Goal: Task Accomplishment & Management: Manage account settings

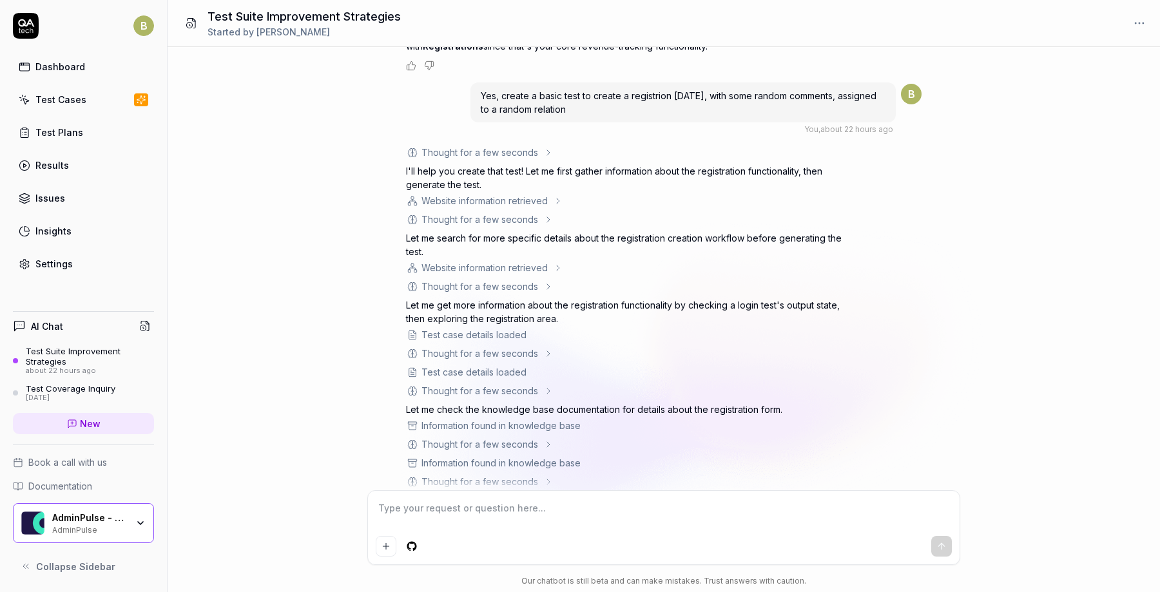
scroll to position [1162, 0]
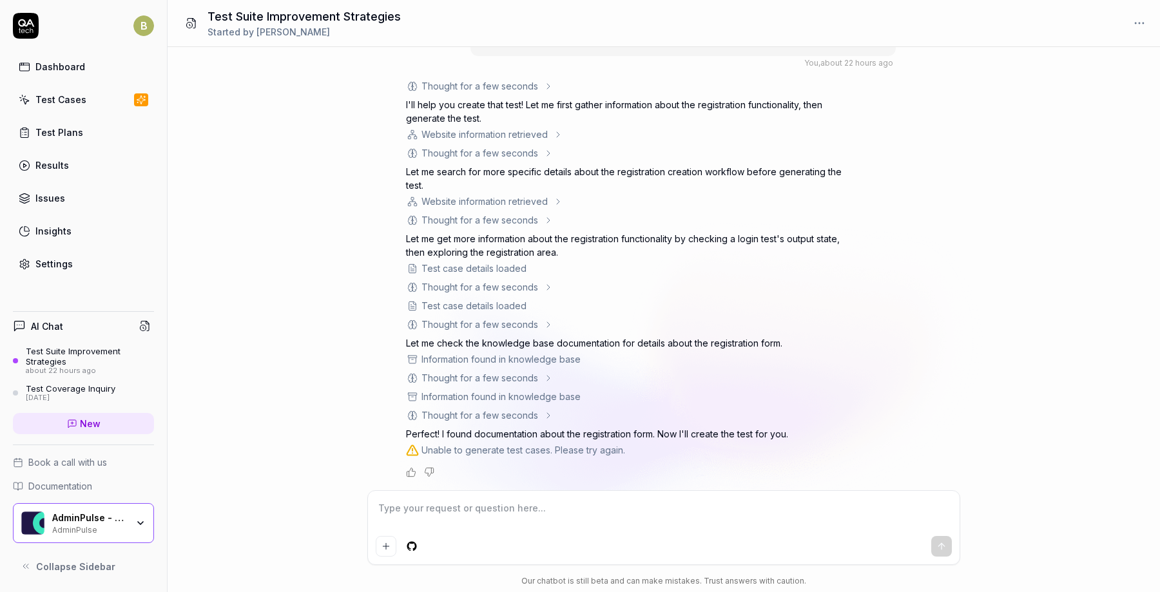
click at [427, 472] on icon "Negative feedback" at bounding box center [429, 472] width 10 height 10
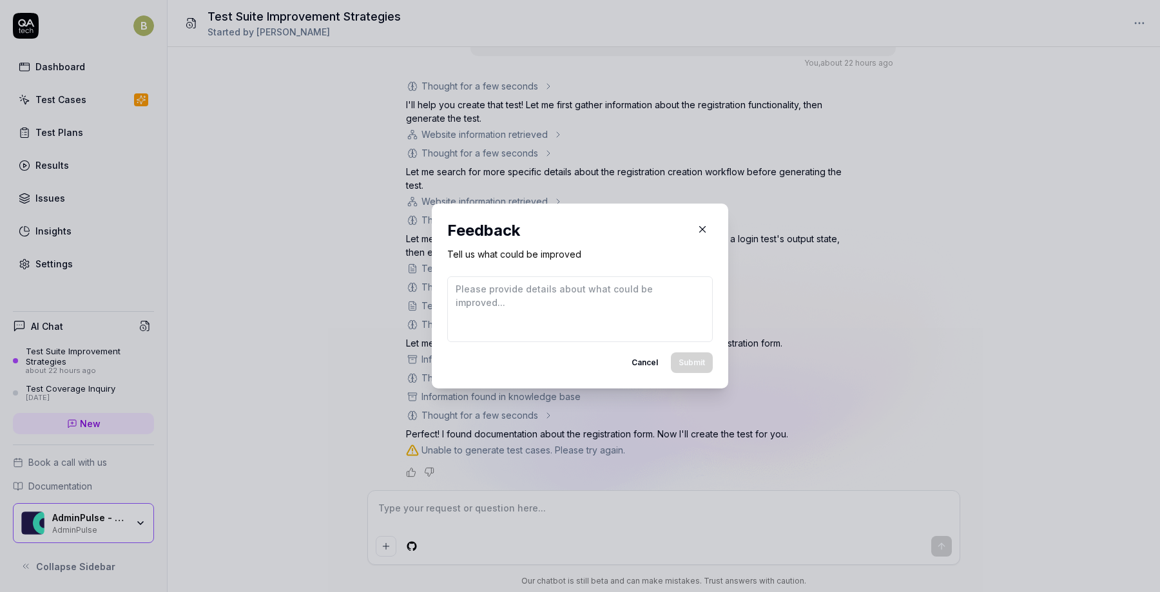
type textarea "*"
type textarea "Unable to generate test cases .. ?"
click at [701, 367] on button "Submit" at bounding box center [692, 363] width 42 height 21
type textarea "*"
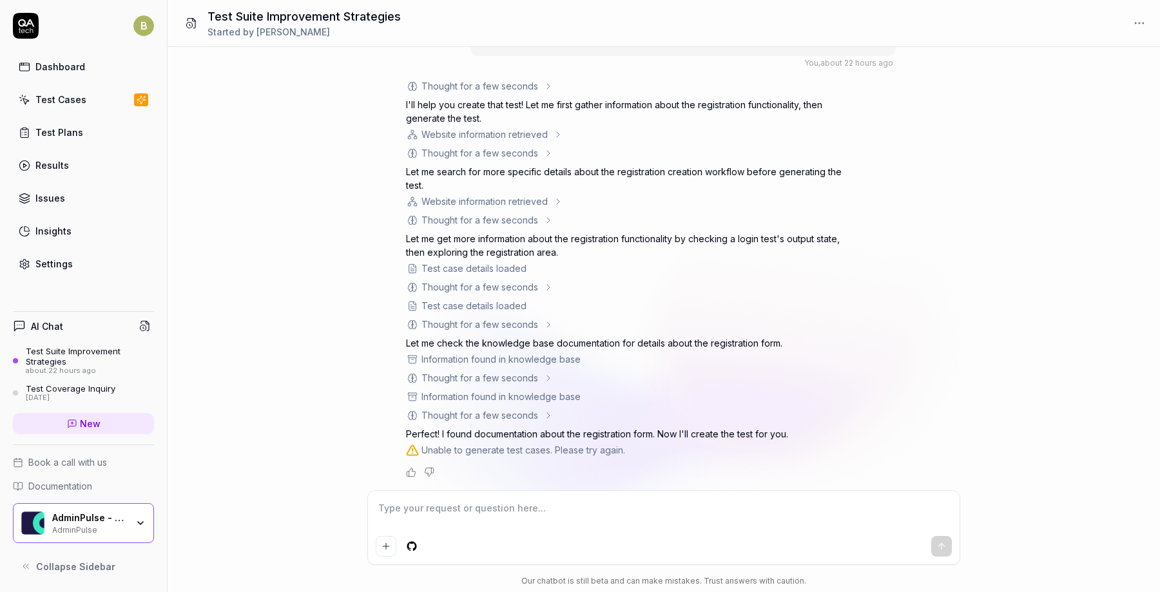
click at [81, 162] on link "Results" at bounding box center [83, 165] width 141 height 25
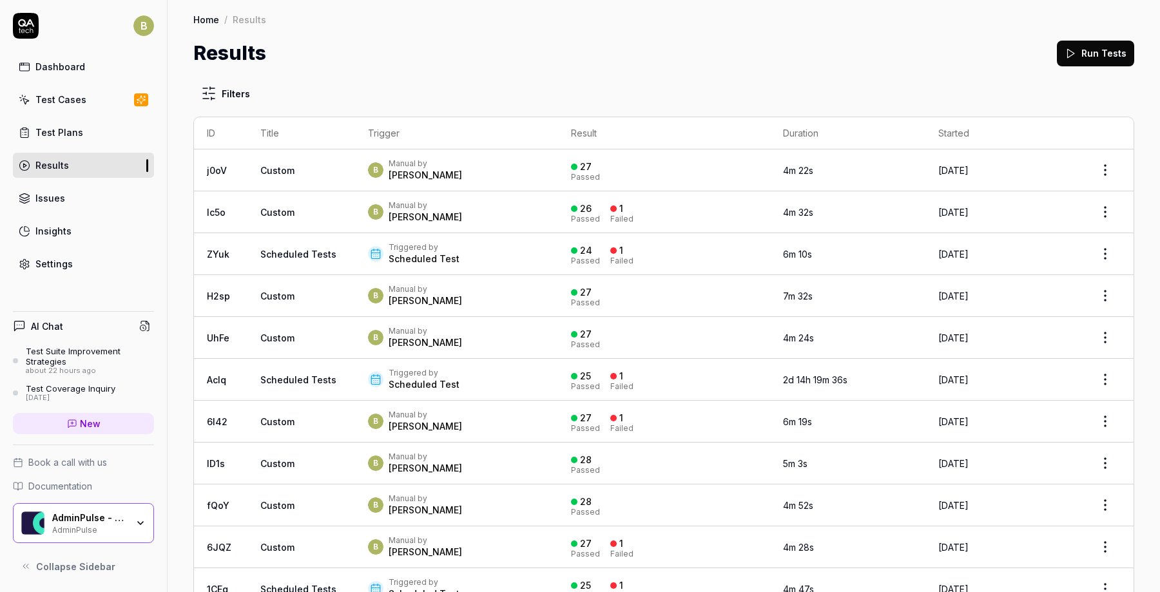
click at [80, 108] on link "Test Cases" at bounding box center [83, 99] width 141 height 25
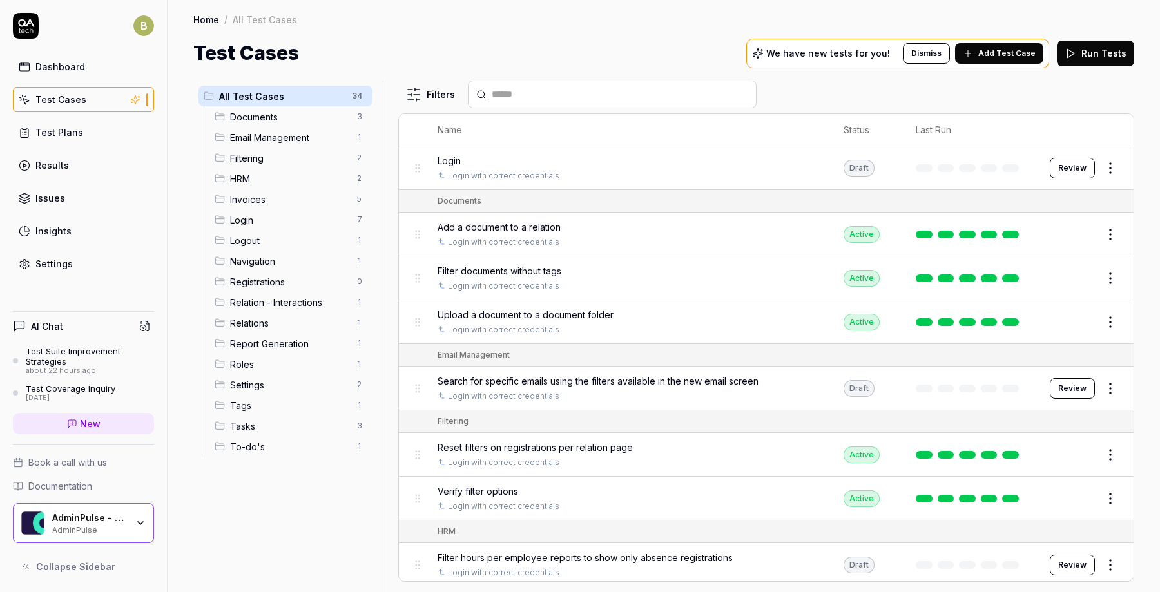
click at [1114, 168] on html "B Dashboard Test Cases Test Plans Results Issues Insights Settings AI Chat Test…" at bounding box center [580, 296] width 1160 height 592
click at [767, 380] on div "Search for specific emails using the filters available in the new email screen" at bounding box center [628, 382] width 380 height 14
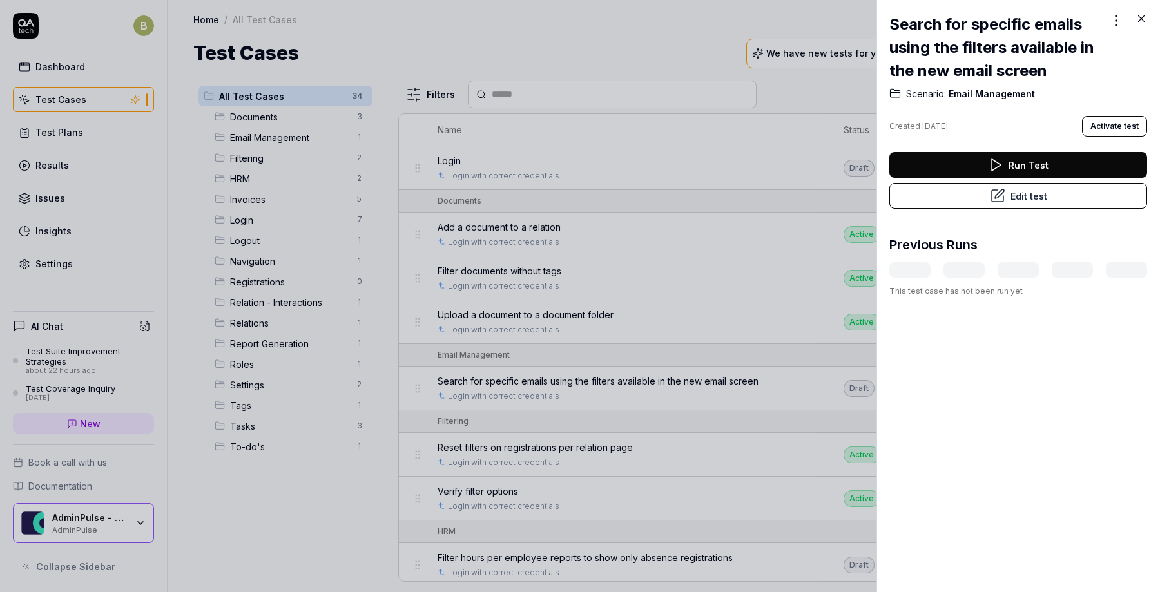
click at [1144, 21] on icon at bounding box center [1142, 19] width 6 height 6
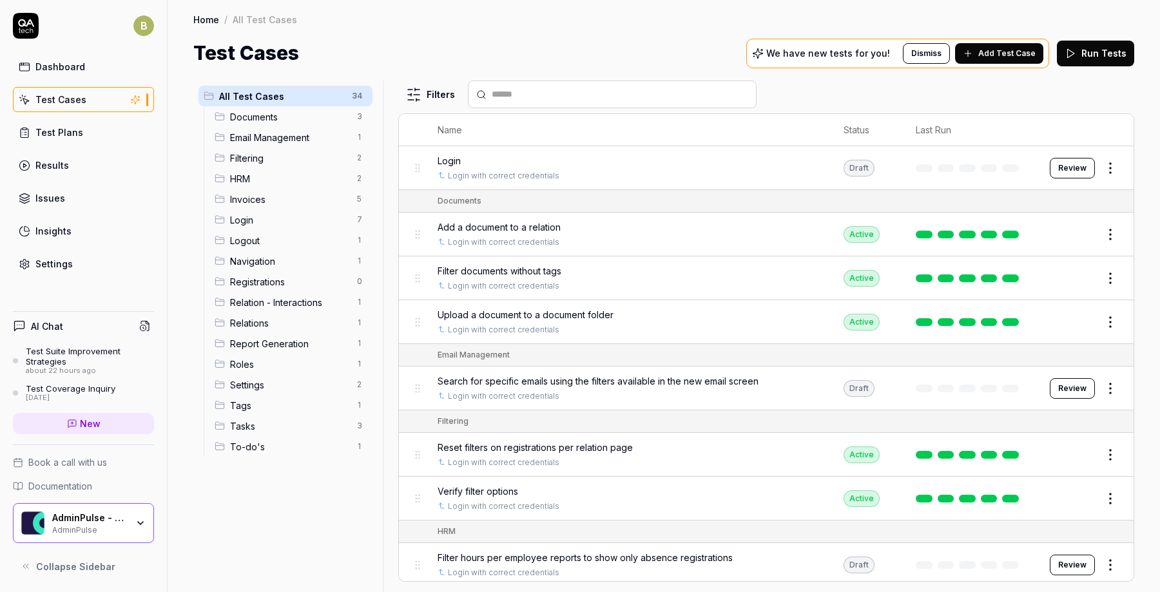
click at [1089, 389] on button "Review" at bounding box center [1072, 388] width 45 height 21
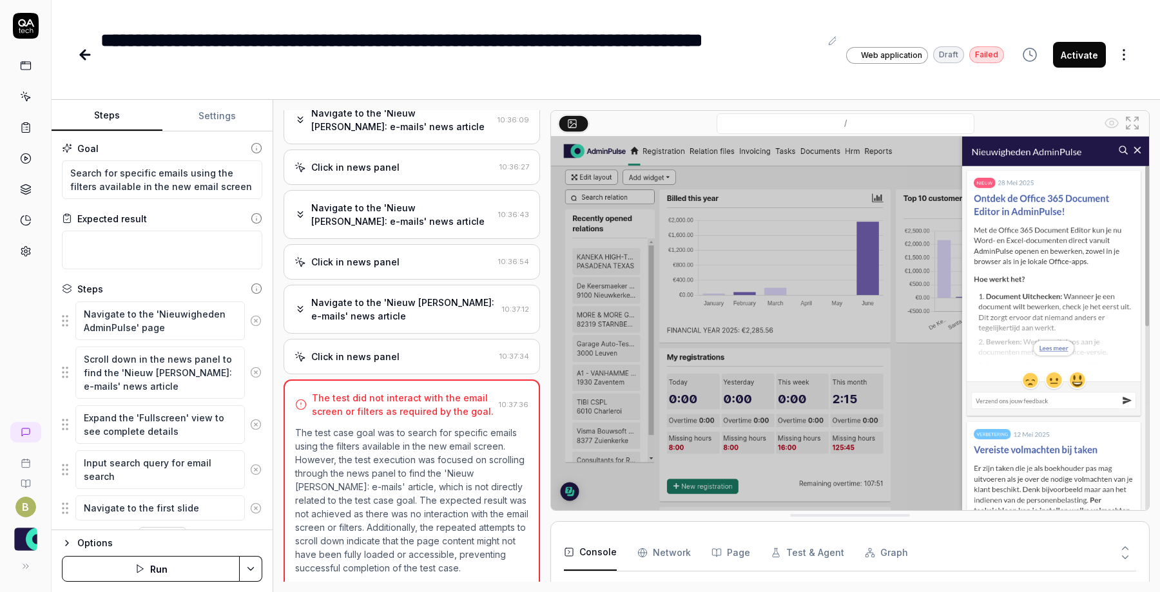
scroll to position [2147, 0]
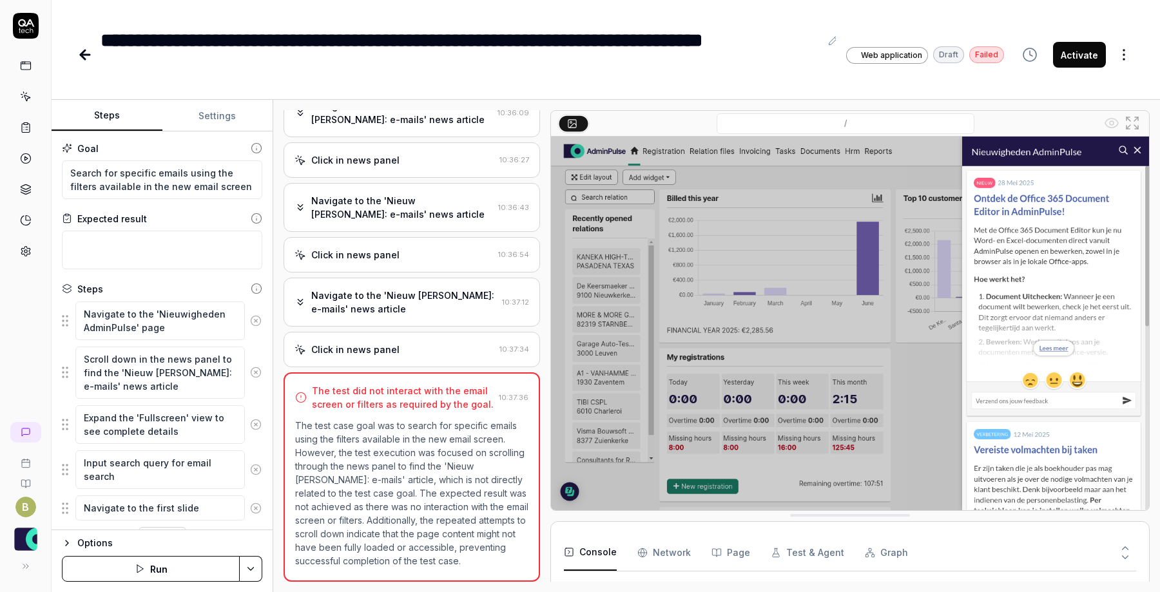
click at [255, 325] on circle at bounding box center [256, 321] width 10 height 10
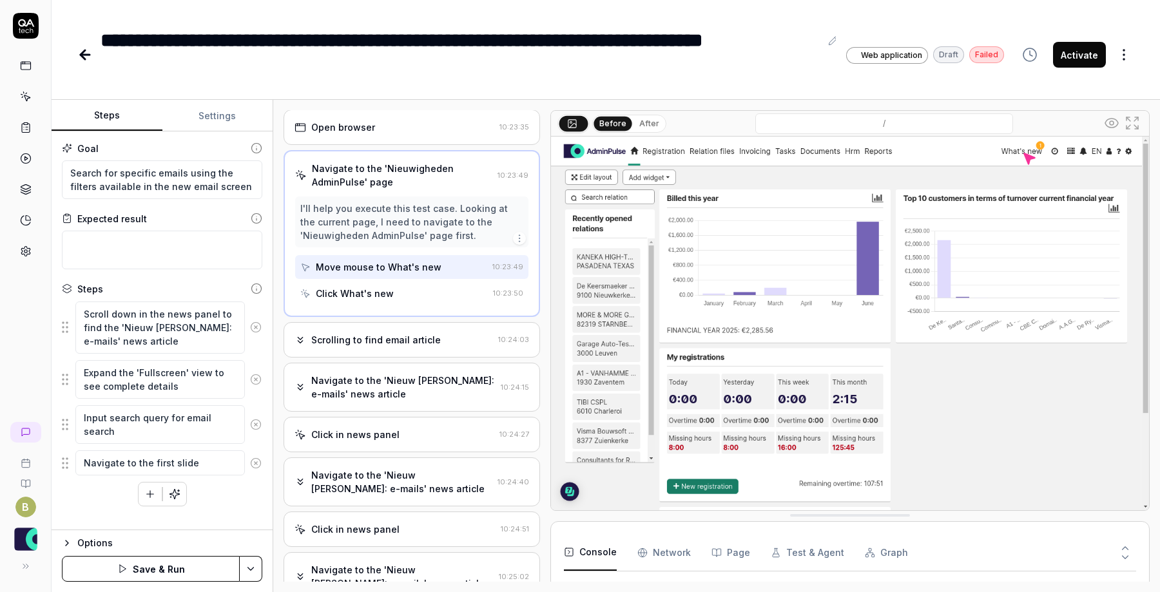
scroll to position [0, 0]
click at [1129, 63] on html "**********" at bounding box center [580, 296] width 1160 height 592
click at [1069, 216] on div "Delete" at bounding box center [1070, 225] width 122 height 28
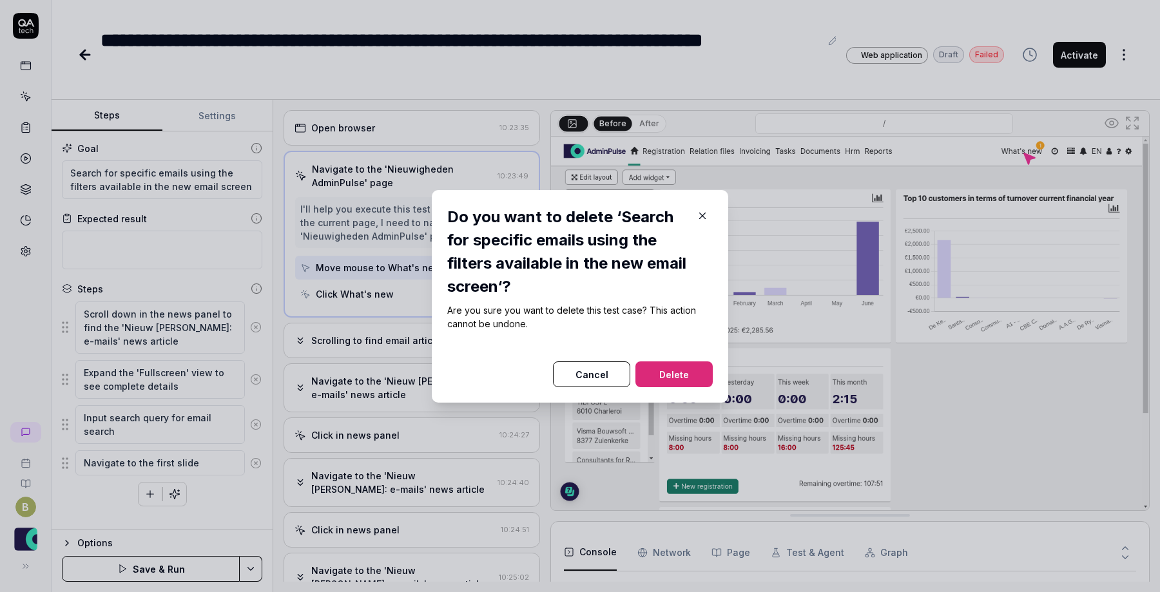
click at [699, 382] on button "Delete" at bounding box center [674, 375] width 77 height 26
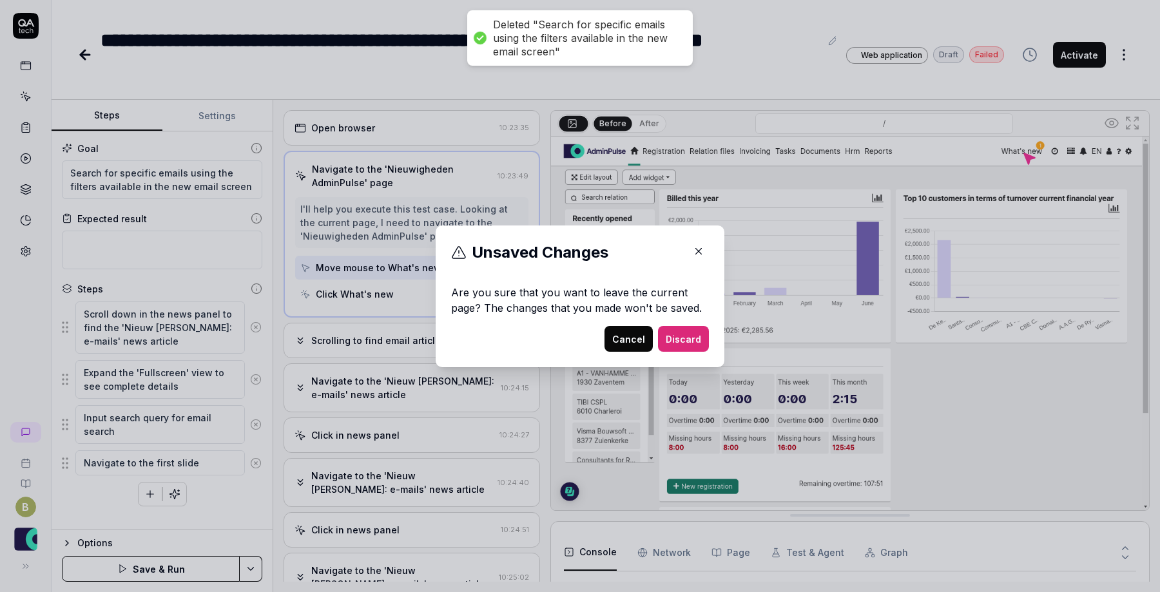
click at [703, 338] on button "Discard" at bounding box center [683, 339] width 51 height 26
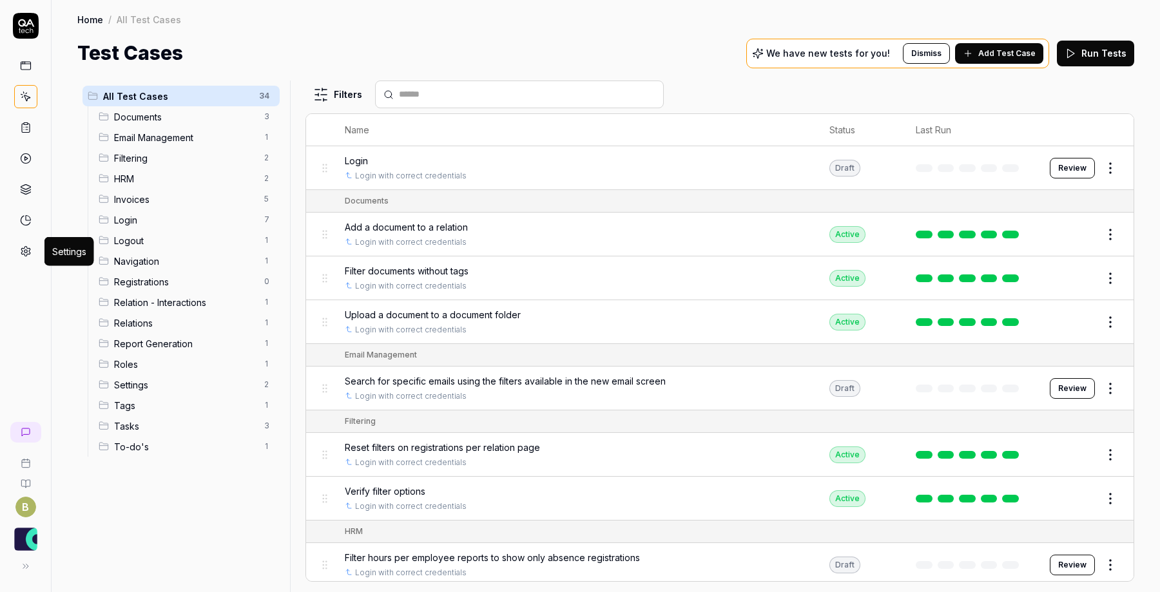
click at [22, 246] on icon at bounding box center [26, 252] width 12 height 12
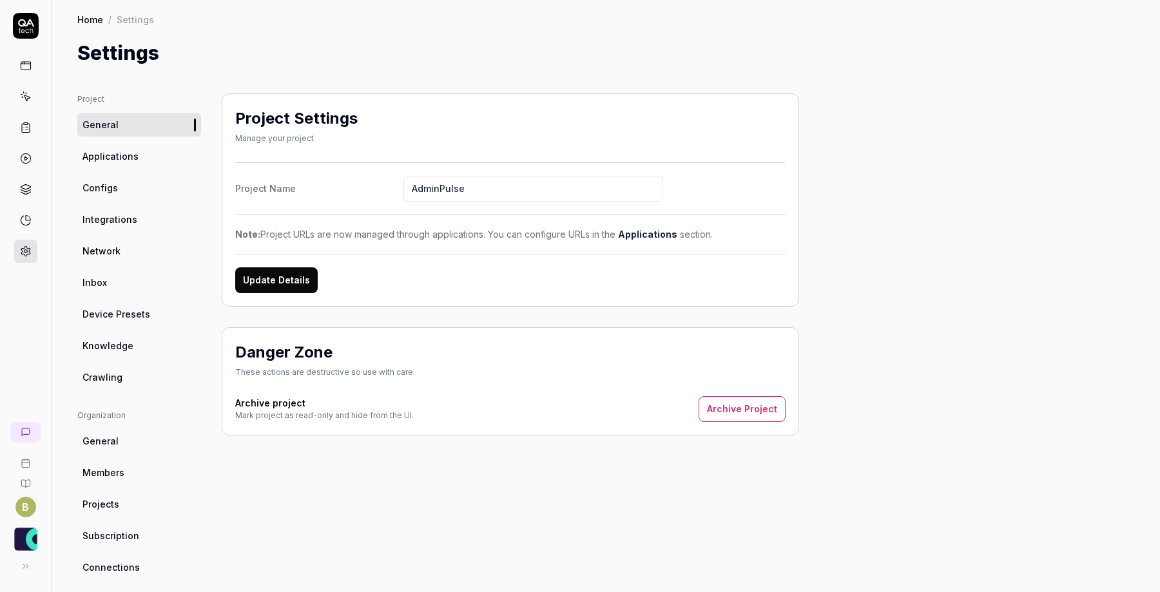
click at [139, 193] on link "Configs" at bounding box center [139, 188] width 124 height 24
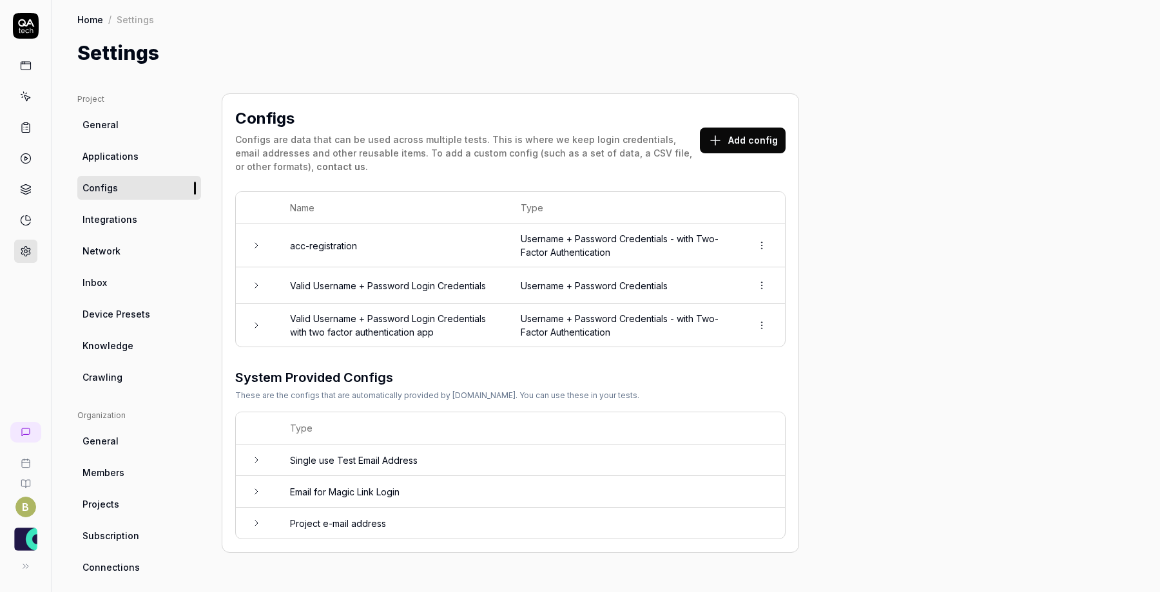
click at [141, 375] on link "Crawling" at bounding box center [139, 377] width 124 height 24
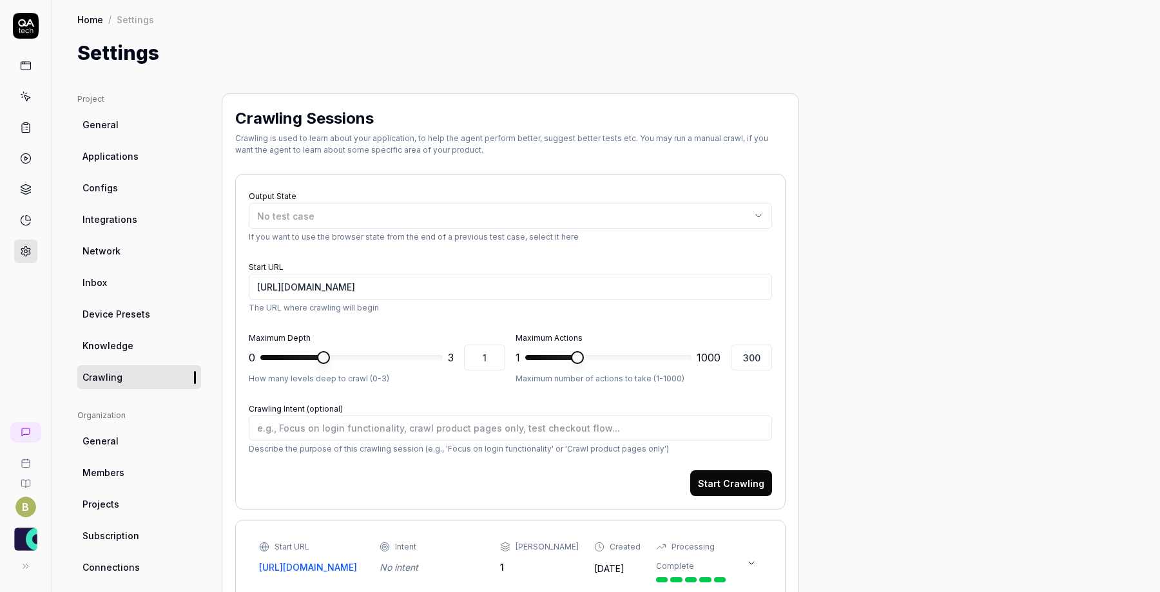
click at [150, 347] on link "Knowledge" at bounding box center [139, 346] width 124 height 24
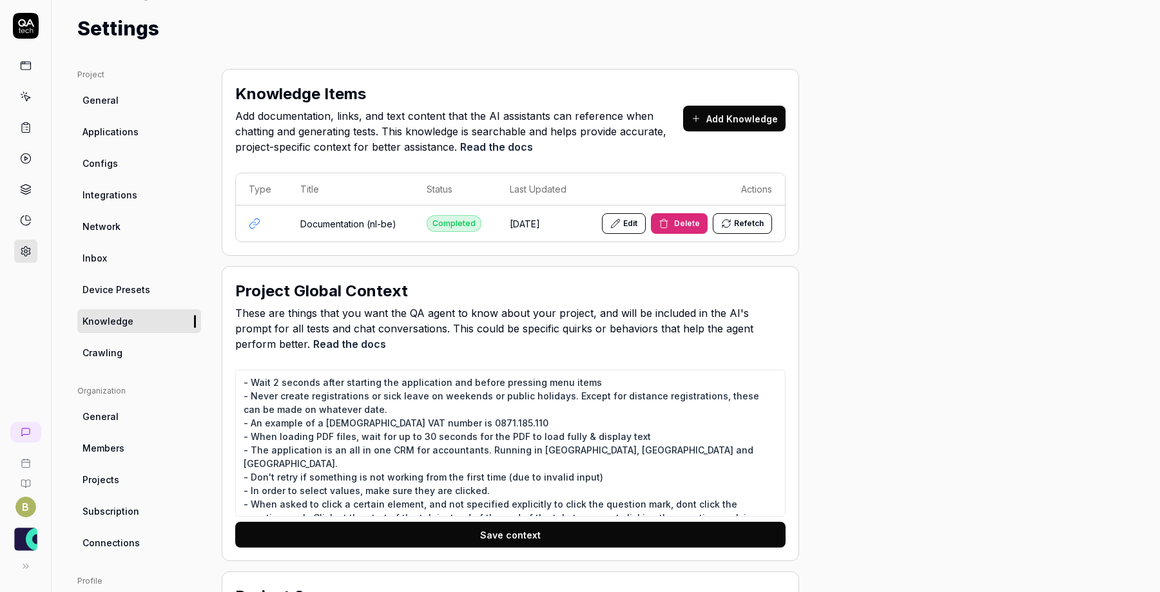
scroll to position [32, 0]
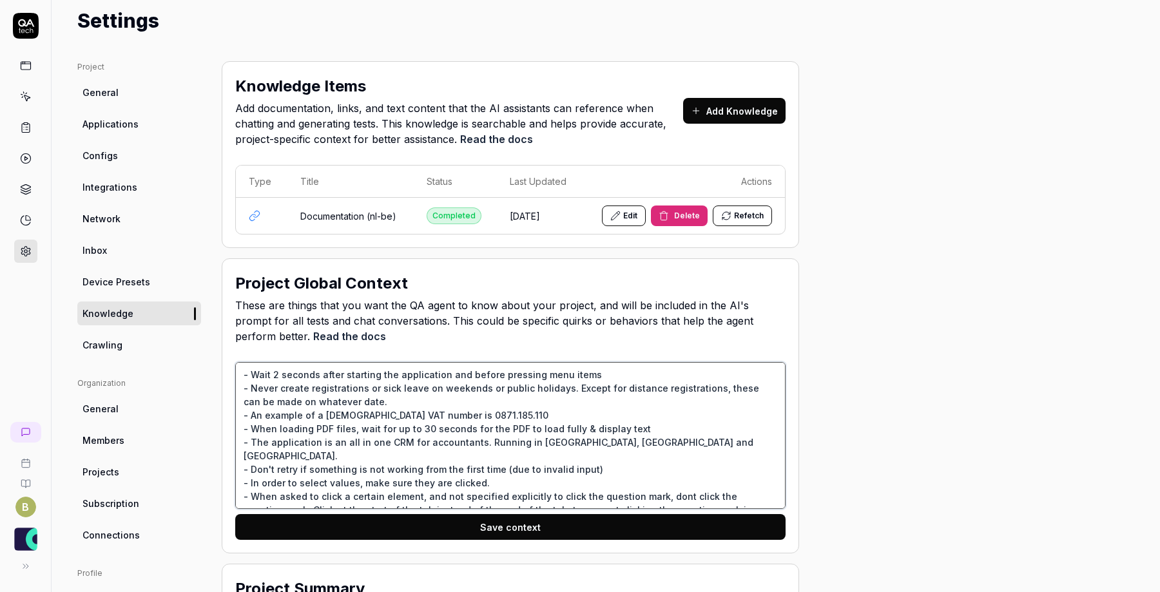
click at [244, 375] on textarea "- Wait 2 seconds after starting the application and before pressing menu items …" at bounding box center [510, 435] width 551 height 147
type textarea "*"
type textarea "- Wait 2 seconds after starting the application and before pressing menu items …"
type textarea "*"
type textarea "- - Wait 2 seconds after starting the application and before pressing menu item…"
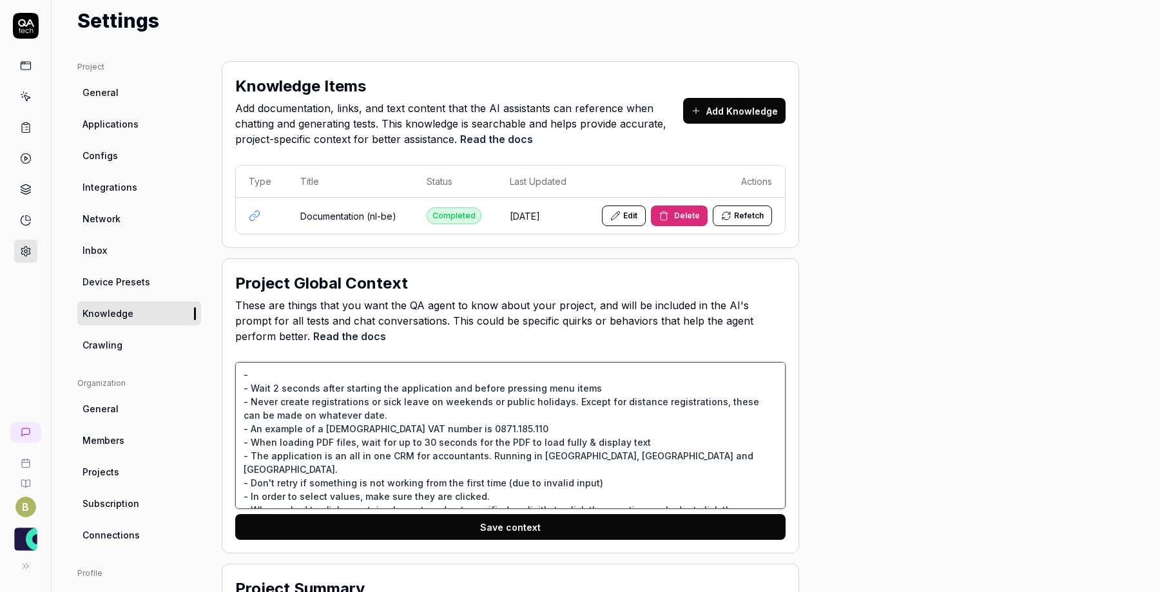
type textarea "*"
type textarea "- - Wait 2 seconds after starting the application and before pressing menu item…"
type textarea "*"
type textarea "- O - Wait 2 seconds after starting the application and before pressing menu it…"
type textarea "*"
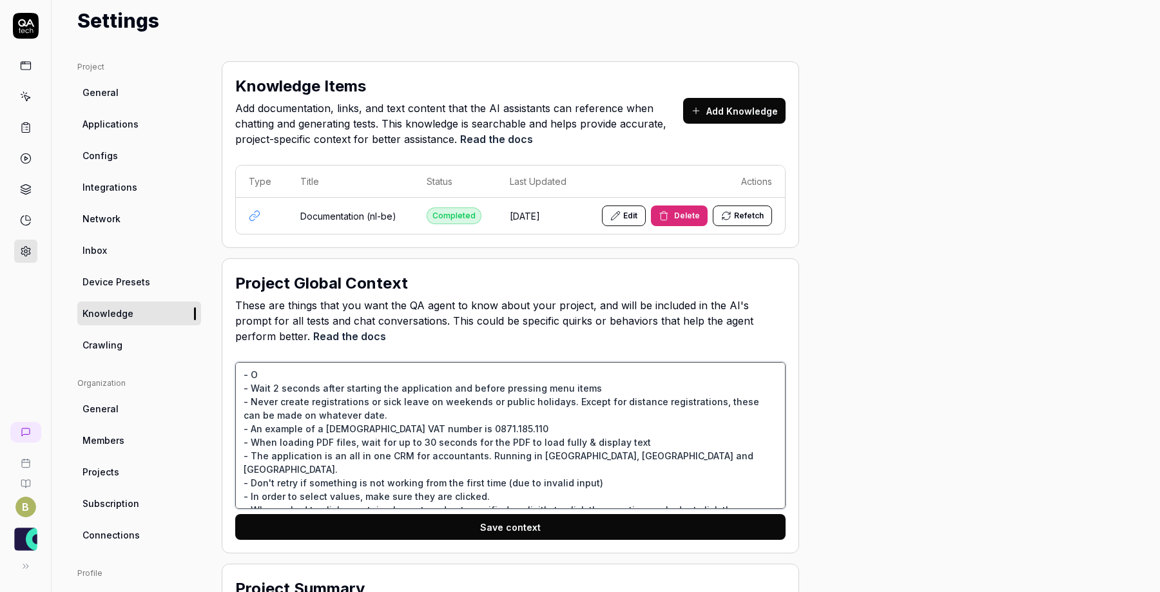
type textarea "- Ou - Wait 2 seconds after starting the application and before pressing menu i…"
type textarea "*"
type textarea "- Our - Wait 2 seconds after starting the application and before pressing menu …"
type textarea "*"
type textarea "- Our - Wait 2 seconds after starting the application and before pressing menu …"
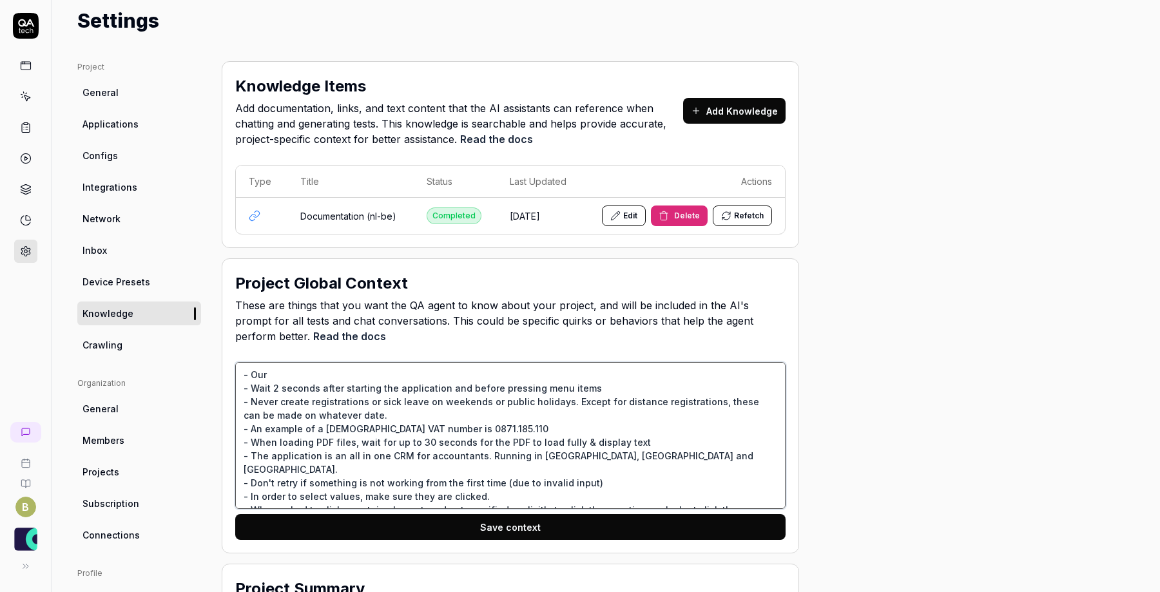
type textarea "*"
type textarea "- Our w - Wait 2 seconds after starting the application and before pressing men…"
type textarea "*"
type textarea "- Our wh - Wait 2 seconds after starting the application and before pressing me…"
type textarea "*"
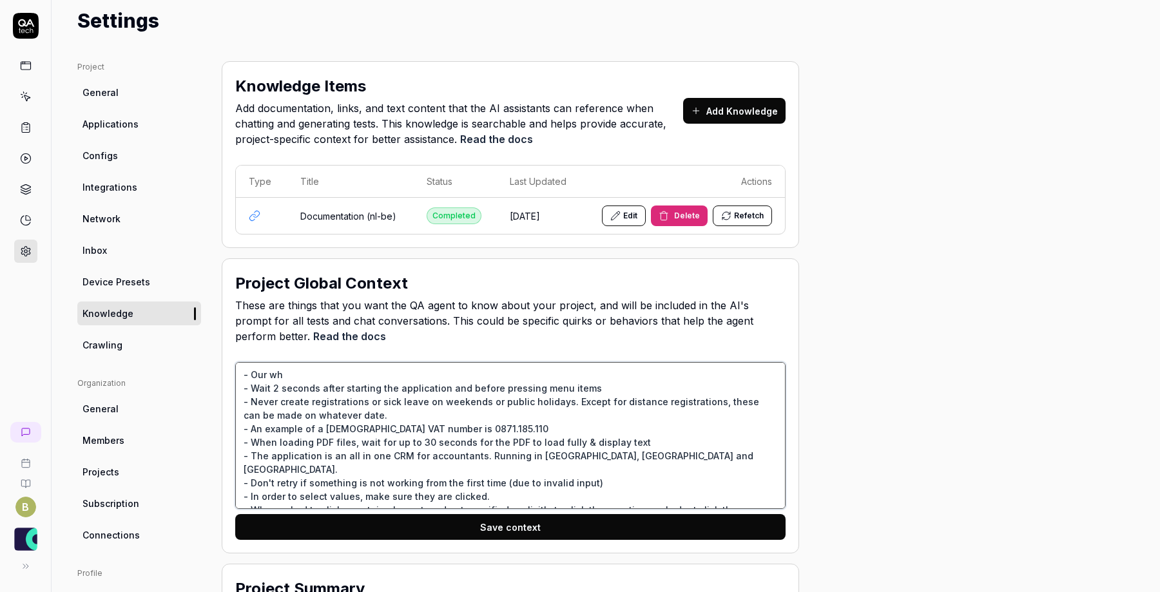
type textarea "- Our wha - Wait 2 seconds after starting the application and before pressing m…"
type textarea "*"
type textarea "- Our what - Wait 2 seconds after starting the application and before pressing …"
type textarea "*"
type textarea "- Our what' - Wait 2 seconds after starting the application and before pressing…"
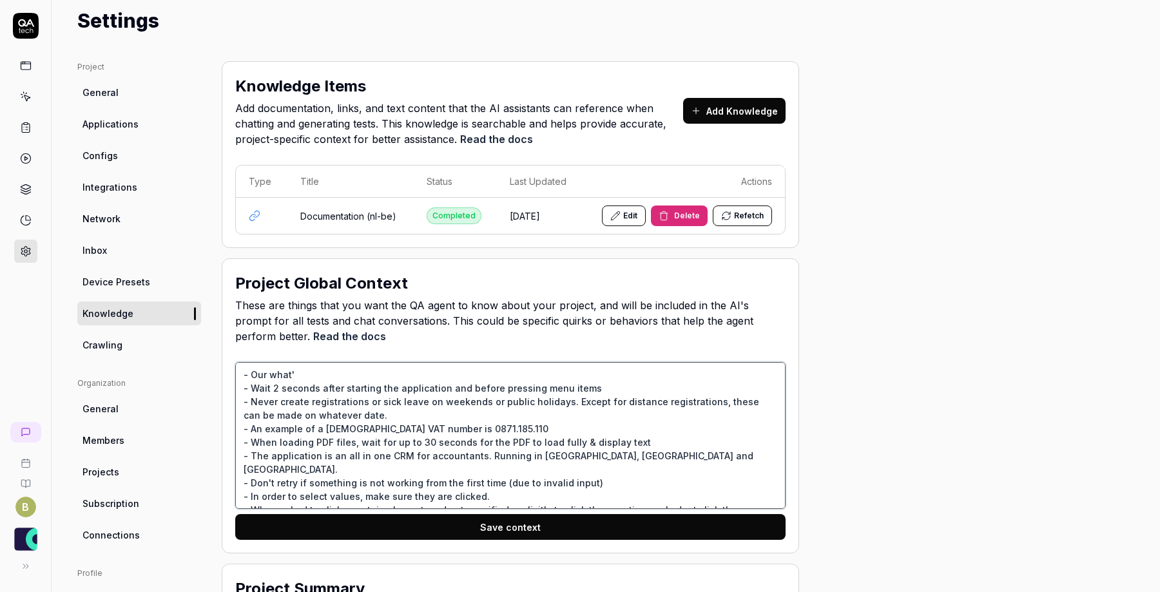
type textarea "*"
type textarea "- Our what's - Wait 2 seconds after starting the application and before pressin…"
type textarea "*"
type textarea "- Our what's n - Wait 2 seconds after starting the application and before press…"
type textarea "*"
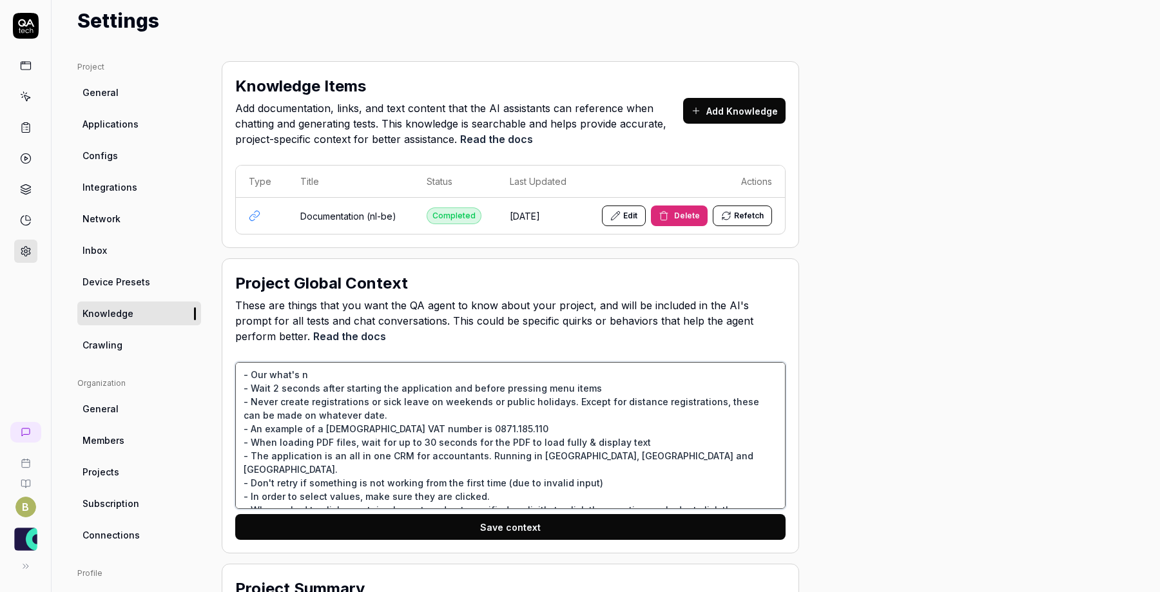
type textarea "- Our what's ne - Wait 2 seconds after starting the application and before pres…"
type textarea "*"
type textarea "- Our what's new - Wait 2 seconds after starting the application and before pre…"
type textarea "*"
type textarea "- Our what's new - Wait 2 seconds after starting the application and before pre…"
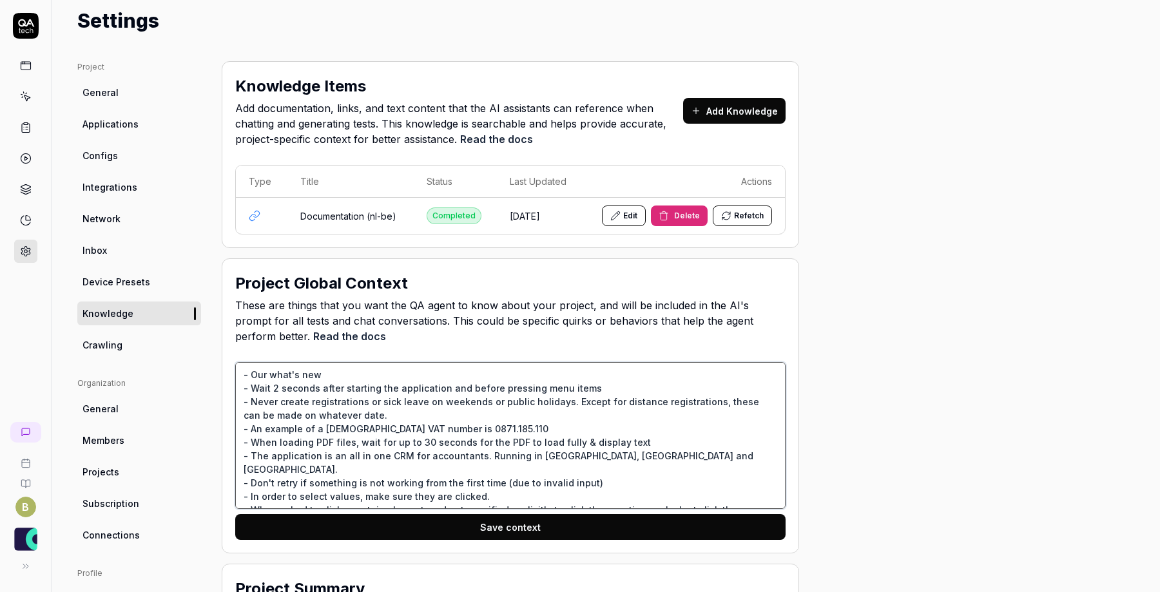
type textarea "*"
type textarea "- Our what's new p - Wait 2 seconds after starting the application and before p…"
type textarea "*"
type textarea "- Our what's new pa - Wait 2 seconds after starting the application and before …"
type textarea "*"
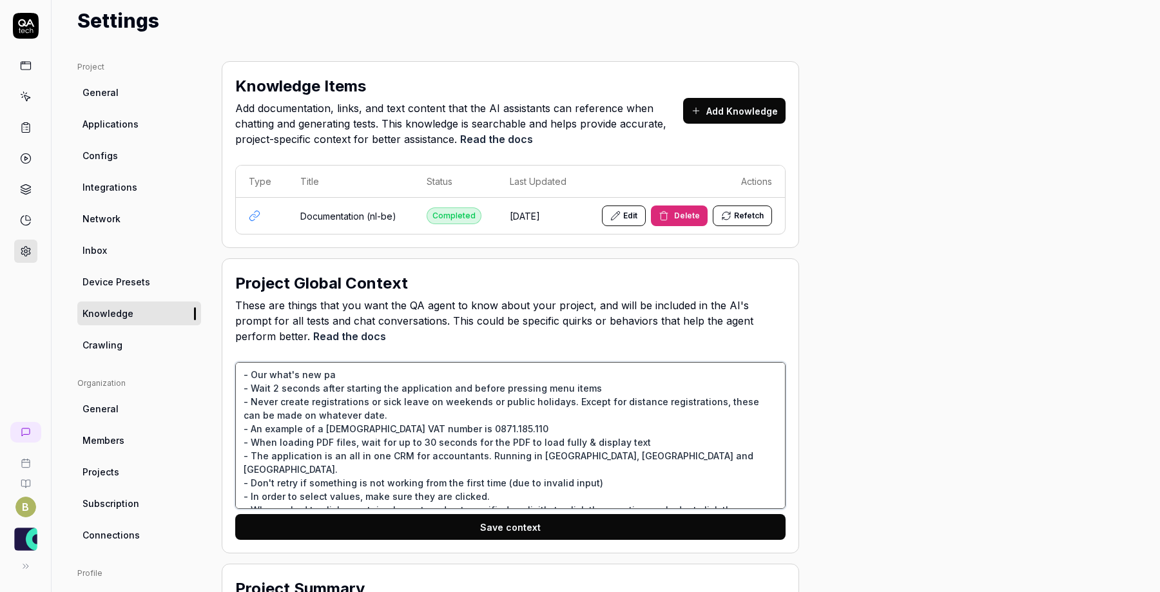
type textarea "- Our what's new pag - Wait 2 seconds after starting the application and before…"
type textarea "*"
type textarea "- Our what's new page - Wait 2 seconds after starting the application and befor…"
type textarea "*"
type textarea "- Our what's new page i - Wait 2 seconds after starting the application and bef…"
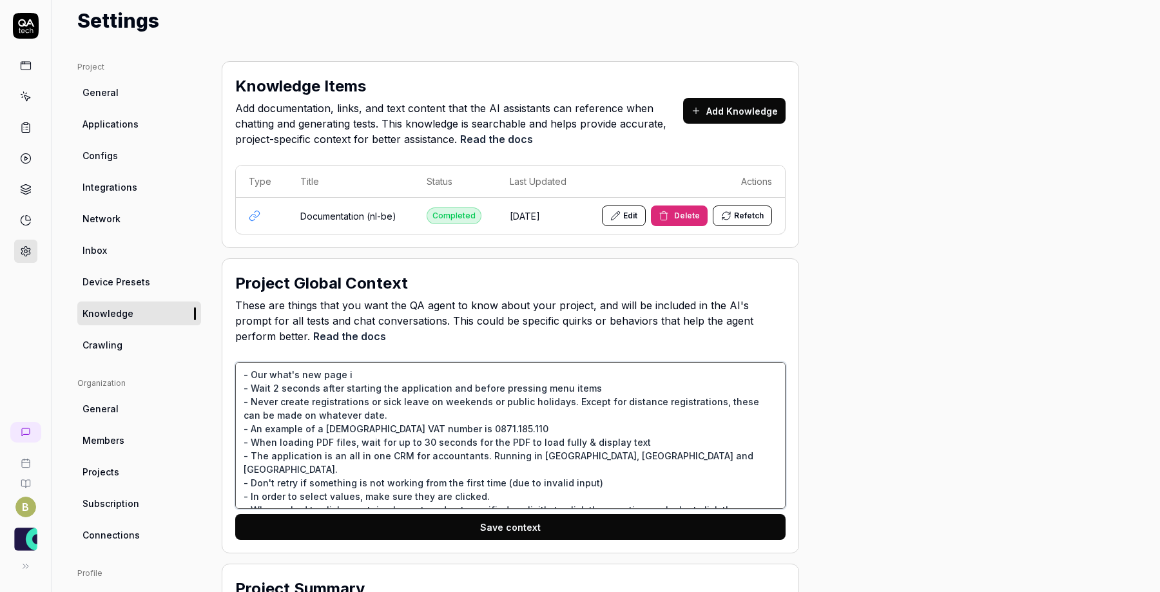
type textarea "*"
type textarea "- Our what's new page is - Wait 2 seconds after starting the application and be…"
type textarea "*"
type textarea "- Our what's new page is n - Wait 2 seconds after starting the application and …"
type textarea "*"
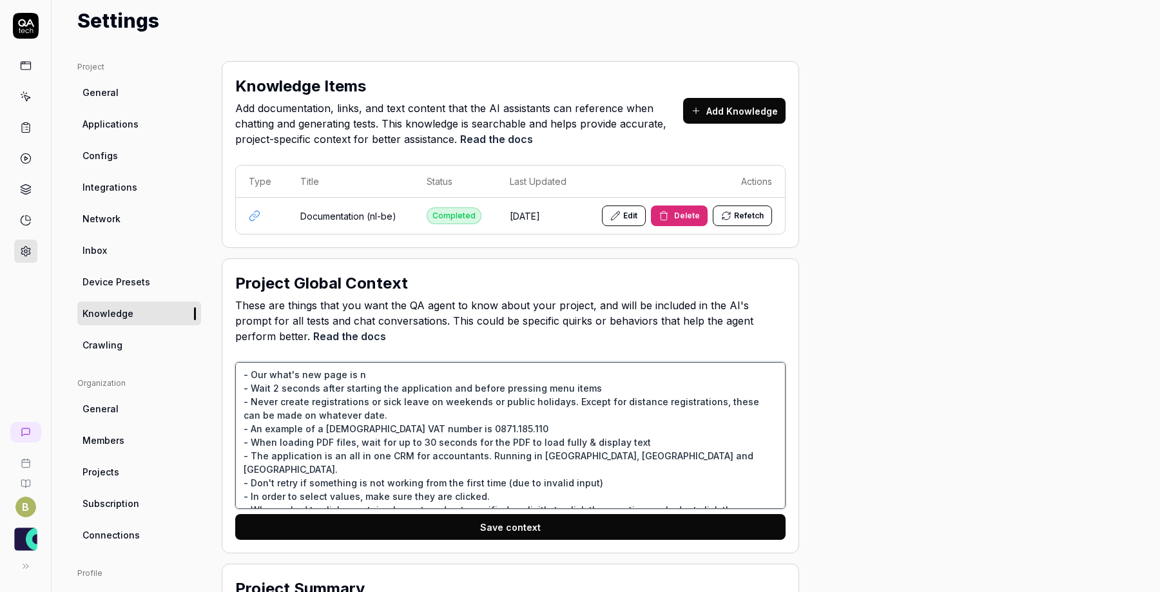
type textarea "- Our what's new page is no - Wait 2 seconds after starting the application and…"
type textarea "*"
type textarea "- Our what's new page is not - Wait 2 seconds after starting the application an…"
type textarea "*"
type textarea "- Our what's new page is not - Wait 2 seconds after starting the application an…"
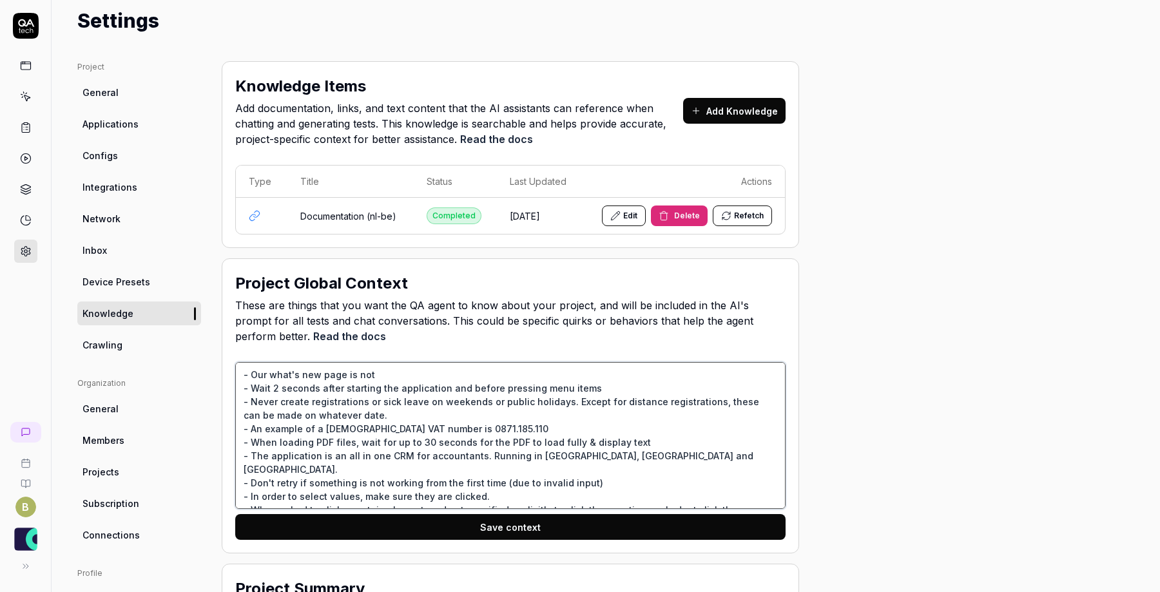
type textarea "*"
type textarea "- Our what's new page is not p - Wait 2 seconds after starting the application …"
type textarea "*"
type textarea "- Our what's new page is not pa - Wait 2 seconds after starting the application…"
type textarea "*"
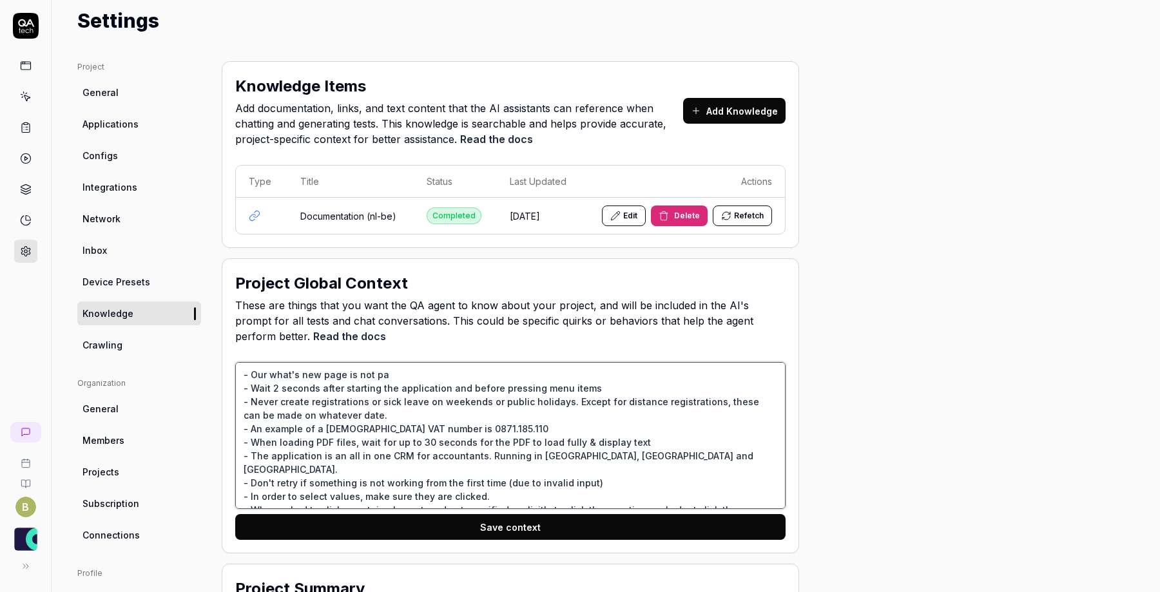
type textarea "- Our what's new page is not par - Wait 2 seconds after starting the applicatio…"
type textarea "*"
type textarea "- Our what's new page is not part - Wait 2 seconds after starting the applicati…"
type textarea "*"
type textarea "- Our what's new page is not part - Wait 2 seconds after starting the applicati…"
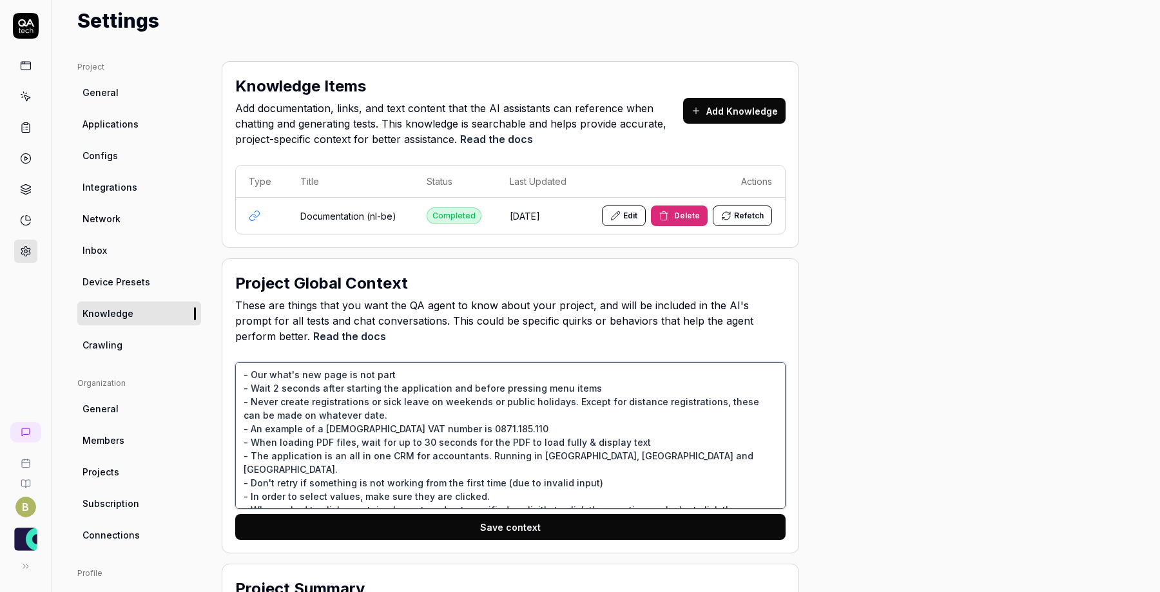
type textarea "*"
type textarea "- Our what's new page is not part o - Wait 2 seconds after starting the applica…"
type textarea "*"
type textarea "- Our what's new page is not part of - Wait 2 seconds after starting the applic…"
type textarea "*"
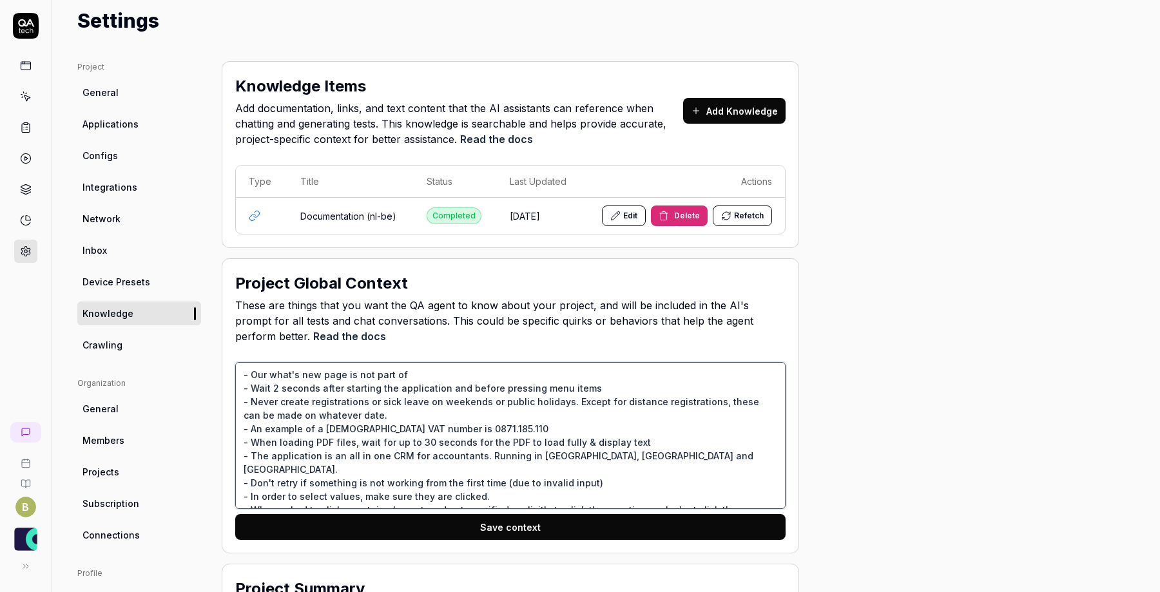
type textarea "- Our what's new page is not part of - Wait 2 seconds after starting the applic…"
type textarea "*"
type textarea "- Our what's new page is not part of t - Wait 2 seconds after starting the appl…"
type textarea "*"
type textarea "- Our what's new page is not part of th - Wait 2 seconds after starting the app…"
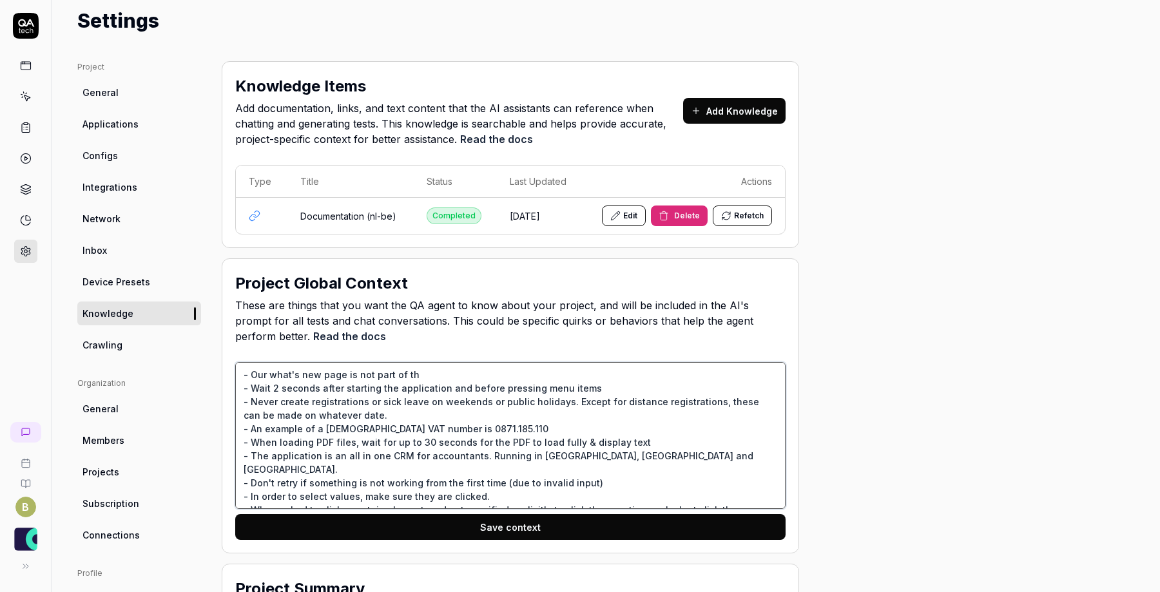
type textarea "*"
type textarea "- Our what's new page is not part of the - Wait 2 seconds after starting the ap…"
type textarea "*"
type textarea "- Our what's new page is not part of the - Wait 2 seconds after starting the ap…"
type textarea "*"
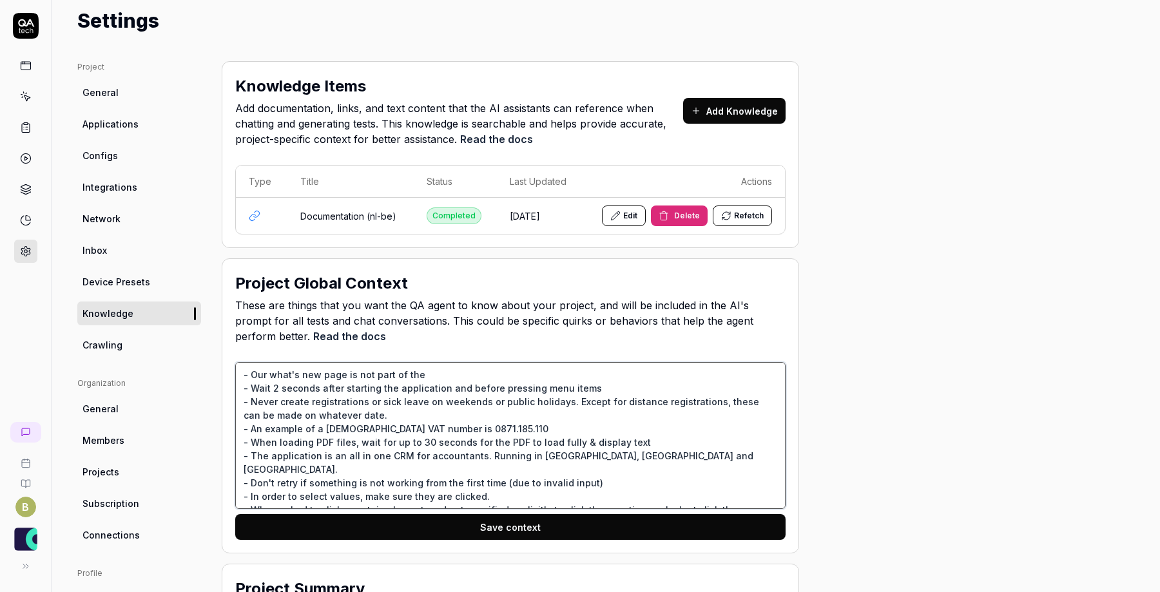
type textarea "- Our what's new page is not part of the p - Wait 2 seconds after starting the …"
type textarea "*"
type textarea "- Our what's new page is not part of the pro - Wait 2 seconds after starting th…"
type textarea "*"
type textarea "- Our what's new page is not part of the proj - Wait 2 seconds after starting t…"
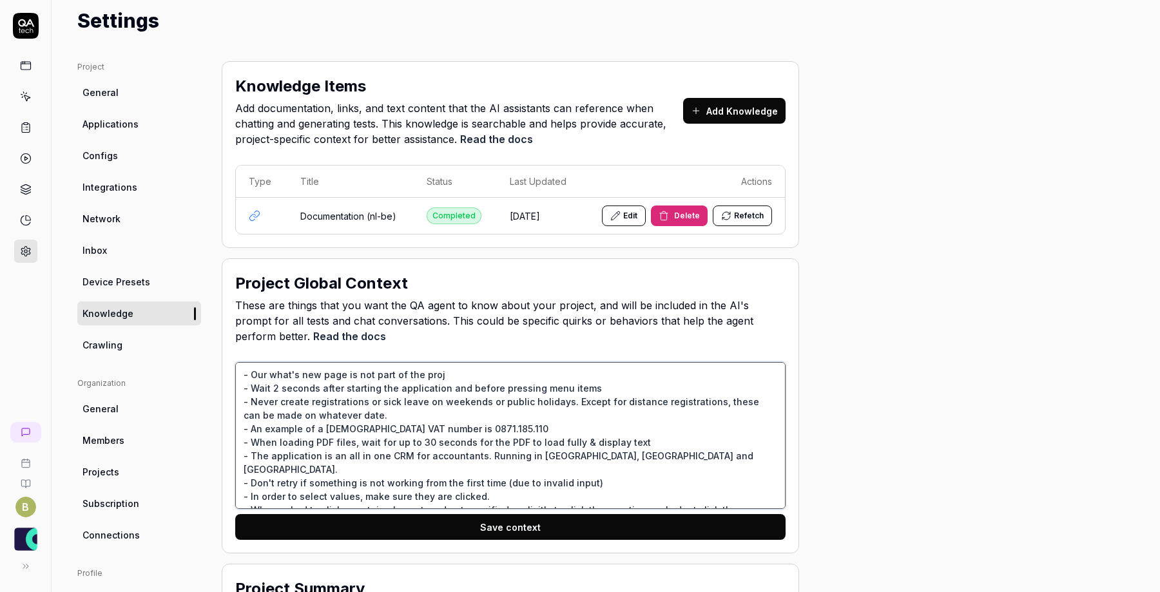
type textarea "*"
type textarea "- Our what's new page is not part of the proje - Wait 2 seconds after starting …"
type textarea "*"
type textarea "- Our what's new page is not part of the projec - Wait 2 seconds after starting…"
type textarea "*"
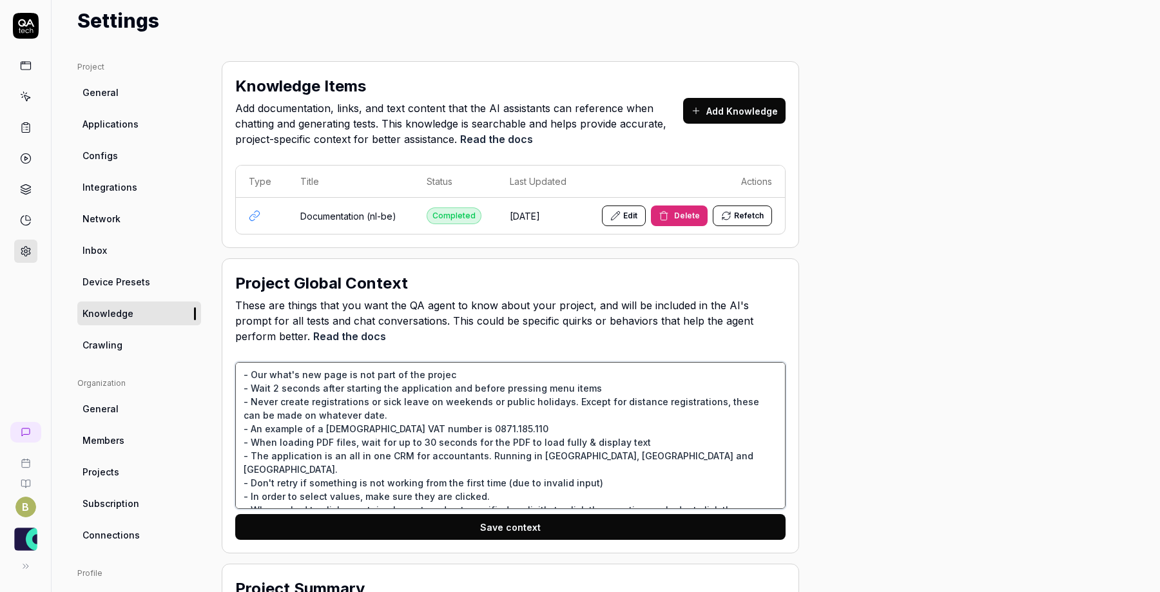
type textarea "- Our what's new page is not part of the project - Wait 2 seconds after startin…"
type textarea "*"
type textarea "- Our what's new page is not part of the project, - Wait 2 seconds after starti…"
type textarea "*"
type textarea "- Our what's new page is not part of the project, - Wait 2 seconds after starti…"
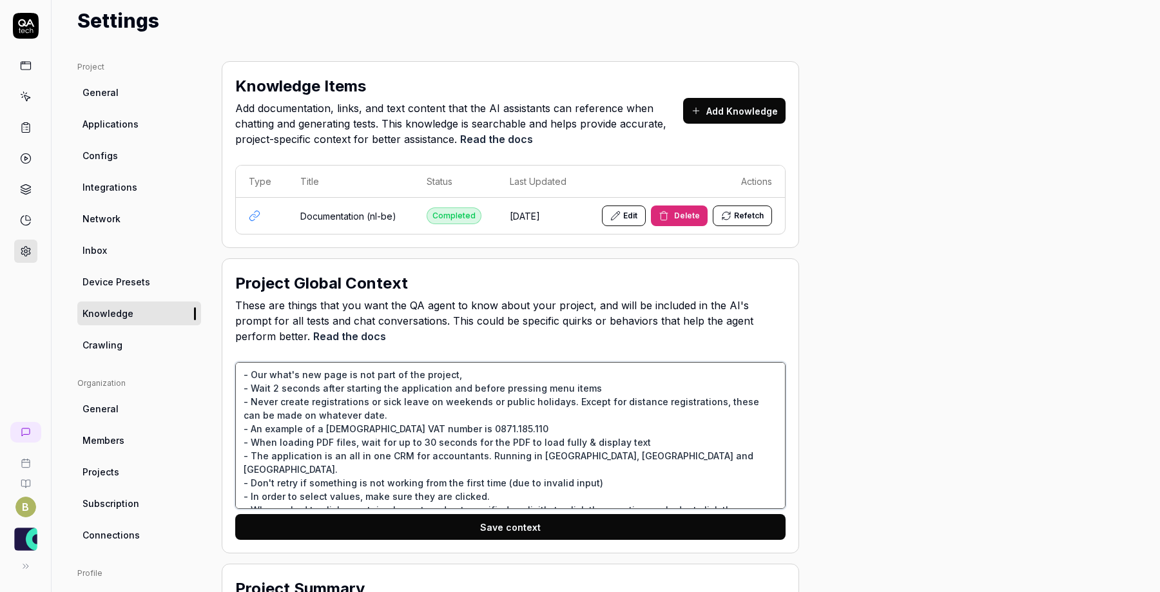
type textarea "*"
type textarea "- Our what's new page is not part of the project, s - Wait 2 seconds after star…"
type textarea "*"
type textarea "- Our what's new page is not part of the project, sk - Wait 2 seconds after sta…"
type textarea "*"
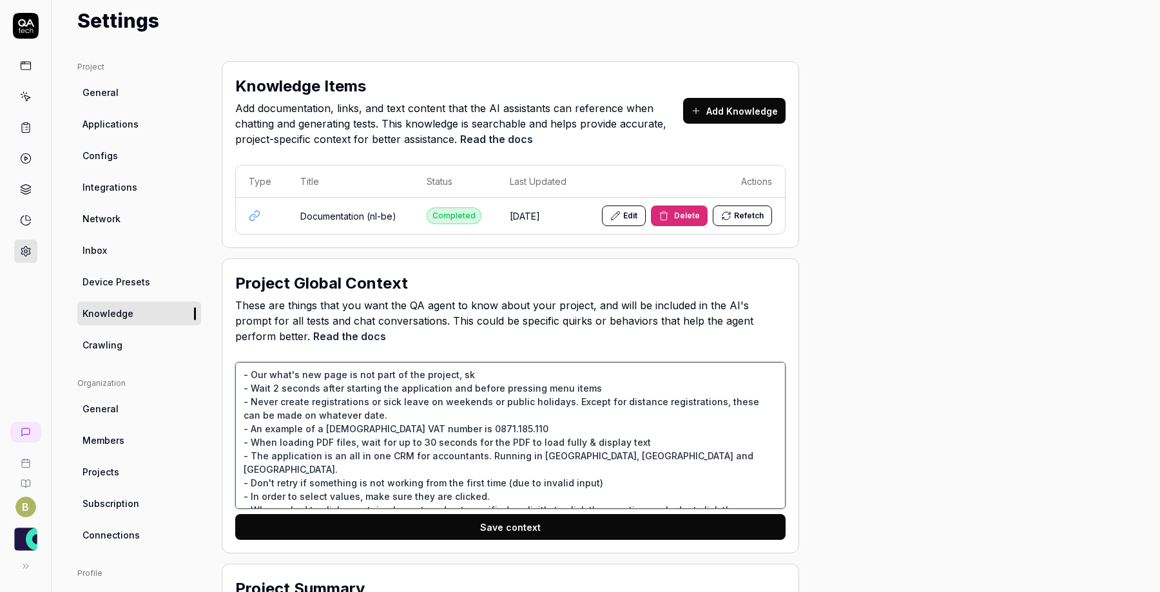
type textarea "- Our what's new page is not part of the project, ski - Wait 2 seconds after st…"
type textarea "*"
type textarea "- Our what's new page is not part of the project, skip - Wait 2 seconds after s…"
type textarea "*"
type textarea "- Our what's new page is not part of the project, skipp - Wait 2 seconds after …"
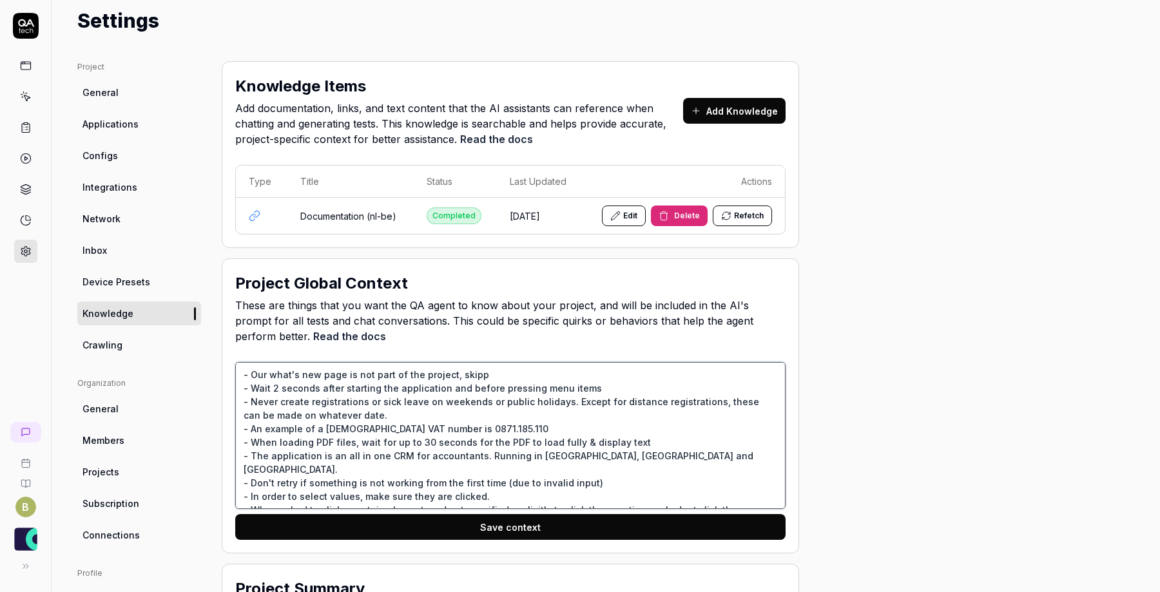
type textarea "*"
type textarea "- Our what's new page is not part of the project, skip - Wait 2 seconds after s…"
type textarea "*"
type textarea "- Our what's new page is not part of the project, skip - Wait 2 seconds after s…"
type textarea "*"
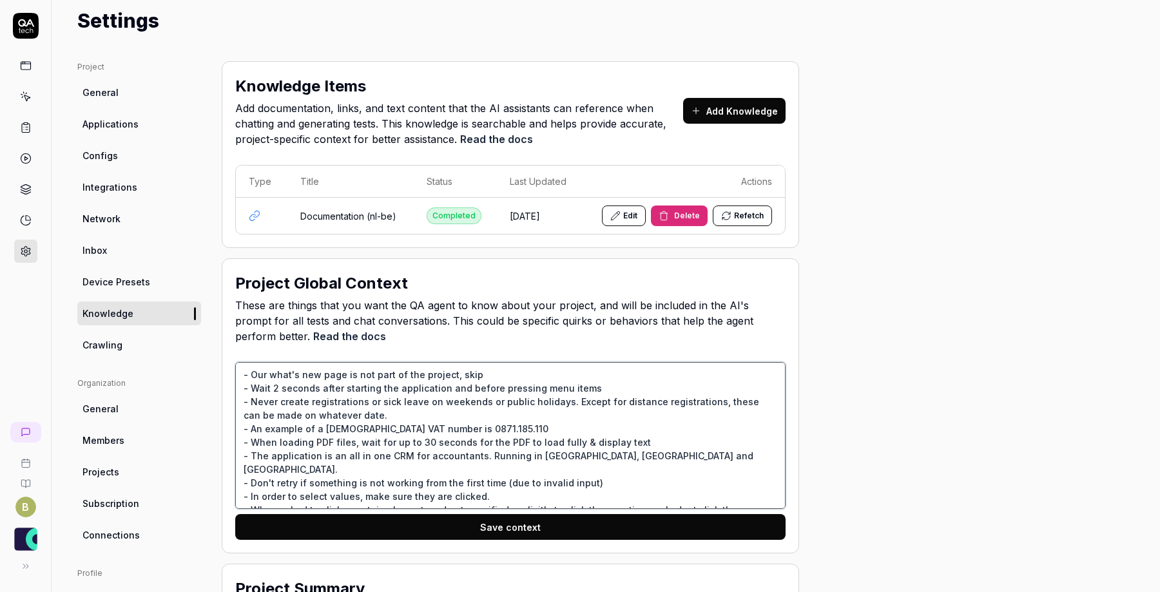
type textarea "- Our what's new page is not part of the project, skip t - Wait 2 seconds after…"
type textarea "*"
type textarea "- Our what's new page is not part of the project, skip th - Wait 2 seconds afte…"
type textarea "*"
type textarea "- Our what's new page is not part of the project, skip thi - Wait 2 seconds aft…"
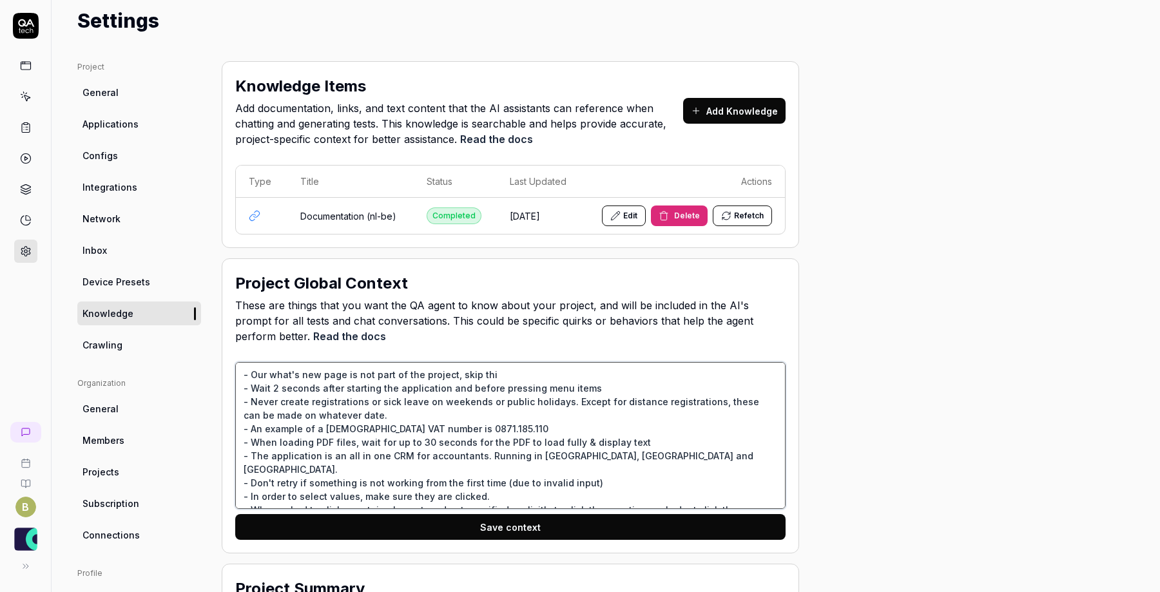
type textarea "*"
type textarea "- Our what's new page is not part of the project, skip this - Wait 2 seconds af…"
type textarea "*"
type textarea "- Our what's new page is not part of the project, skip this - Wait 2 seconds af…"
type textarea "*"
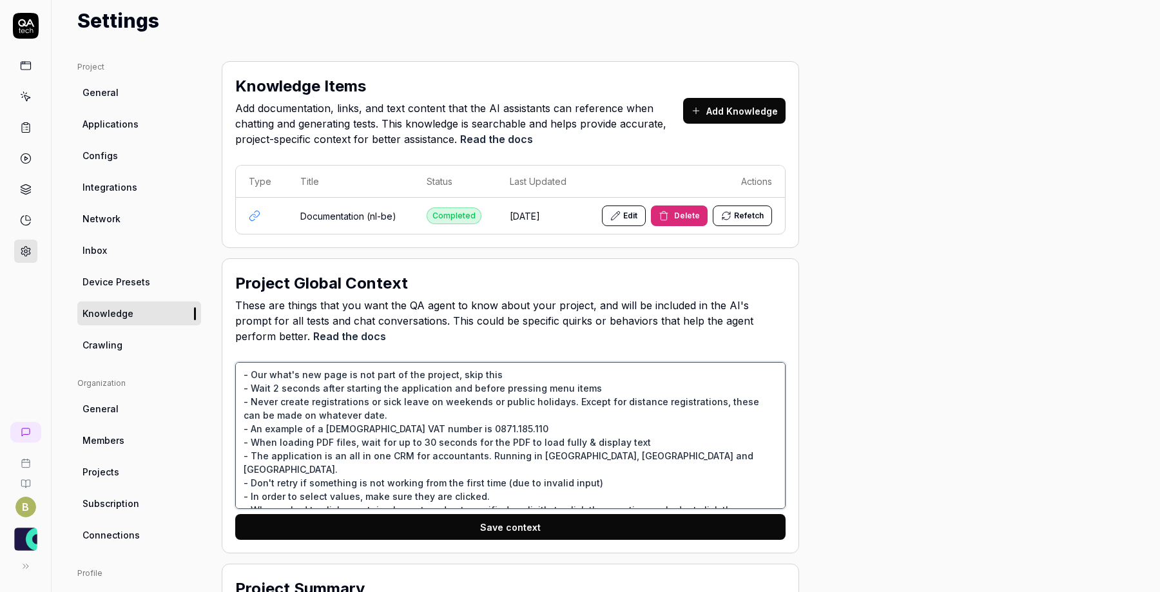
type textarea "- Our what's new page is not part of the project, skip this m - Wait 2 seconds …"
type textarea "*"
type textarea "- Our what's new page is not part of the project, skip this me - Wait 2 seconds…"
type textarea "*"
type textarea "- Our what's new page is not part of the project, skip this men - Wait 2 second…"
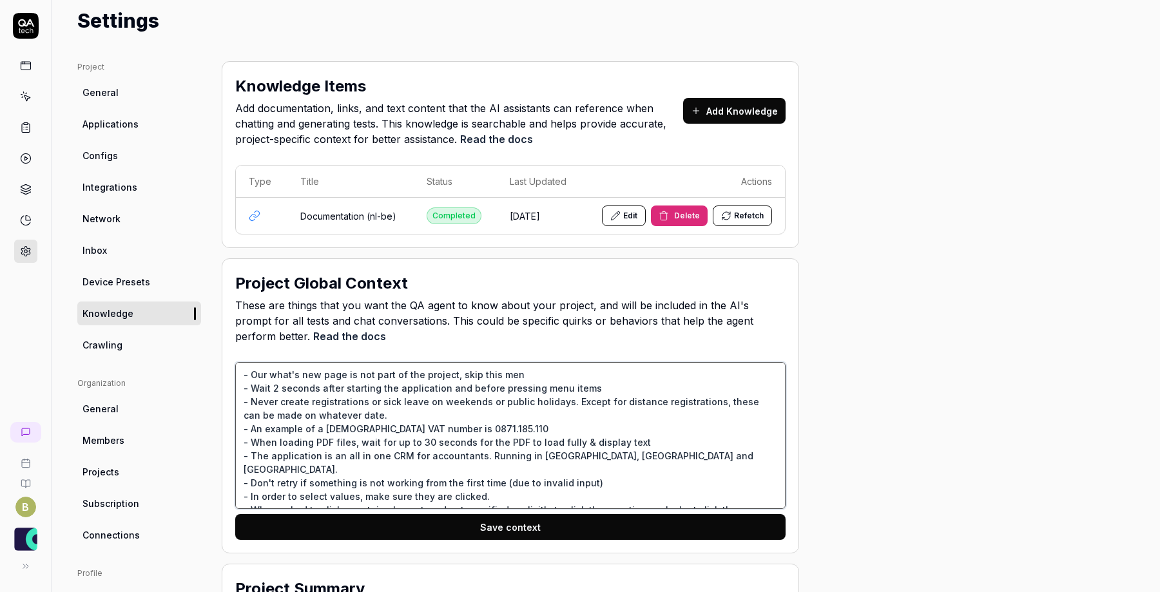
type textarea "*"
type textarea "- Our what's new page is not part of the project, skip this menu - Wait 2 secon…"
type textarea "*"
type textarea "- Our what's new page is not part of the project, skip this menu - Wait 2 secon…"
type textarea "*"
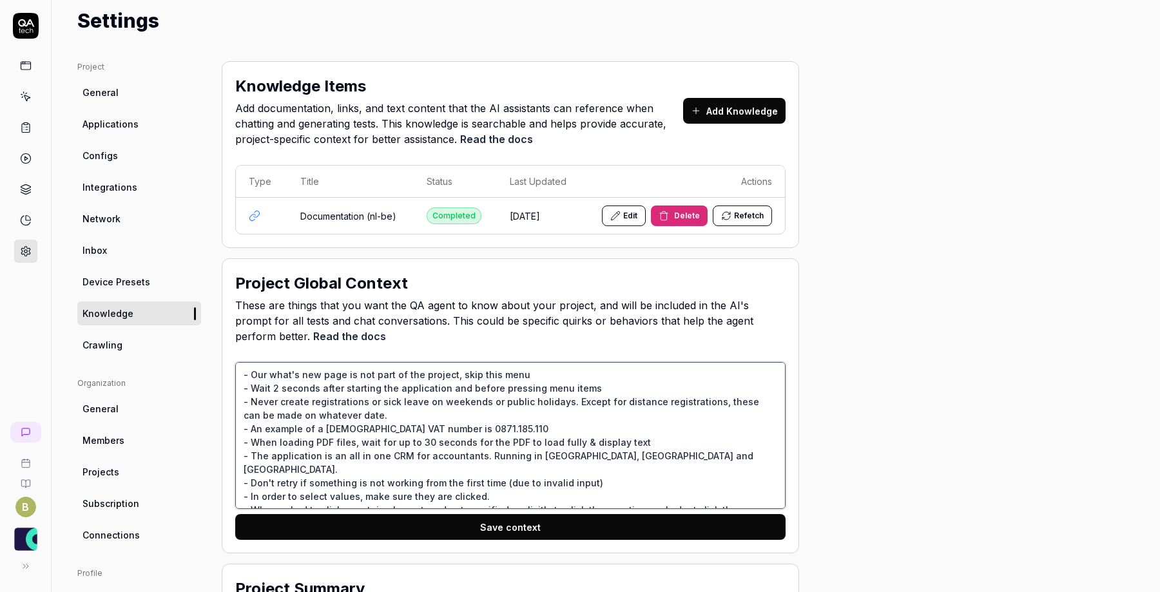
type textarea "- Our what's new page is not part of the project, skip this menu o - Wait 2 sec…"
type textarea "*"
type textarea "- Our what's new page is not part of the project, skip this menu op - Wait 2 se…"
type textarea "*"
type textarea "- Our what's new page is not part of the project, skip this menu opt - Wait 2 s…"
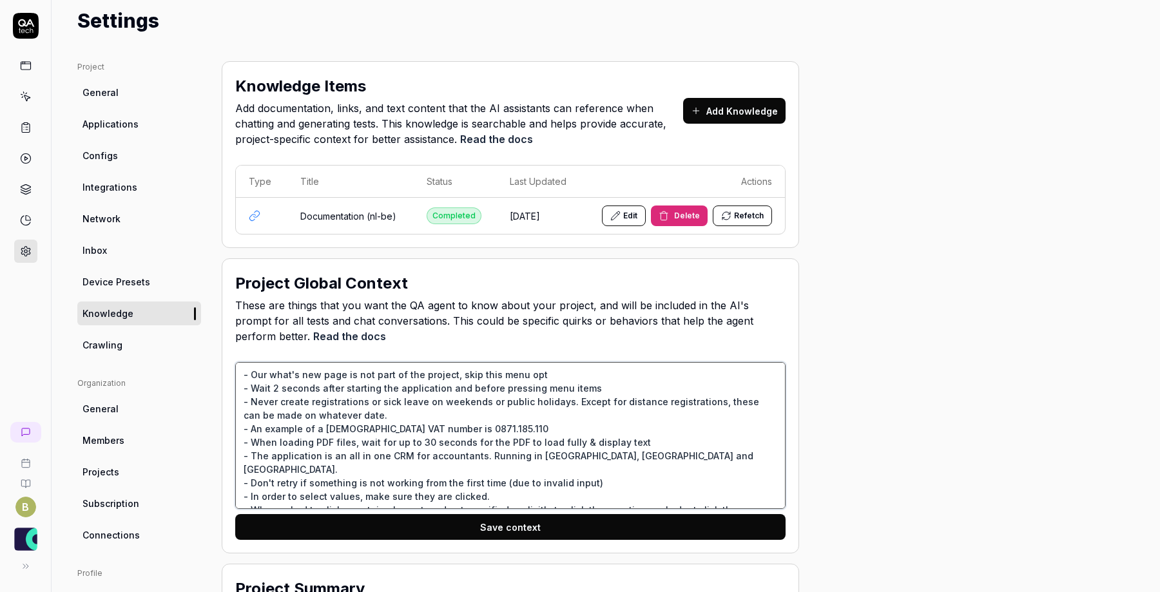
type textarea "*"
type textarea "- Our what's new page is not part of the project, skip this menu opti - Wait 2 …"
type textarea "*"
type textarea "- Our what's new page is not part of the project, skip this menu optio - Wait 2…"
type textarea "*"
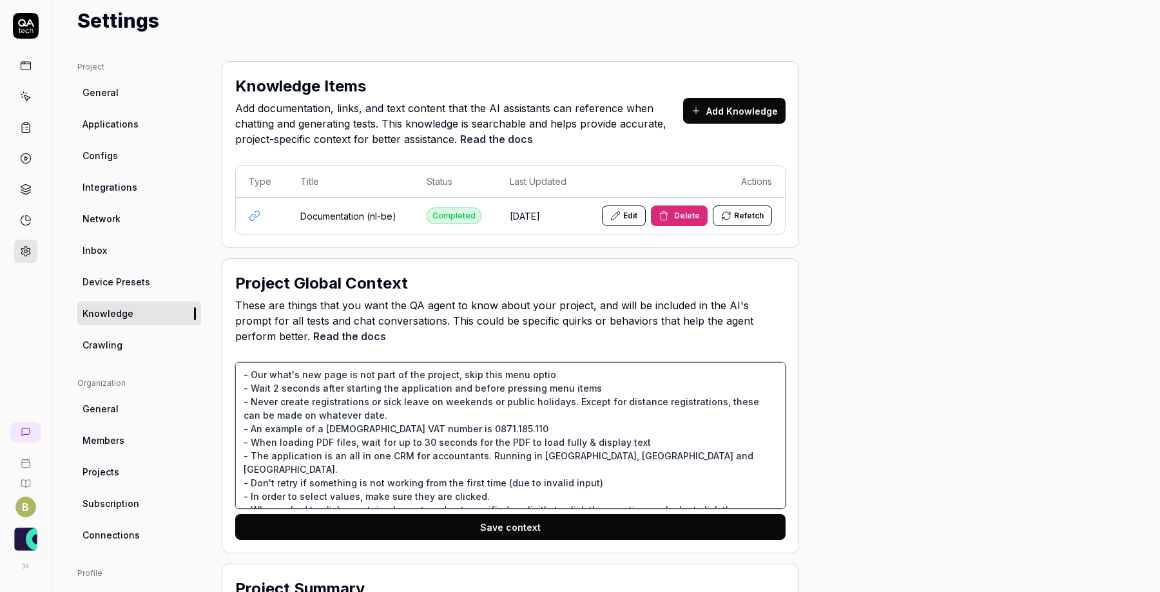
type textarea "- Our what's new page is not part of the project, skip this menu option - Wait …"
type textarea "*"
type textarea "- Our what's new page is not part of the project, skip this menu option - Wait …"
type textarea "*"
type textarea "- Our what's new page is not part of the project, skip this menu option w - Wai…"
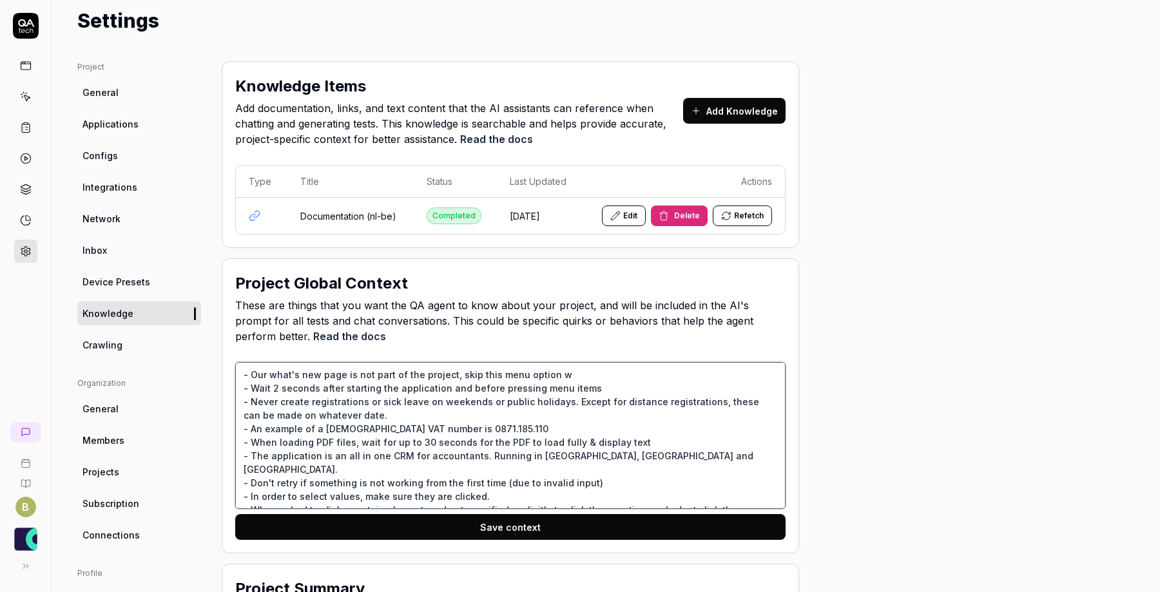
type textarea "*"
type textarea "- Our what's new page is not part of the project, skip this menu option wh - Wa…"
type textarea "*"
type textarea "- Our what's new page is not part of the project, skip this menu option whi - W…"
type textarea "*"
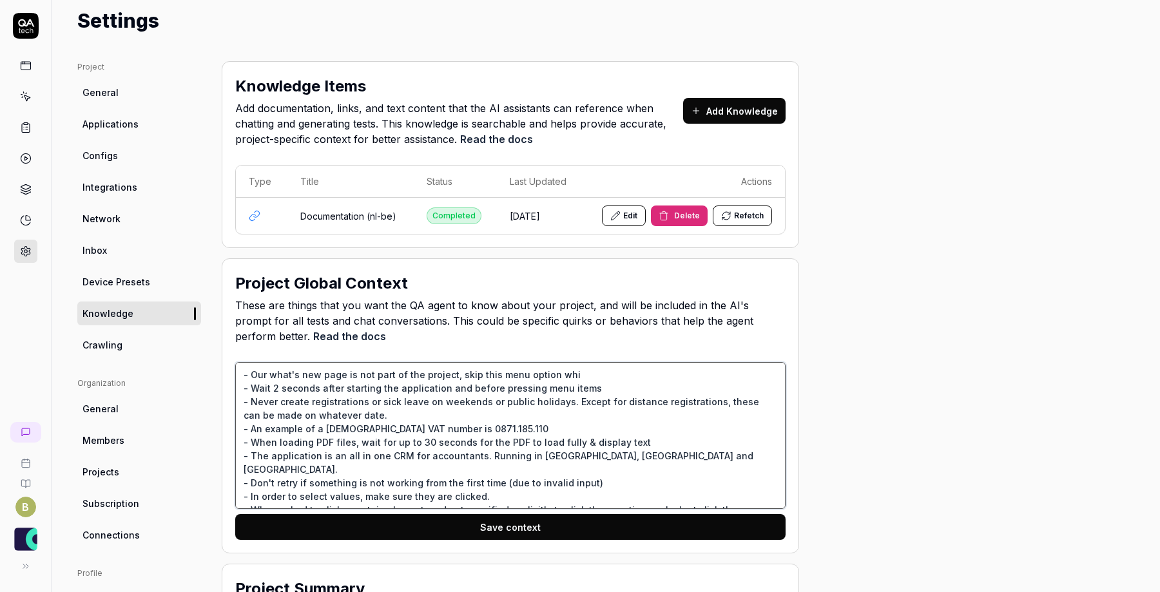
type textarea "- Our what's new page is not part of the project, skip this menu option whil - …"
type textarea "*"
type textarea "- Our what's new page is not part of the project, skip this menu option while -…"
type textarea "*"
type textarea "- Our what's new page is not part of the project, skip this menu option while -…"
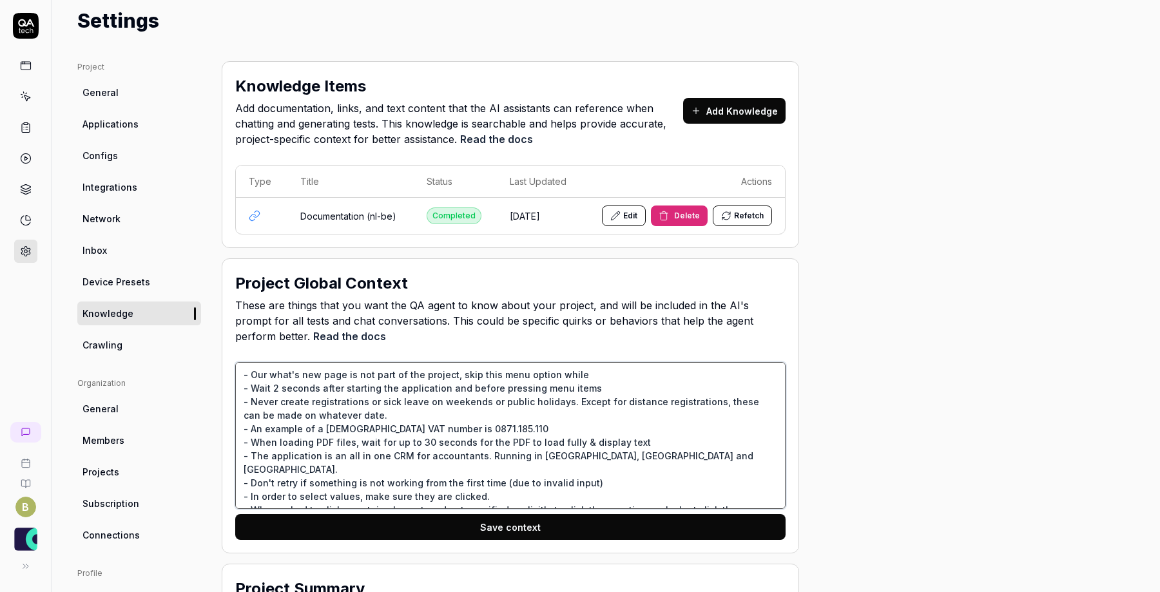
type textarea "*"
type textarea "- Our what's new page is not part of the project, skip this menu option while g…"
type textarea "*"
type textarea "- Our what's new page is not part of the project, skip this menu option while g…"
type textarea "*"
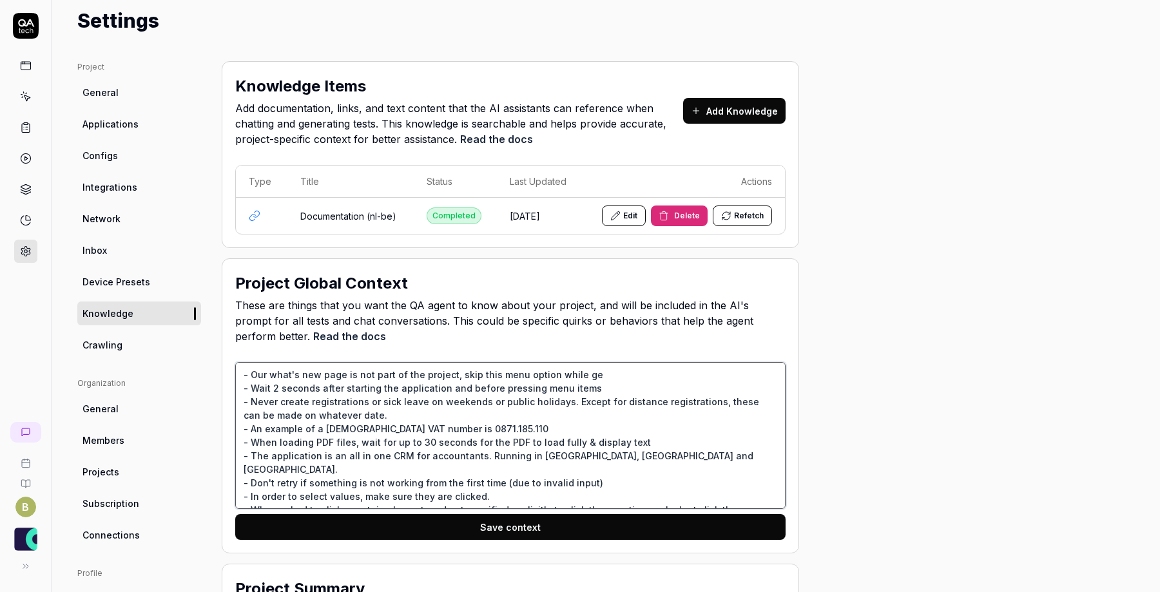
type textarea "- Our what's new page is not part of the project, skip this menu option while g…"
type textarea "*"
type textarea "- Our what's new page is not part of the project, skip this menu option while g…"
type textarea "*"
type textarea "- Our what's new page is not part of the project, skip this menu option while g…"
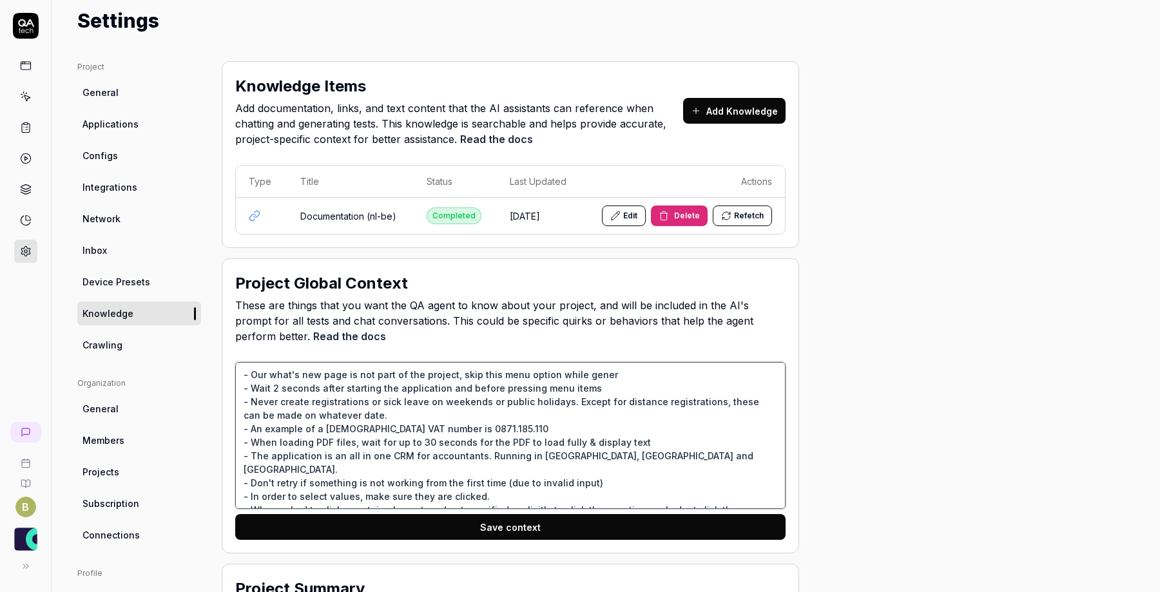
type textarea "*"
type textarea "- Our what's new page is not part of the project, skip this menu option while g…"
type textarea "*"
type textarea "- Our what's new page is not part of the project, skip this menu option while g…"
type textarea "*"
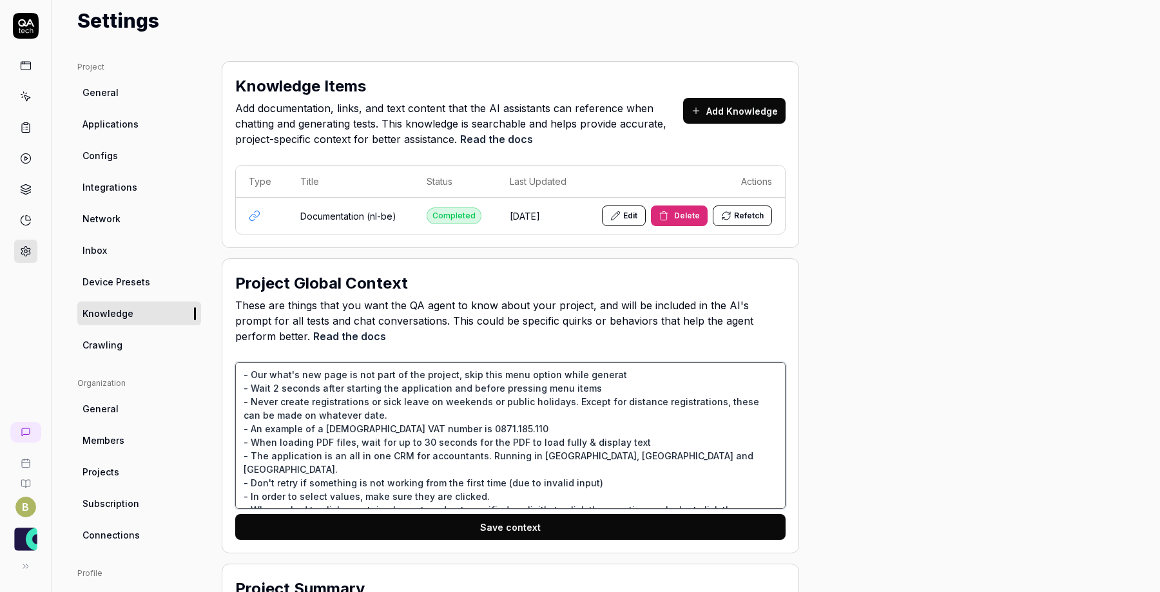
type textarea "- Our what's new page is not part of the project, skip this menu option while g…"
type textarea "*"
type textarea "- Our what's new page is not part of the project, skip this menu option while g…"
type textarea "*"
type textarea "- Our what's new page is not part of the project, skip this menu option while g…"
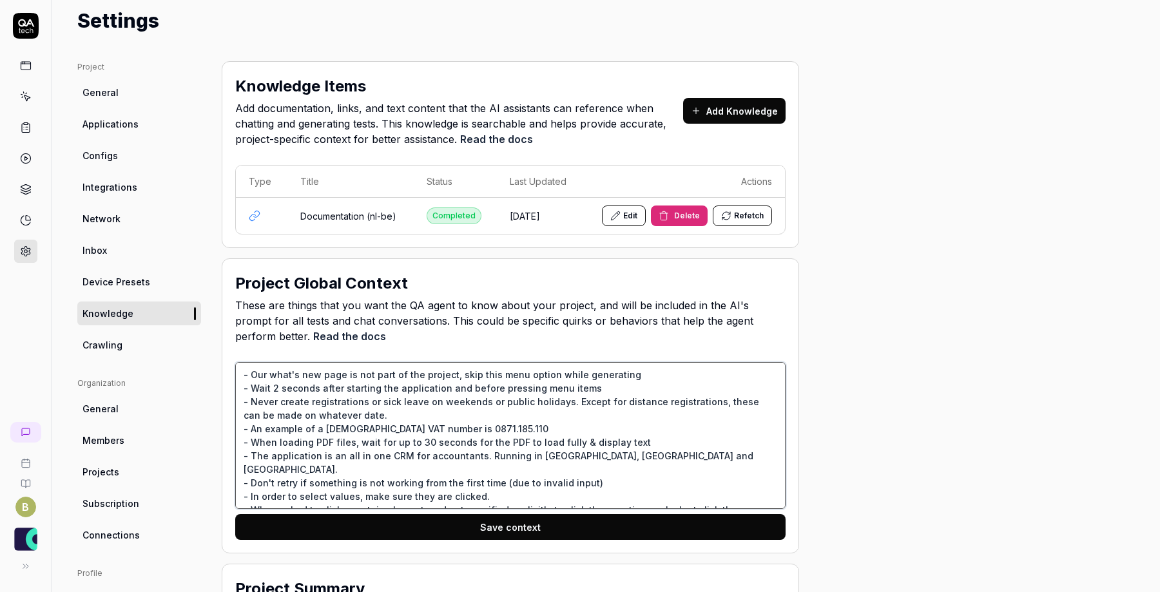
type textarea "*"
type textarea "- Our what's new page is not part of the project, skip this menu option while g…"
type textarea "*"
type textarea "- Our what's new page is not part of the project, skip this menu option while g…"
type textarea "*"
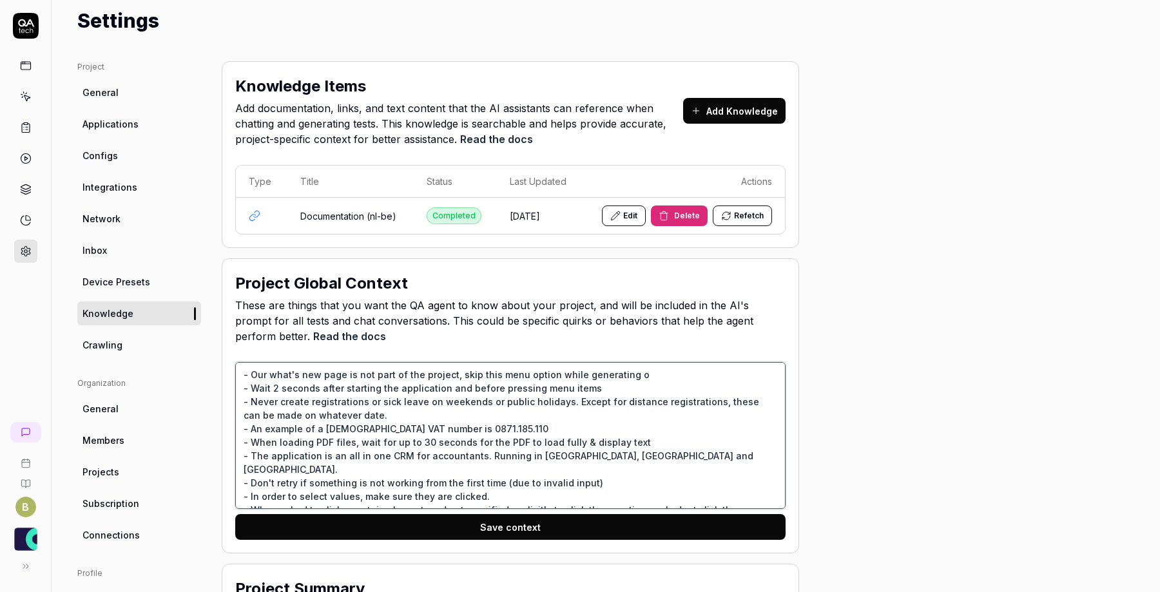
type textarea "- Our what's new page is not part of the project, skip this menu option while g…"
type textarea "*"
type textarea "- Our what's new page is not part of the project, skip this menu option while g…"
type textarea "*"
type textarea "- Our what's new page is not part of the project, skip this menu option while g…"
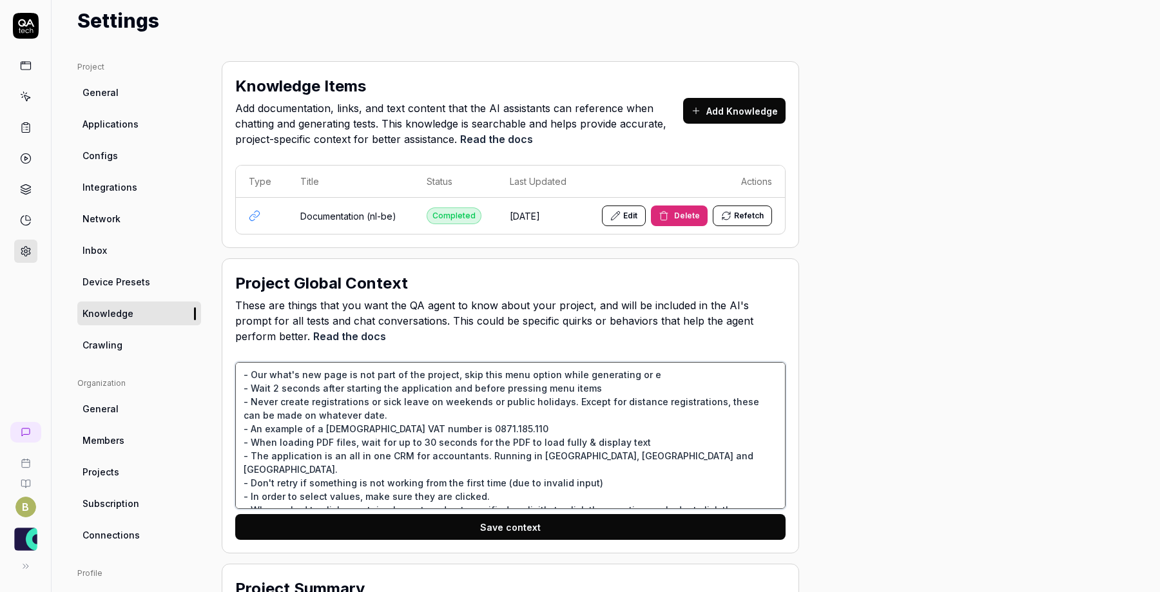
type textarea "*"
type textarea "- Our what's new page is not part of the project, skip this menu option while g…"
type textarea "*"
type textarea "- Our what's new page is not part of the project, skip this menu option while g…"
type textarea "*"
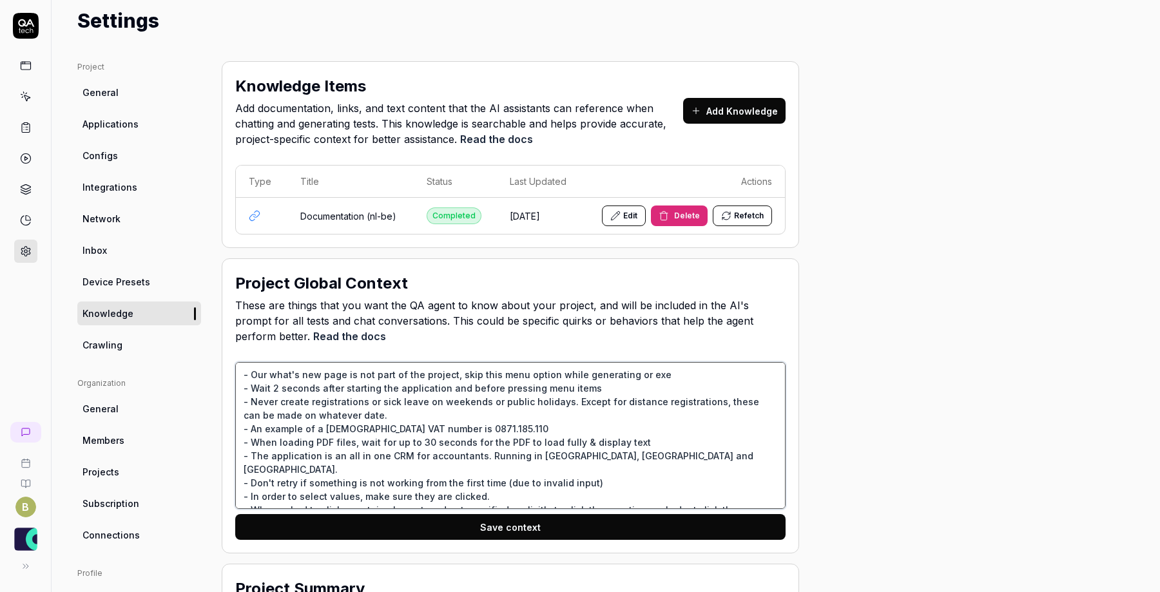
type textarea "- Our what's new page is not part of the project, skip this menu option while g…"
type textarea "*"
type textarea "- Our what's new page is not part of the project, skip this menu option while g…"
type textarea "*"
type textarea "- Our what's new page is not part of the project, skip this menu option while g…"
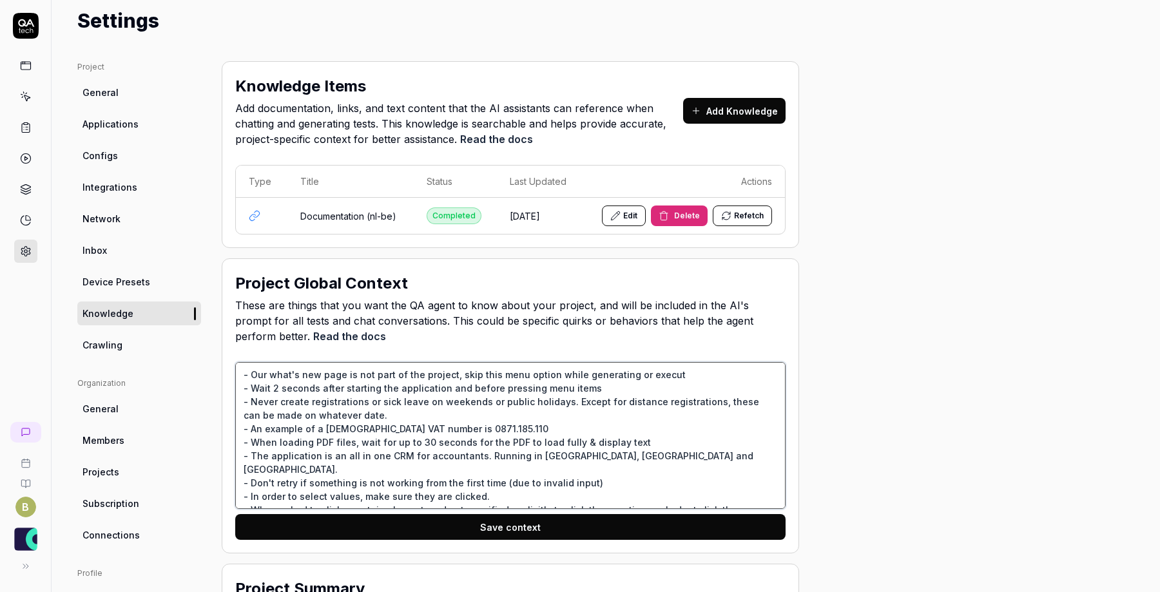
type textarea "*"
type textarea "- Our what's new page is not part of the project, skip this menu option while g…"
click at [422, 521] on button "Save context" at bounding box center [510, 527] width 551 height 26
click at [34, 99] on link at bounding box center [25, 96] width 23 height 23
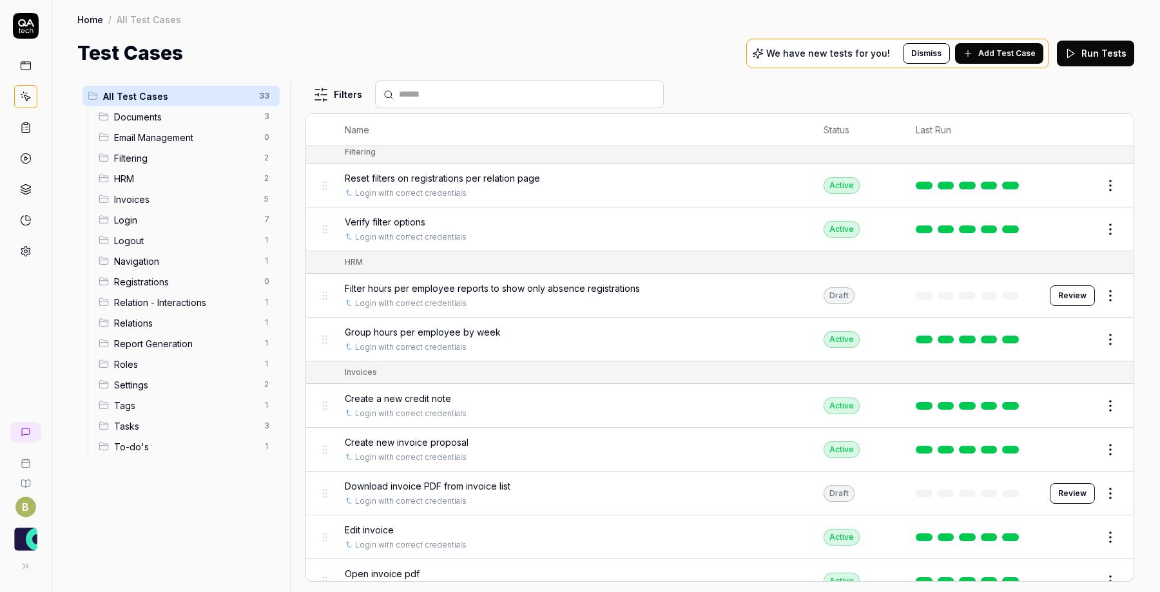
scroll to position [213, 0]
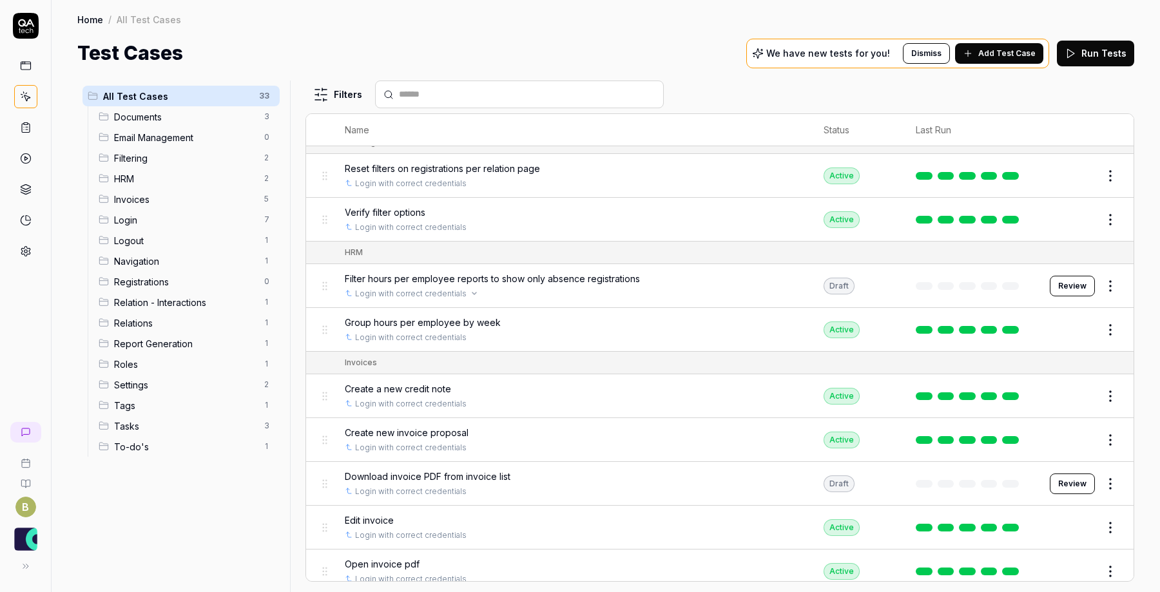
click at [771, 288] on div "Login with correct credentials" at bounding box center [571, 294] width 453 height 12
click at [1073, 278] on button "Review" at bounding box center [1072, 286] width 45 height 21
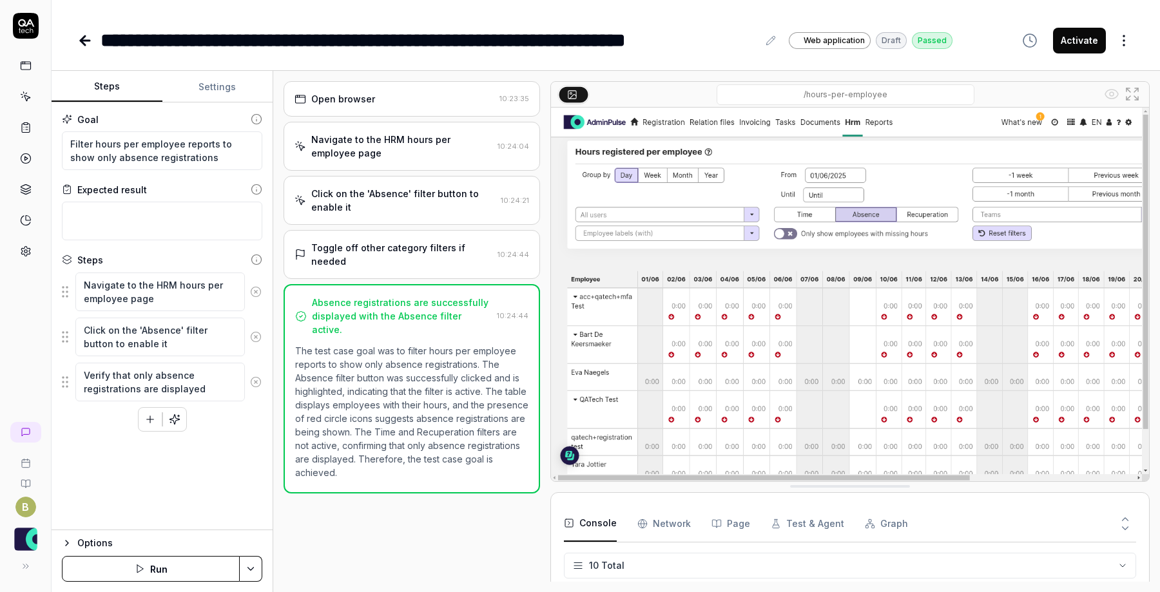
scroll to position [188, 0]
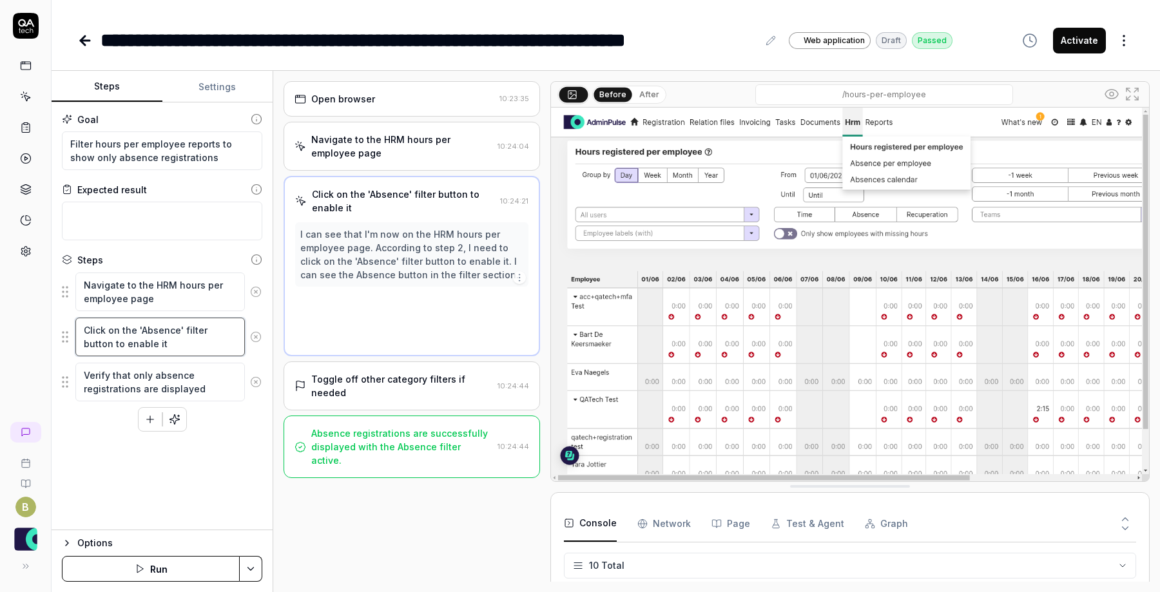
click at [186, 333] on textarea "Click on the 'Absence' filter button to enable it" at bounding box center [160, 337] width 170 height 39
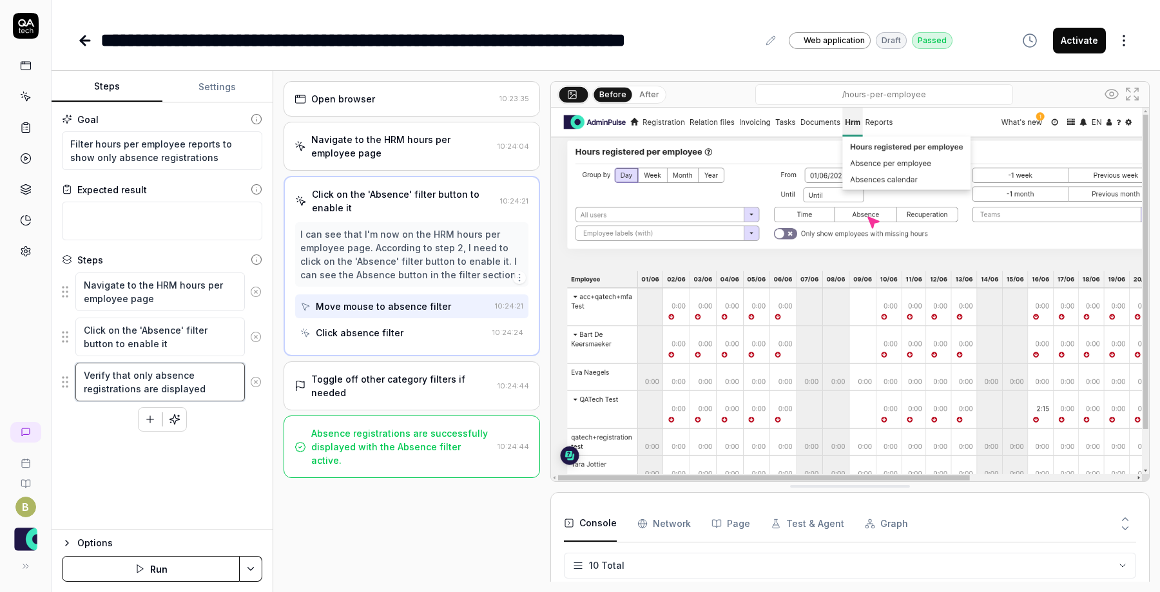
click at [179, 376] on textarea "Verify that only absence registrations are displayed" at bounding box center [160, 382] width 170 height 39
click at [195, 322] on textarea "Click on the 'Absence' filter button to enable it" at bounding box center [160, 337] width 170 height 39
click at [202, 275] on textarea "Navigate to the HRM hours per employee page" at bounding box center [160, 292] width 170 height 39
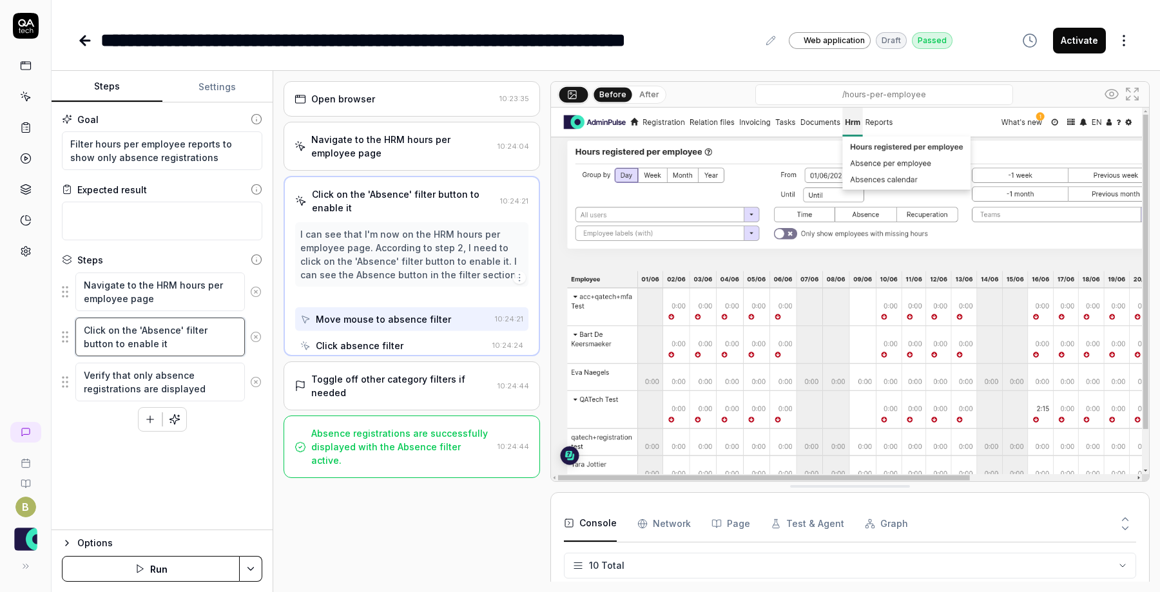
click at [200, 327] on textarea "Click on the 'Absence' filter button to enable it" at bounding box center [160, 337] width 170 height 39
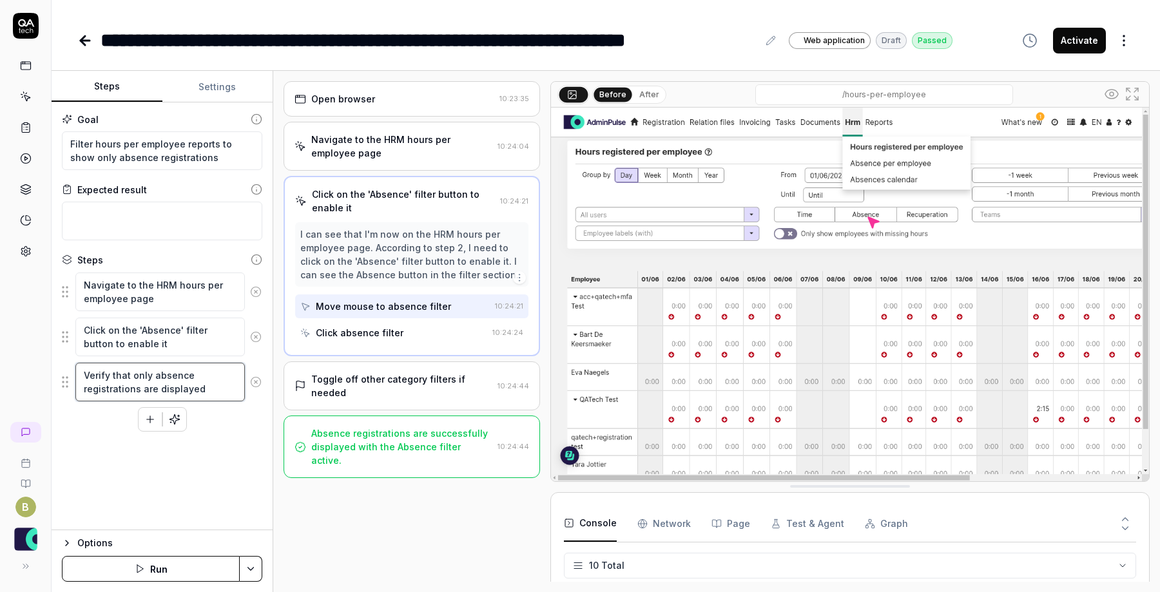
click at [217, 388] on textarea "Verify that only absence registrations are displayed" at bounding box center [160, 382] width 170 height 39
drag, startPoint x: 200, startPoint y: 161, endPoint x: 220, endPoint y: 150, distance: 22.8
click at [220, 150] on textarea "Filter hours per employee reports to show only absence registrations" at bounding box center [162, 151] width 200 height 39
click at [211, 161] on textarea "Filter hours per employee reports to show only absence registrations" at bounding box center [162, 151] width 200 height 39
drag, startPoint x: 212, startPoint y: 160, endPoint x: 218, endPoint y: 147, distance: 14.1
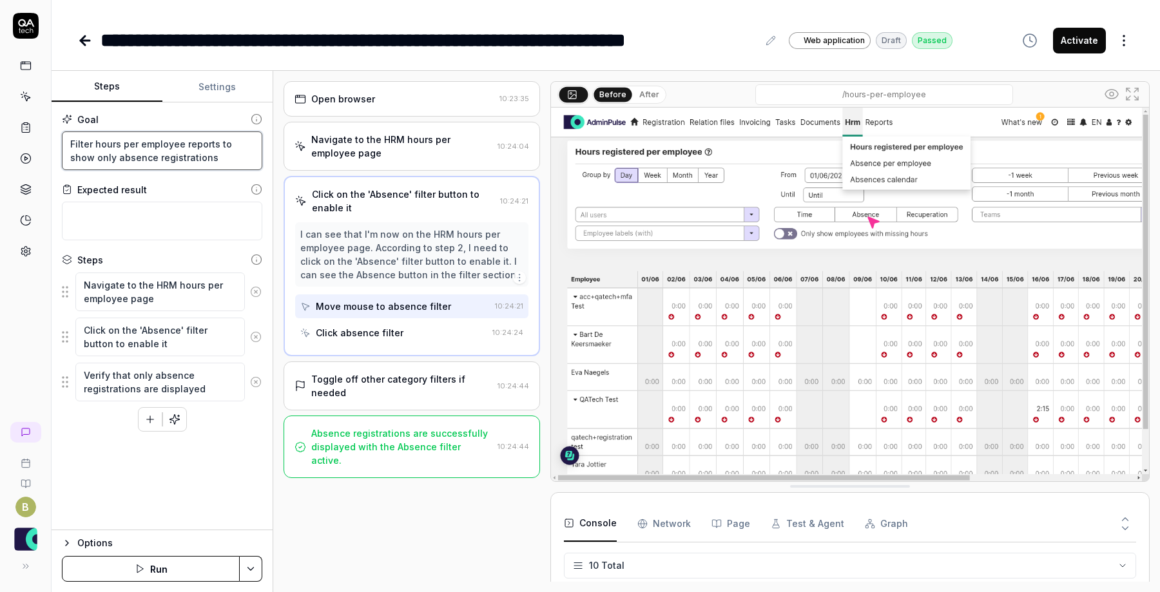
click at [218, 147] on textarea "Filter hours per employee reports to show only absence registrations" at bounding box center [162, 151] width 200 height 39
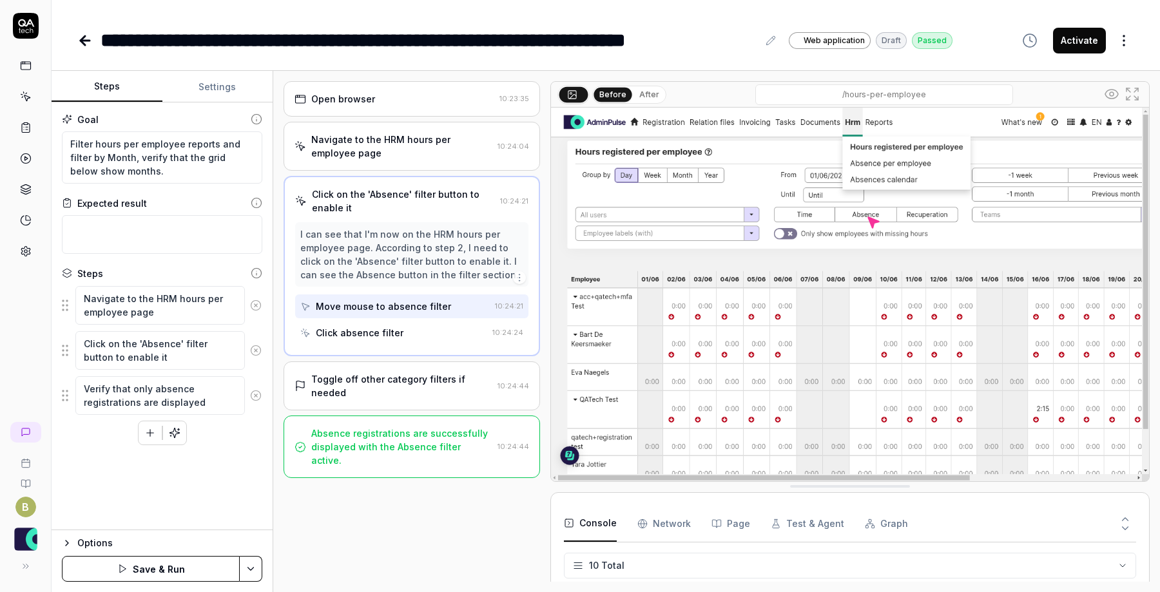
click at [180, 433] on icon "button" at bounding box center [175, 433] width 12 height 12
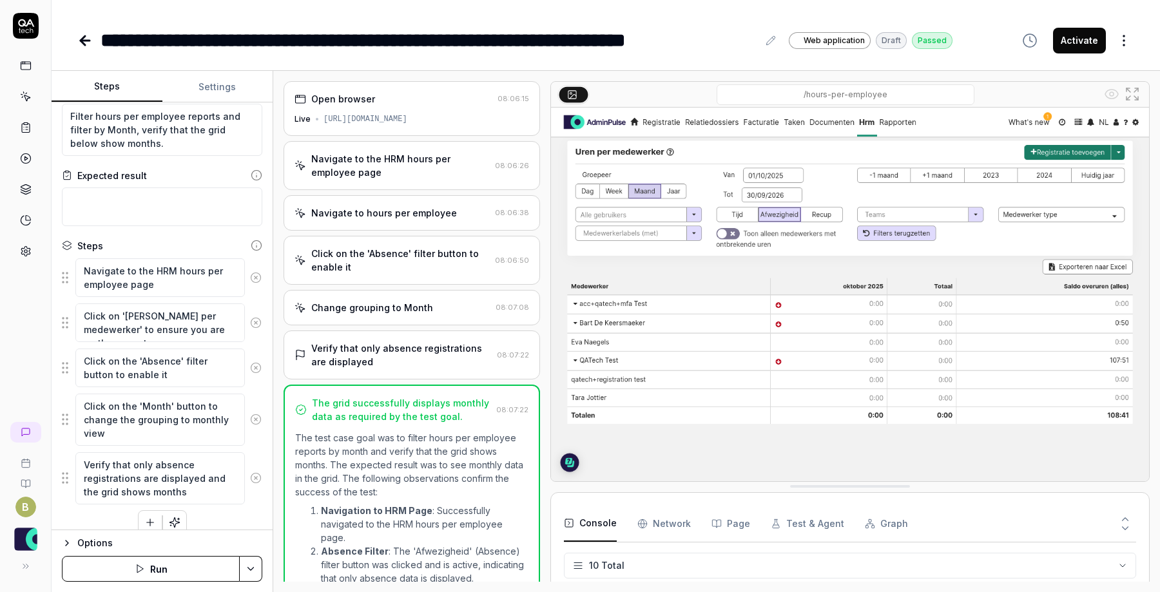
click at [1073, 43] on button "Activate" at bounding box center [1079, 41] width 53 height 26
click at [26, 102] on icon at bounding box center [26, 97] width 12 height 12
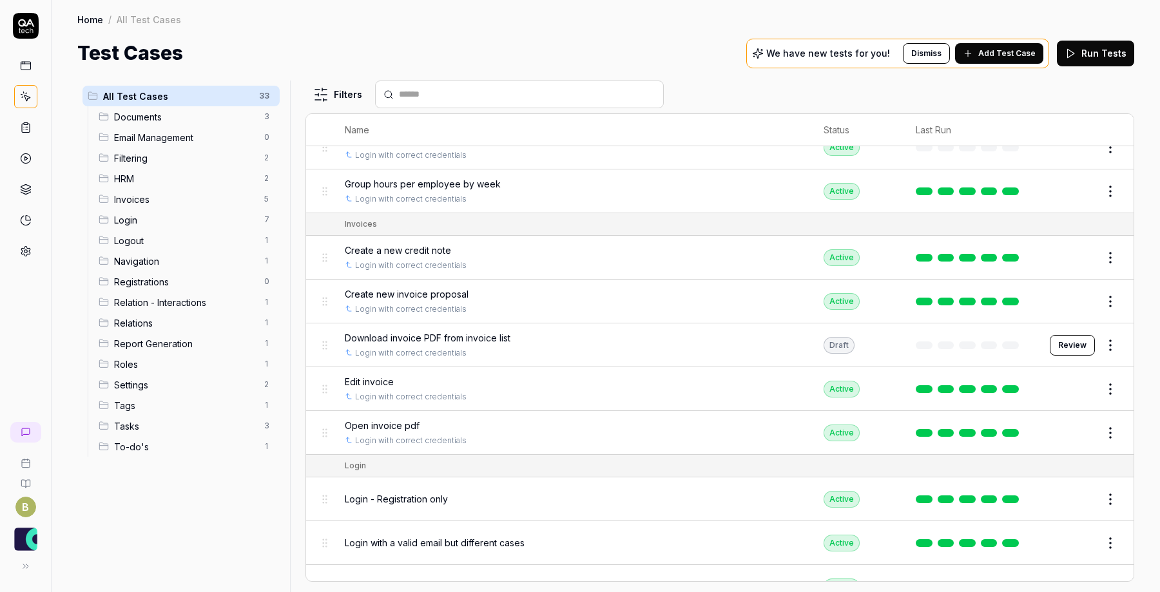
scroll to position [353, 0]
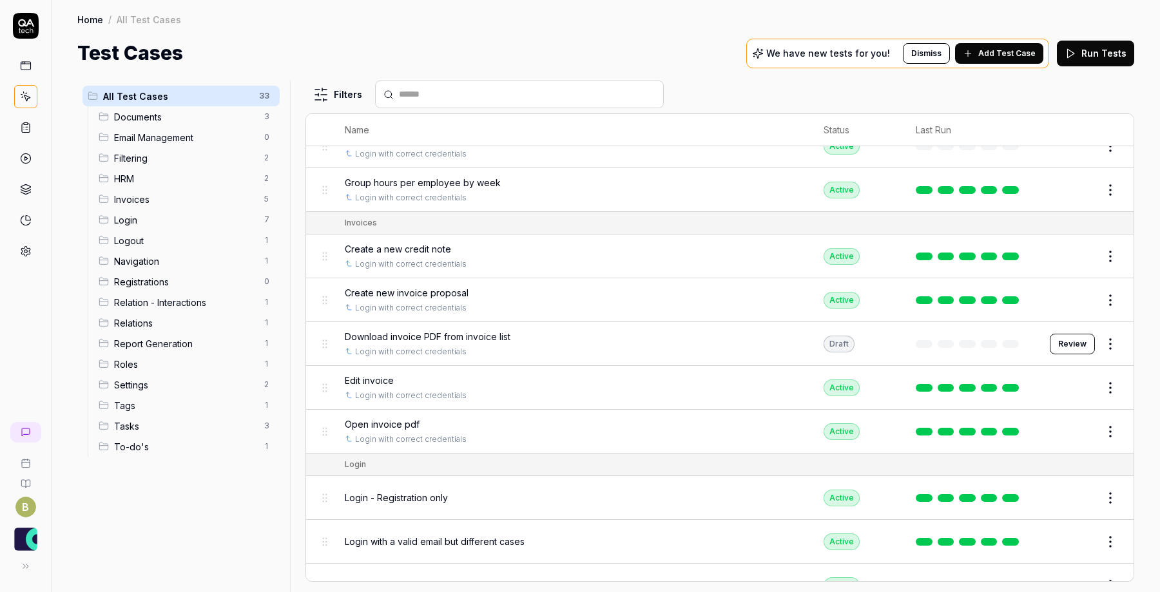
click at [1112, 338] on html "B Home / All Test Cases Home / All Test Cases Test Cases We have new tests for …" at bounding box center [580, 296] width 1160 height 592
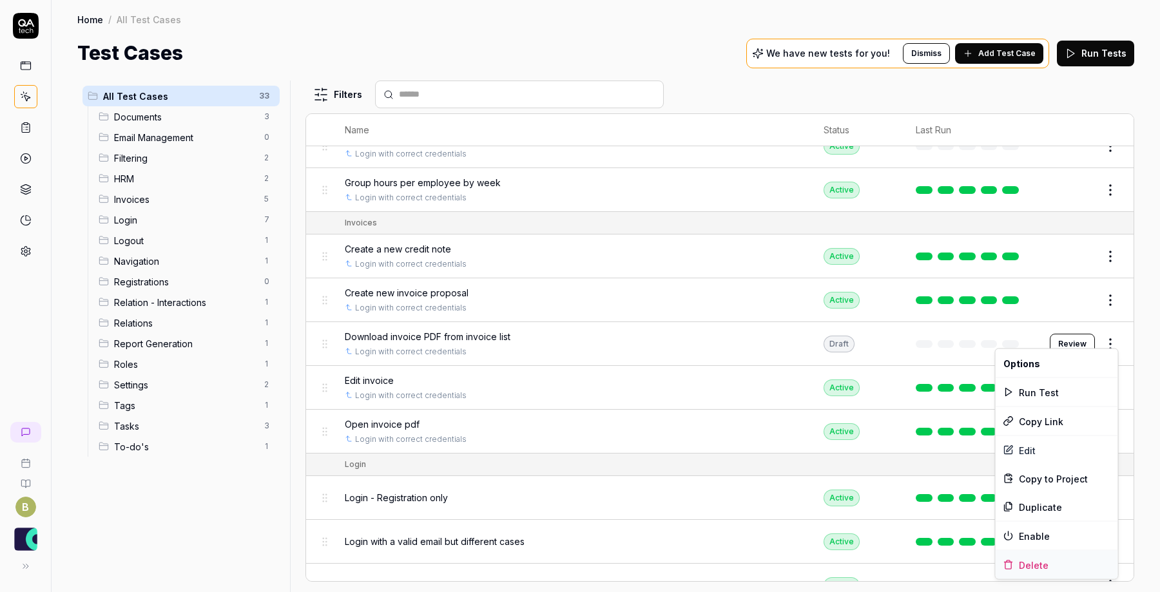
click at [1034, 563] on div "Delete" at bounding box center [1057, 565] width 122 height 28
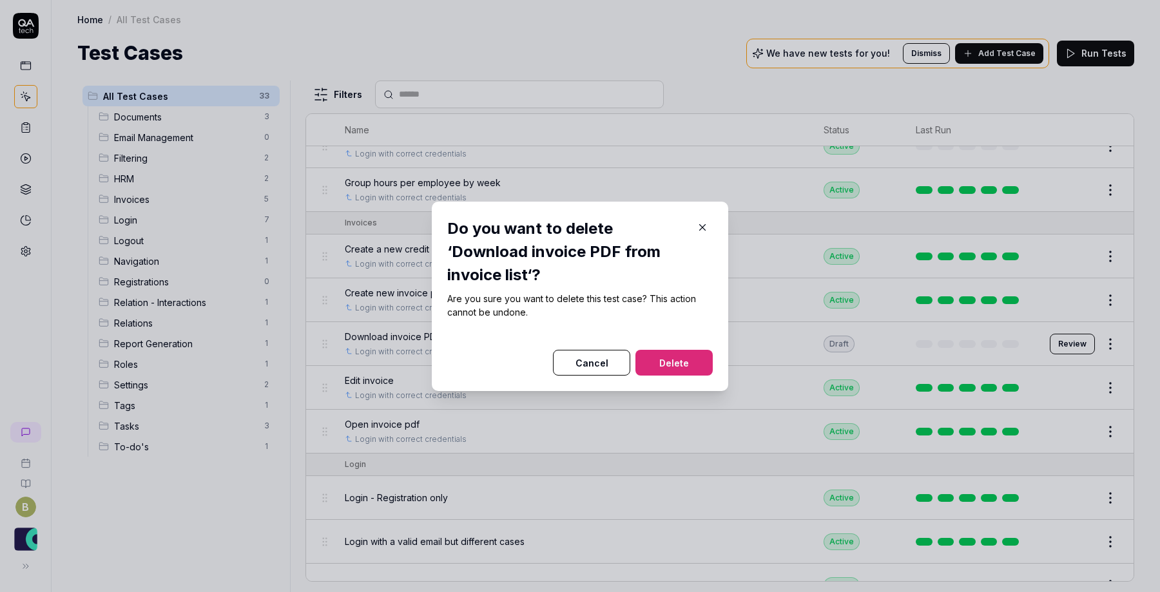
click at [701, 364] on button "Delete" at bounding box center [674, 363] width 77 height 26
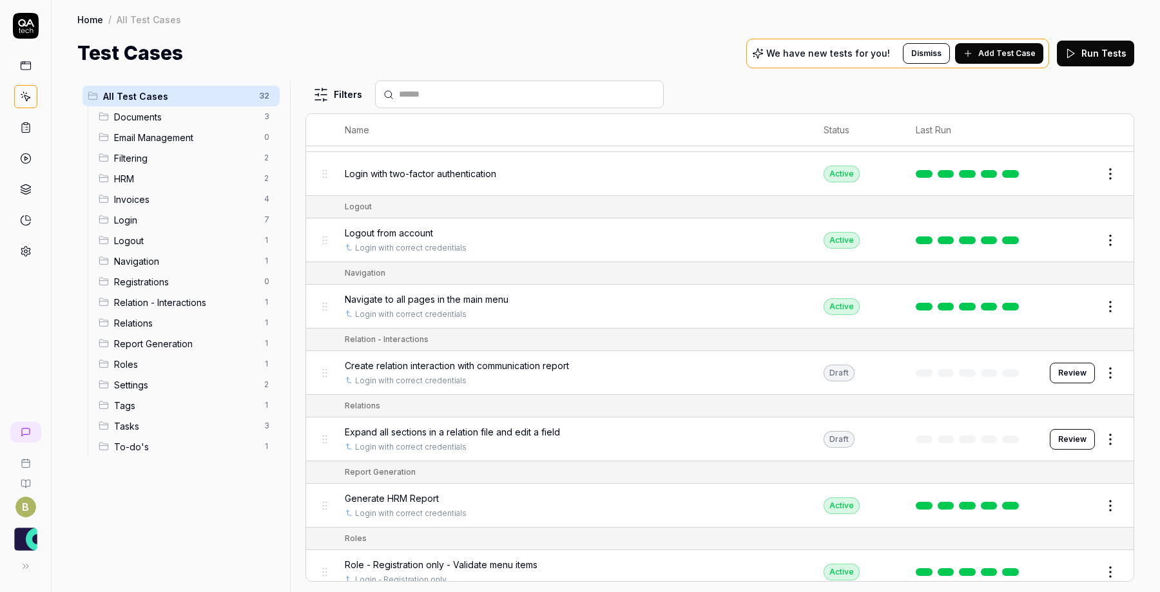
scroll to position [900, 0]
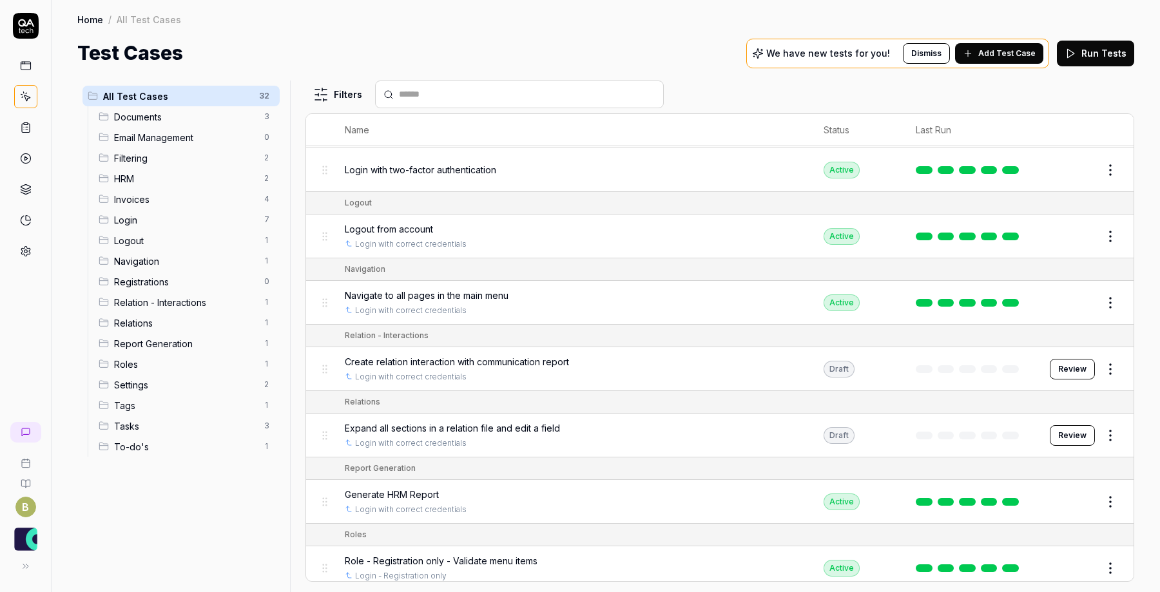
click at [1085, 359] on button "Review" at bounding box center [1072, 369] width 45 height 21
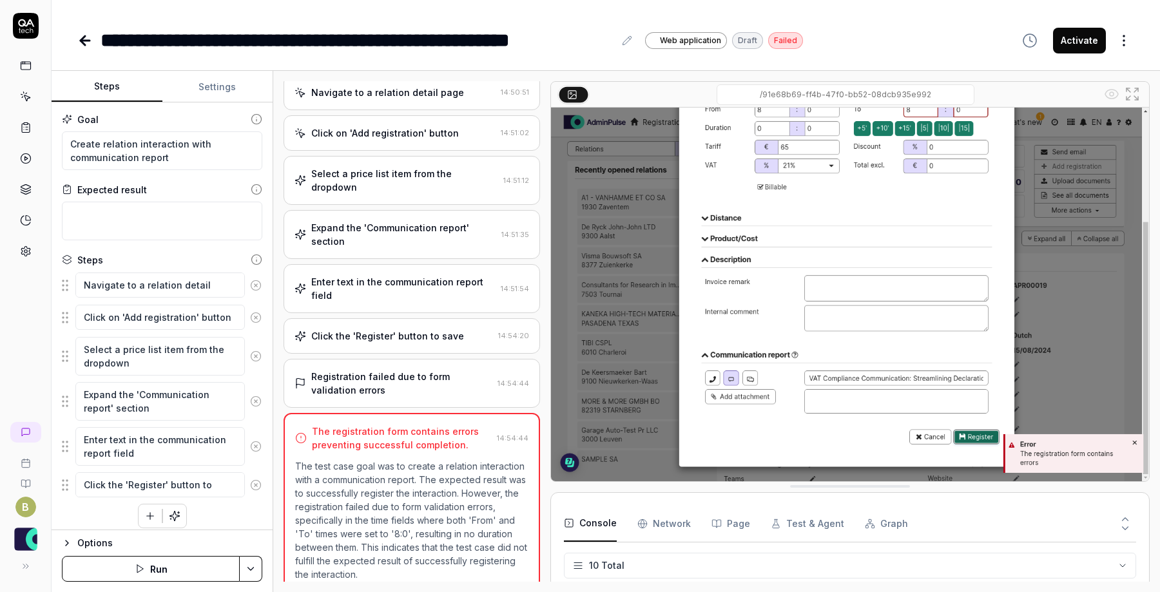
scroll to position [188, 0]
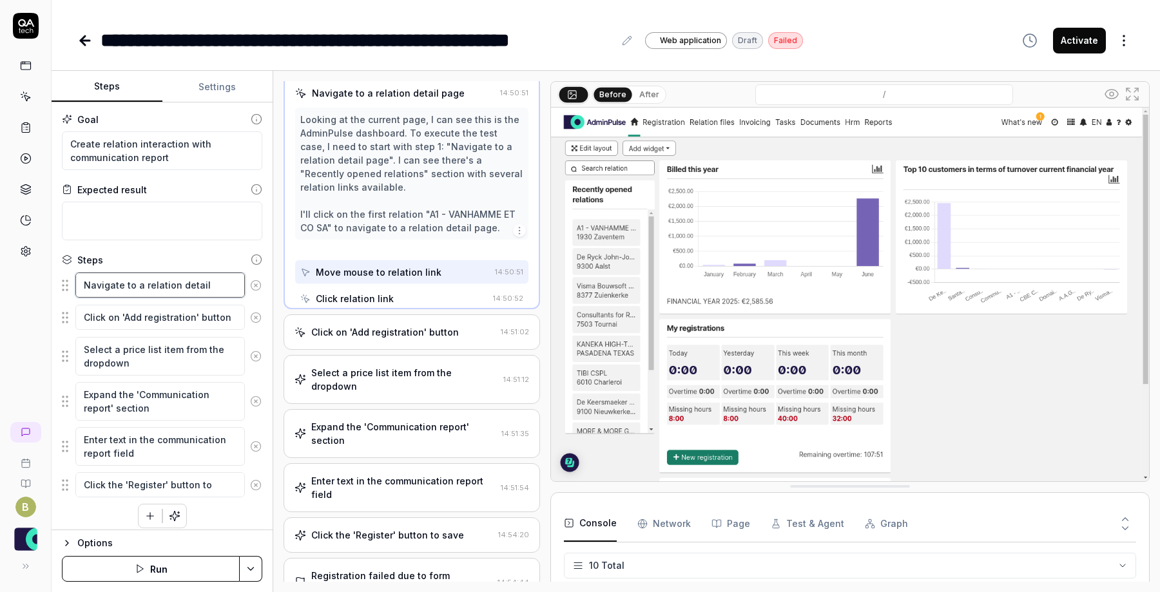
click at [212, 286] on textarea "Navigate to a relation detail page" at bounding box center [160, 285] width 170 height 25
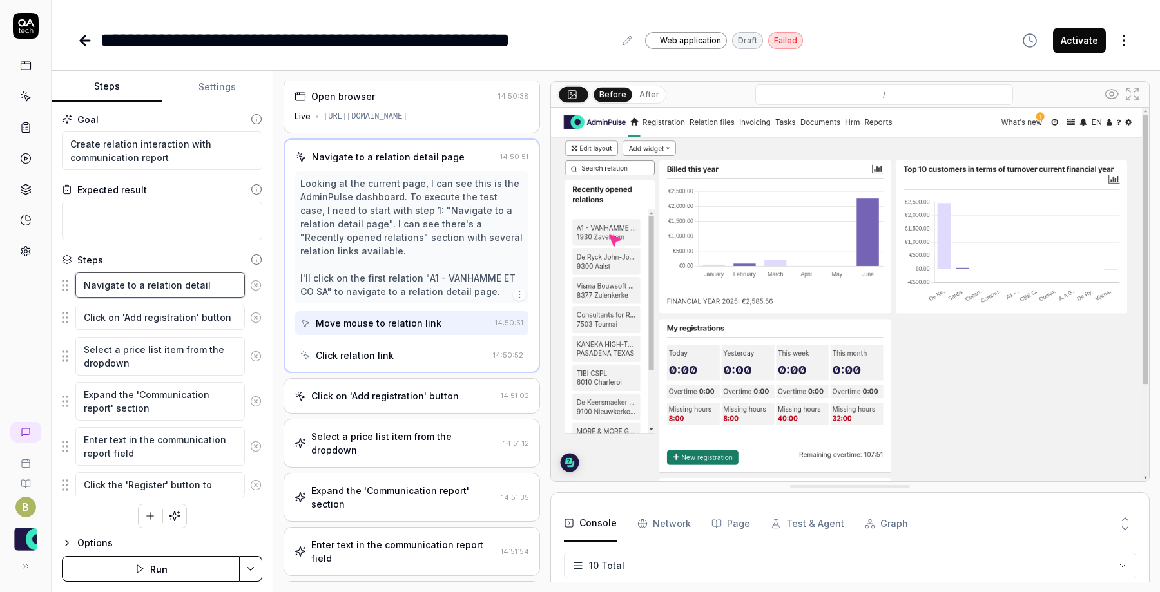
scroll to position [0, 0]
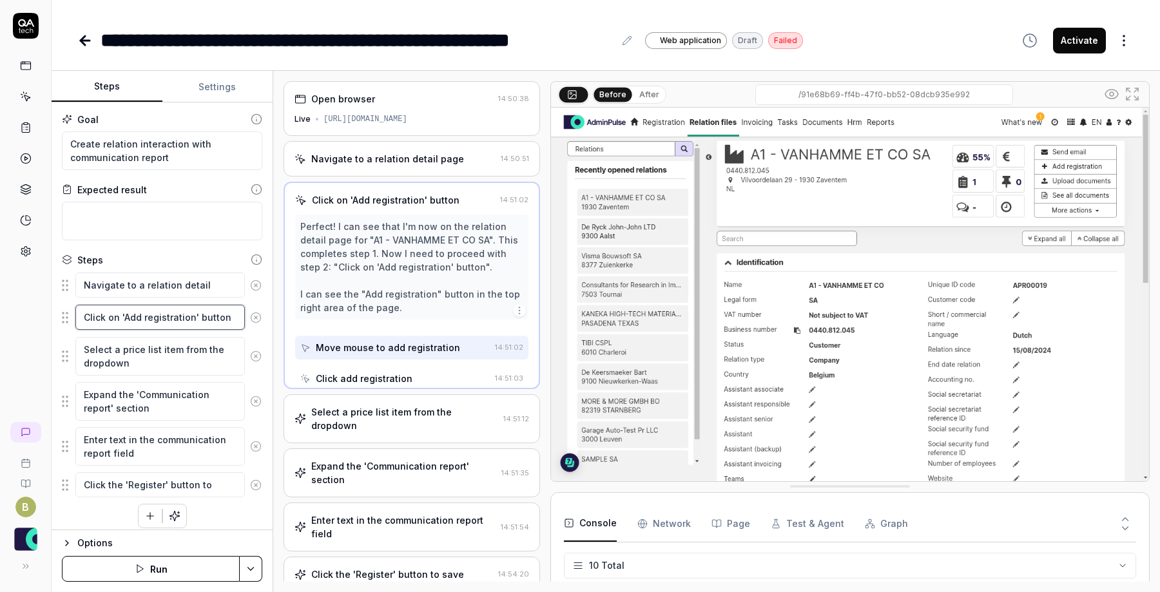
click at [207, 317] on textarea "Click on 'Add registration' button" at bounding box center [160, 317] width 170 height 25
click at [202, 346] on textarea "Select a price list item from the dropdown" at bounding box center [160, 356] width 170 height 39
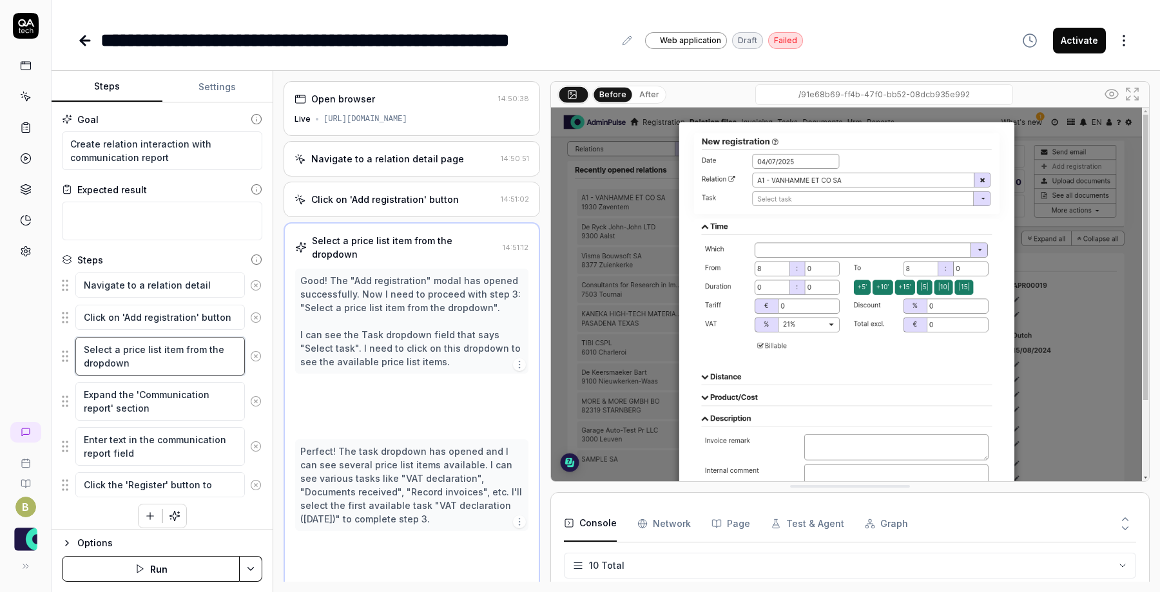
scroll to position [5, 0]
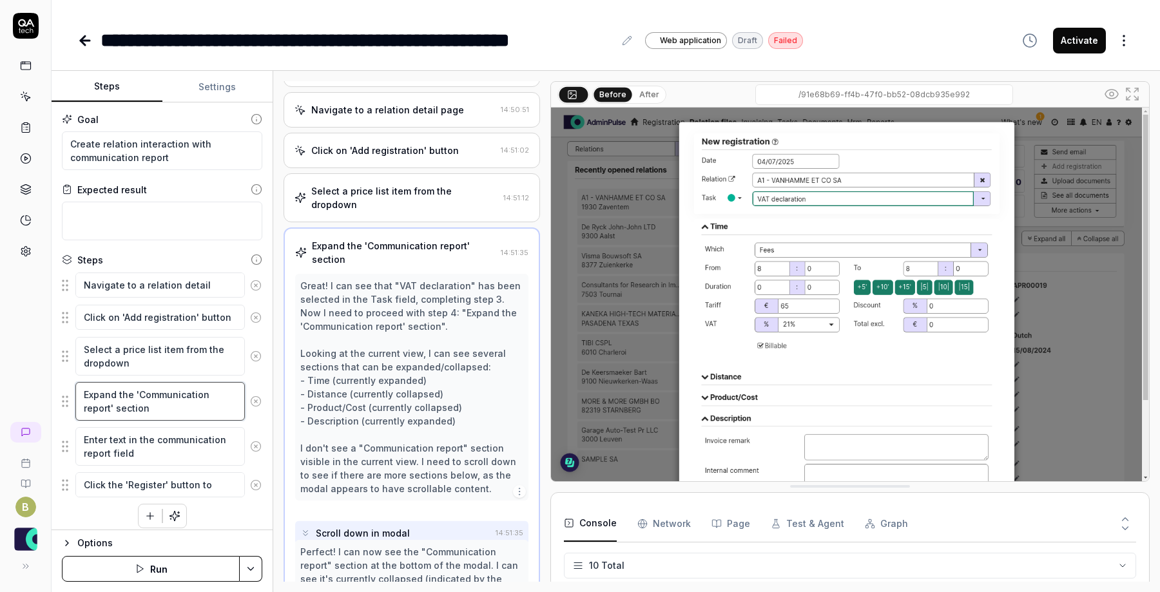
click at [195, 401] on textarea "Expand the 'Communication report' section" at bounding box center [160, 401] width 170 height 39
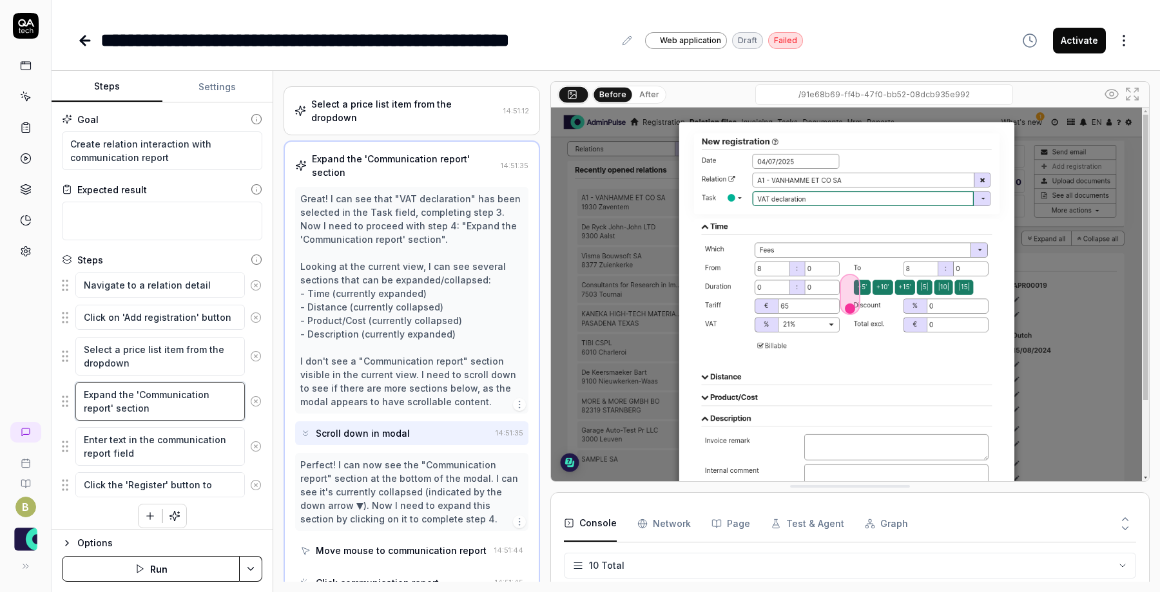
scroll to position [141, 0]
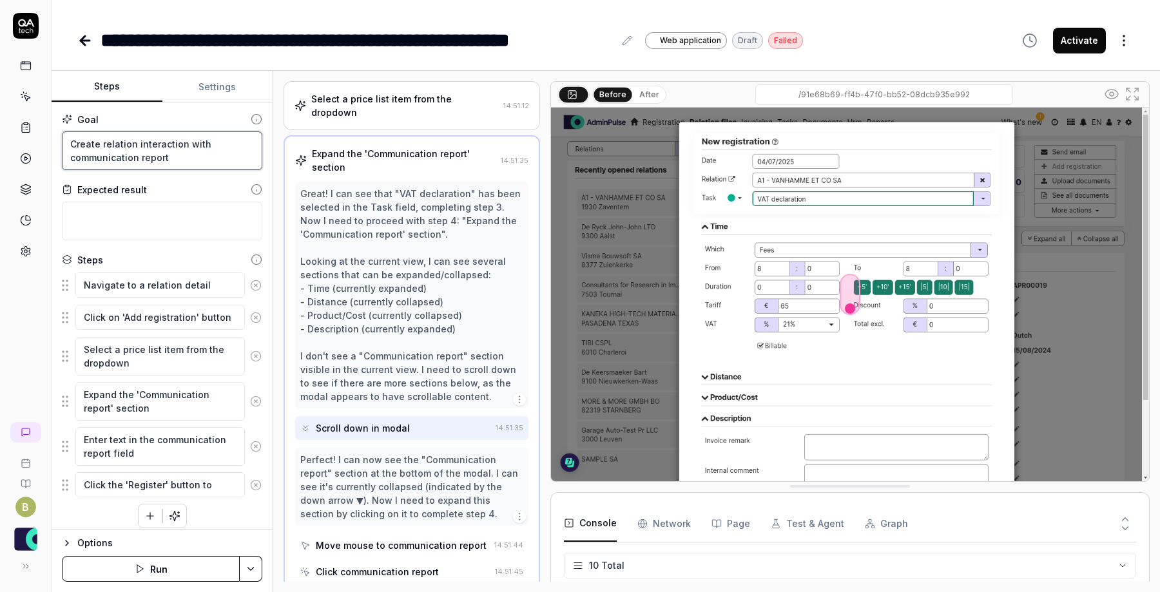
click at [191, 167] on textarea "Create relation interaction with communication report" at bounding box center [162, 151] width 200 height 39
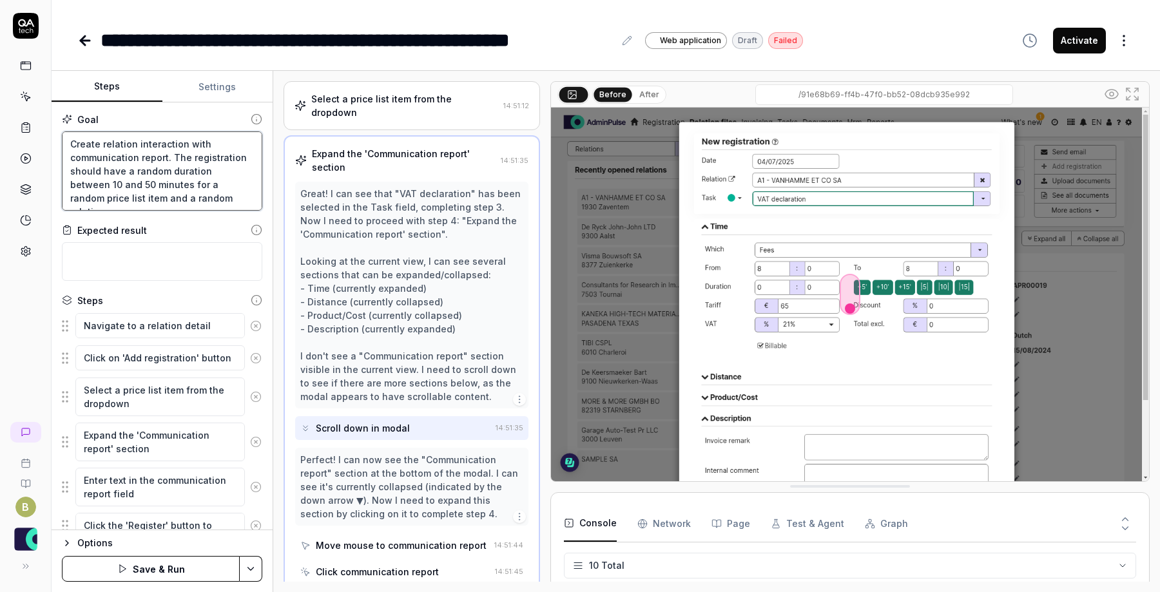
click at [191, 167] on textarea "Create relation interaction with communication report. The registration should …" at bounding box center [162, 171] width 200 height 79
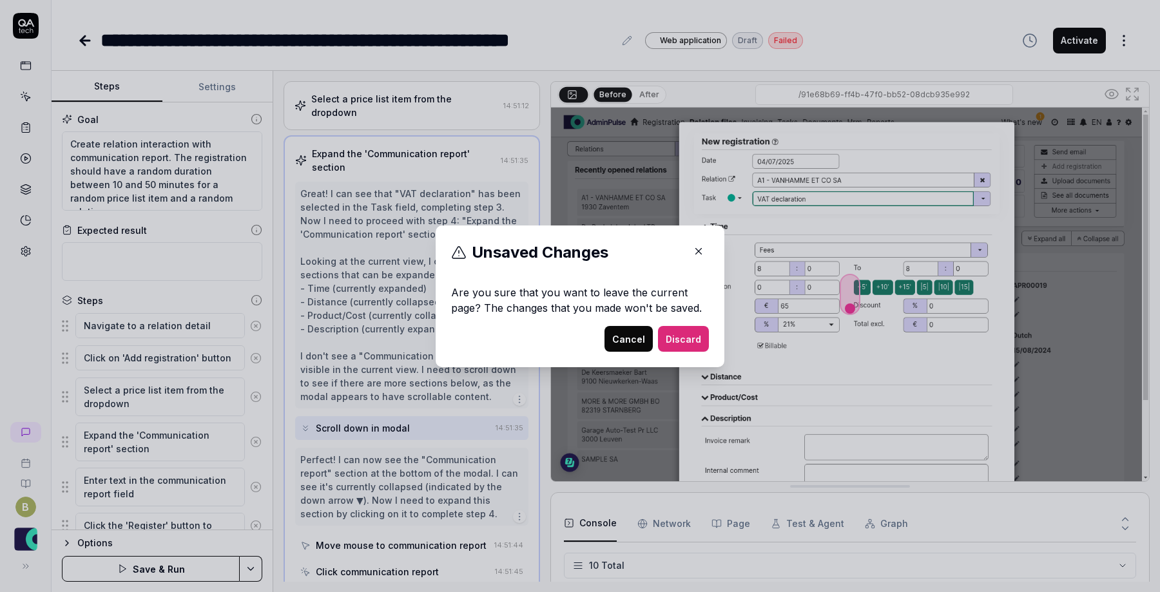
click at [624, 341] on button "Cancel" at bounding box center [629, 339] width 48 height 26
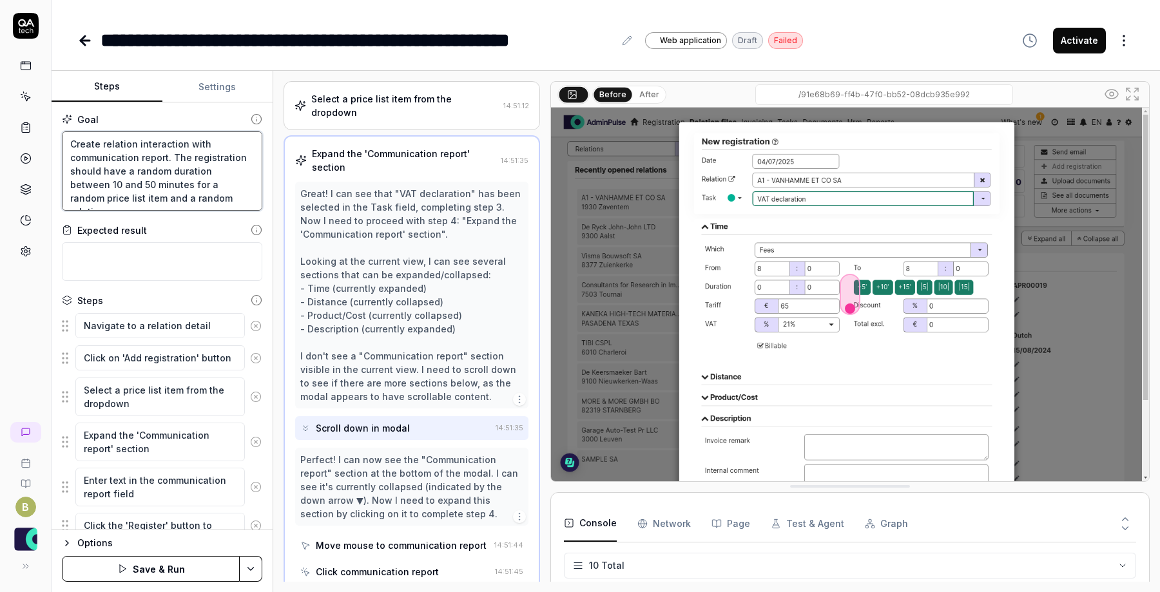
click at [235, 199] on textarea "Create relation interaction with communication report. The registration should …" at bounding box center [162, 171] width 200 height 79
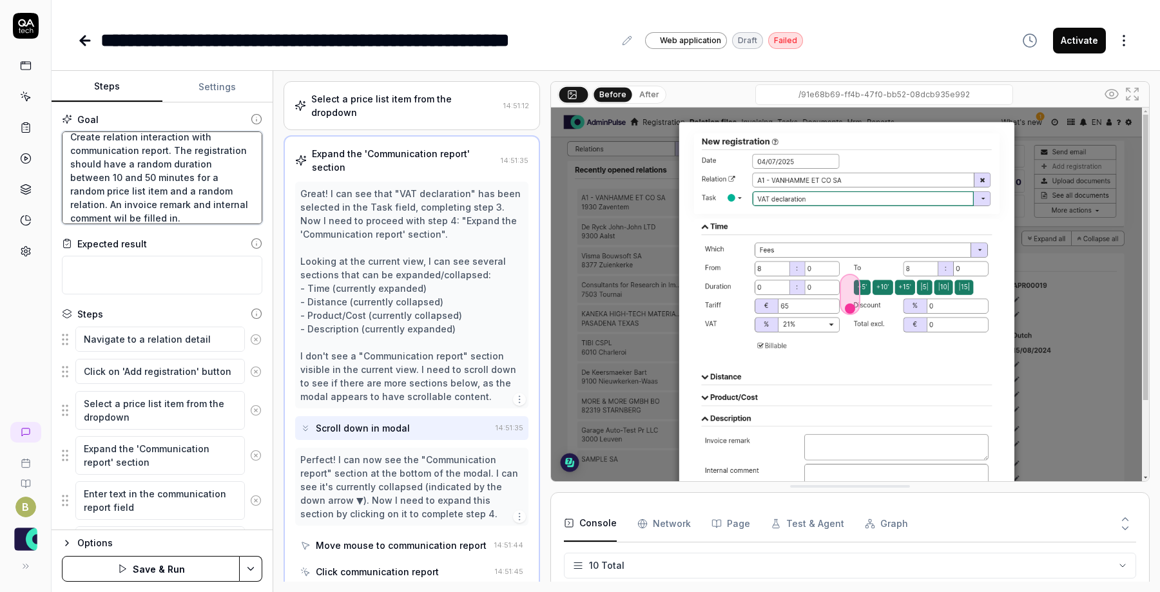
scroll to position [63, 0]
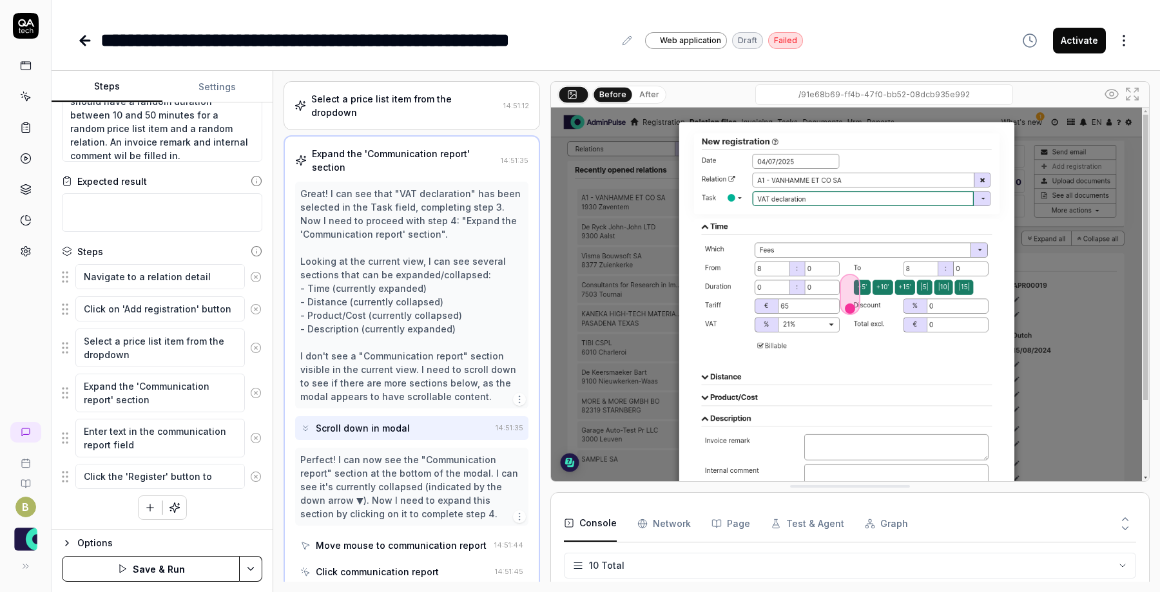
click at [177, 508] on icon "button" at bounding box center [175, 508] width 12 height 12
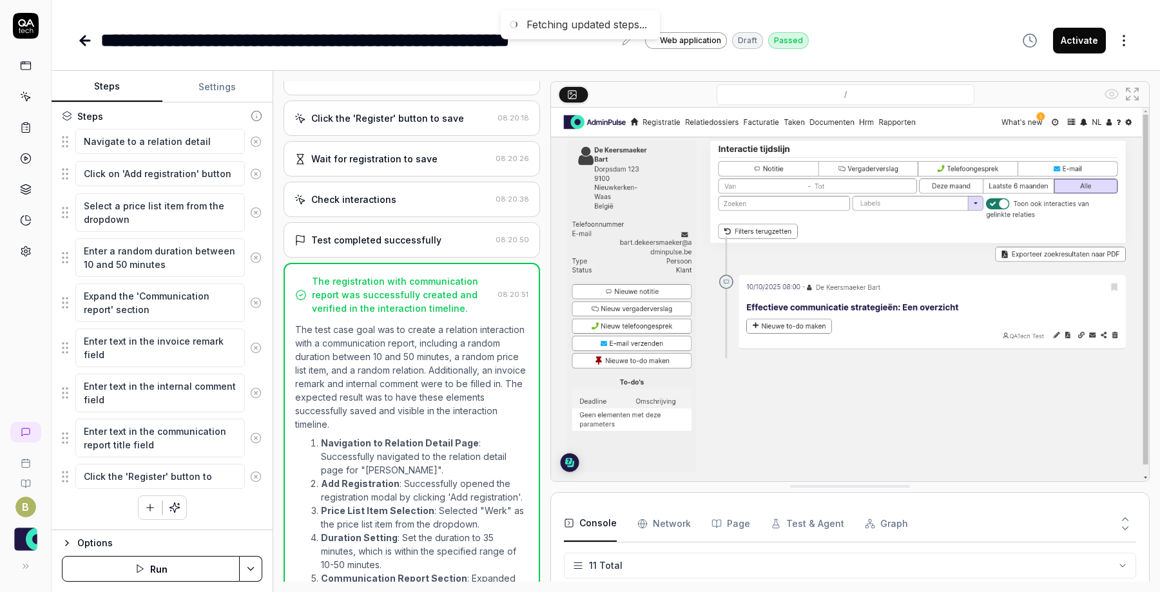
scroll to position [198, 0]
click at [1078, 43] on button "Activate" at bounding box center [1079, 41] width 53 height 26
click at [28, 224] on icon at bounding box center [25, 220] width 9 height 9
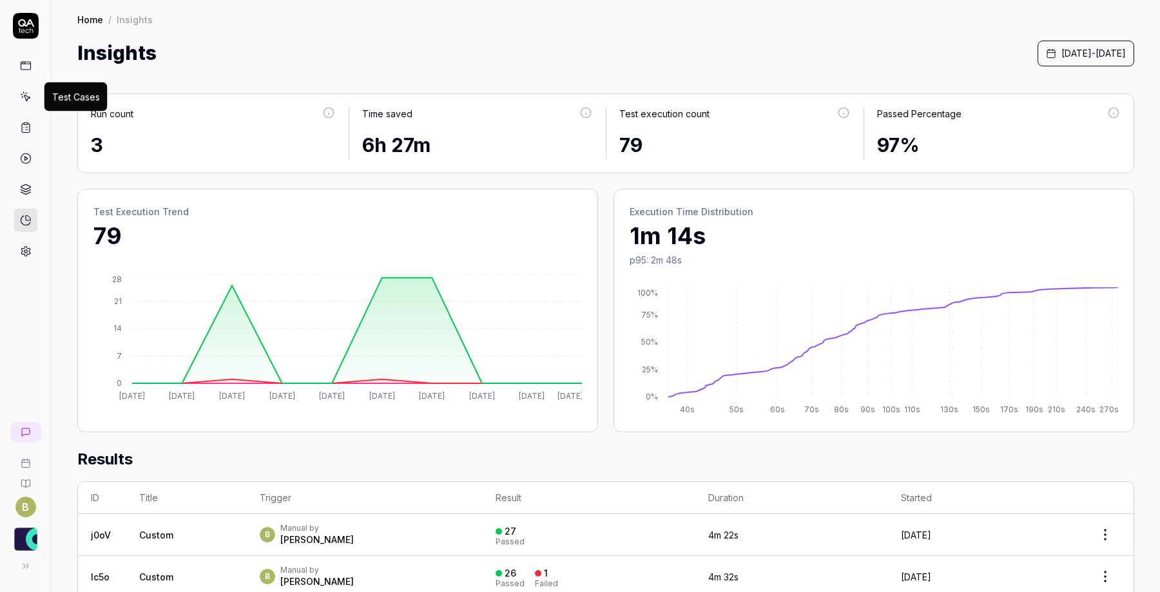
click at [27, 91] on icon at bounding box center [26, 97] width 12 height 12
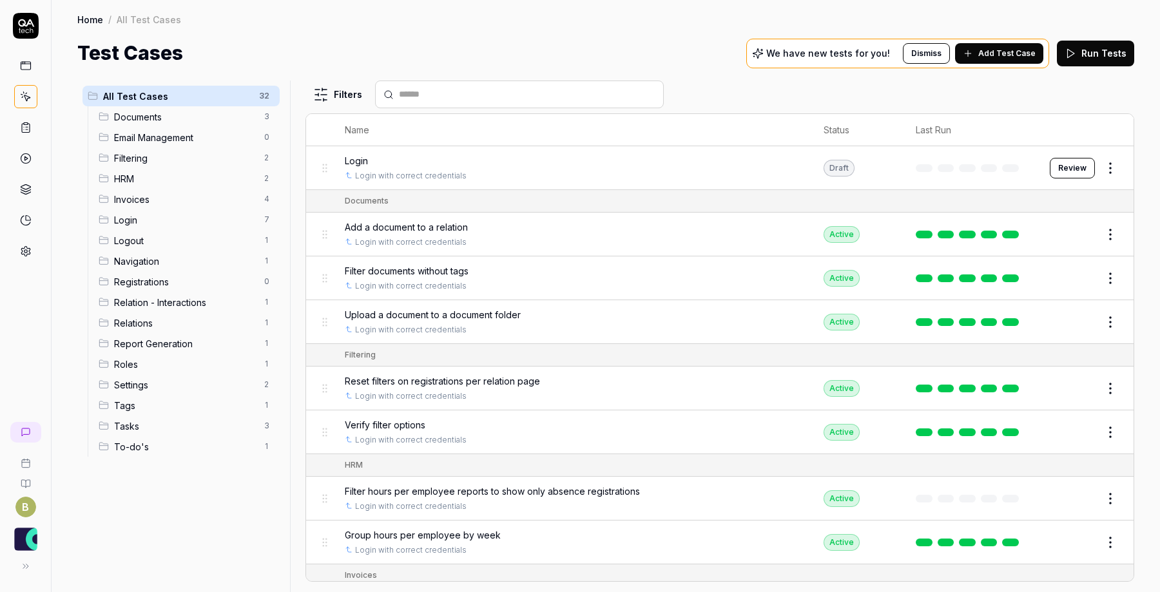
click at [21, 65] on icon at bounding box center [26, 66] width 12 height 12
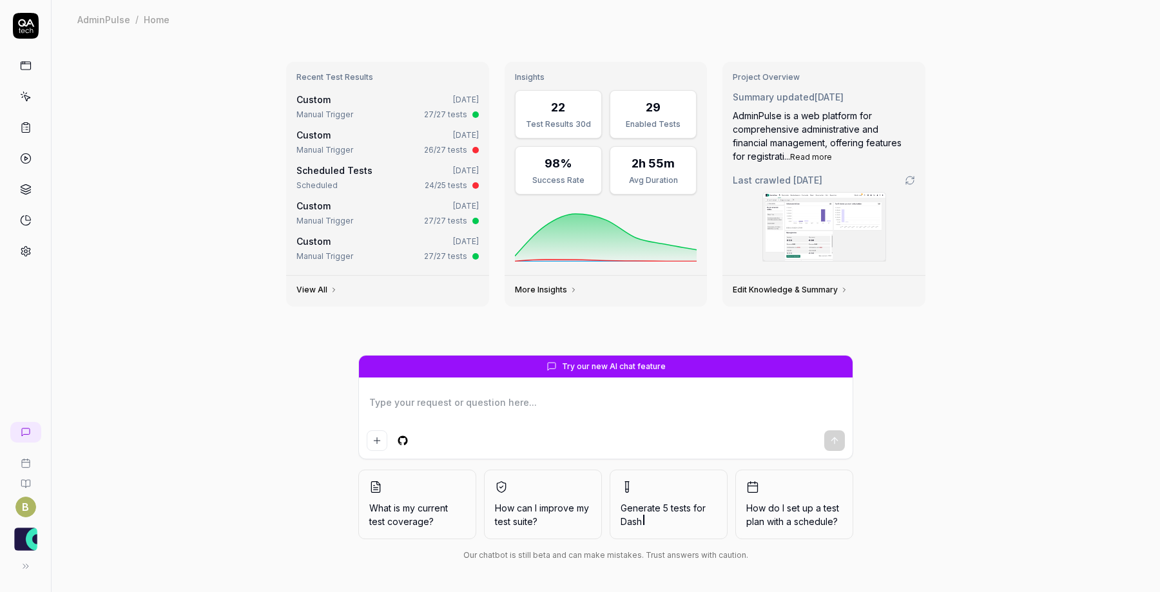
click at [32, 127] on link at bounding box center [25, 127] width 23 height 23
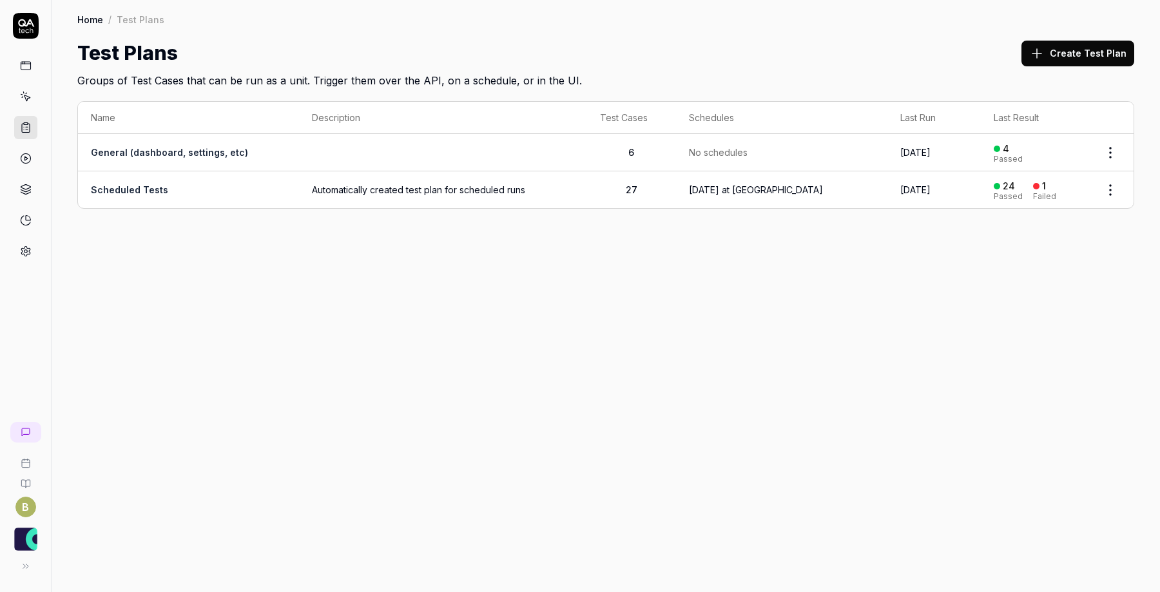
click at [227, 190] on td "Scheduled Tests" at bounding box center [188, 189] width 221 height 37
click at [197, 153] on link "General (dashboard, settings, etc)" at bounding box center [169, 152] width 157 height 11
click at [28, 105] on link at bounding box center [25, 96] width 23 height 23
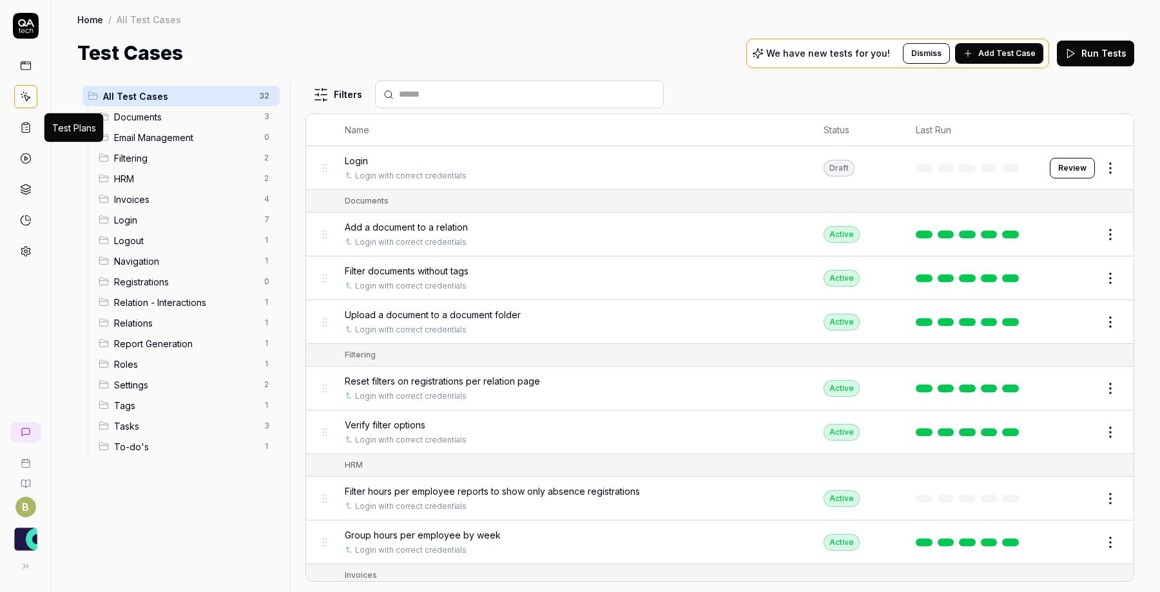
click at [25, 127] on icon at bounding box center [26, 128] width 12 height 12
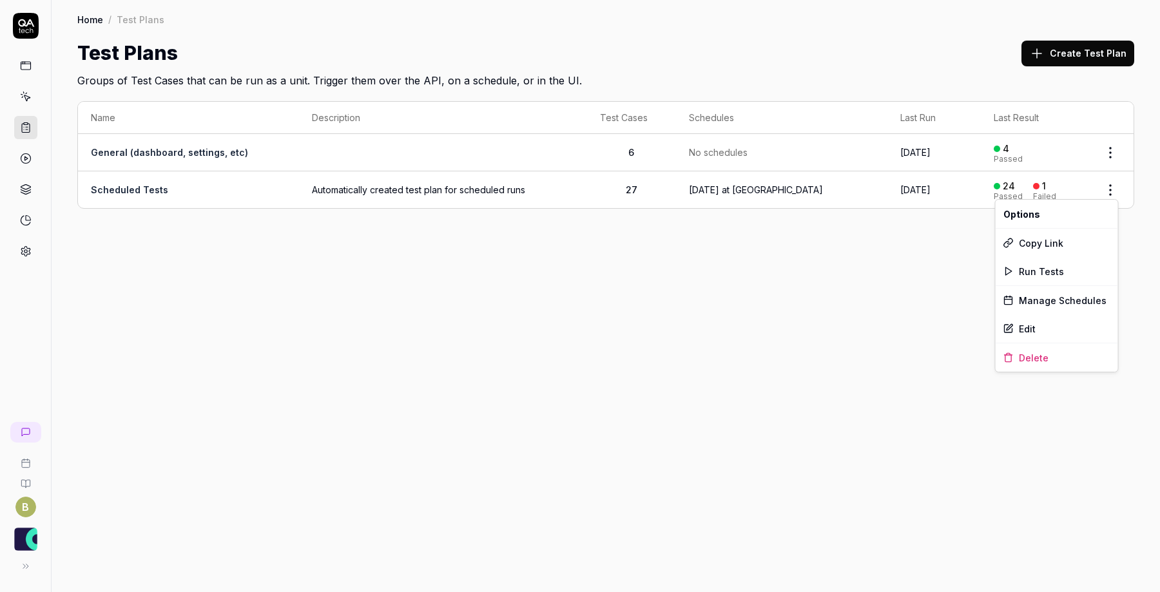
click at [1116, 197] on html "B Home / Test Plans Home / Test Plans Test Plans Create Test Plan Groups of Tes…" at bounding box center [580, 296] width 1160 height 592
click at [1093, 302] on div "Manage Schedules" at bounding box center [1057, 300] width 122 height 28
click at [129, 189] on link "Scheduled Tests" at bounding box center [129, 189] width 77 height 11
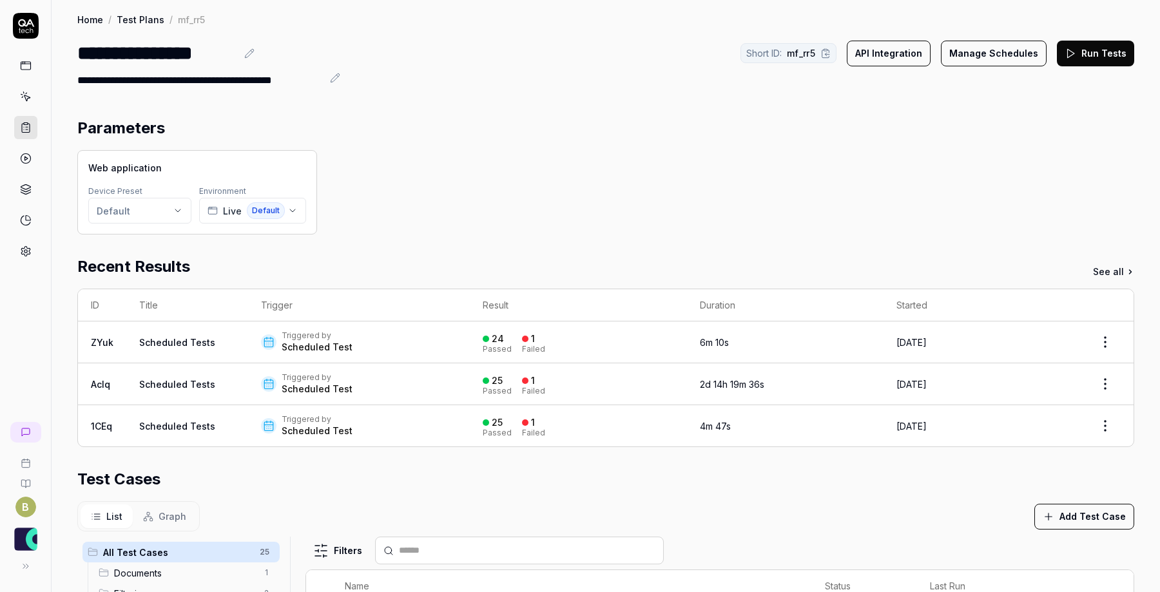
click at [883, 54] on button "API Integration" at bounding box center [889, 54] width 84 height 26
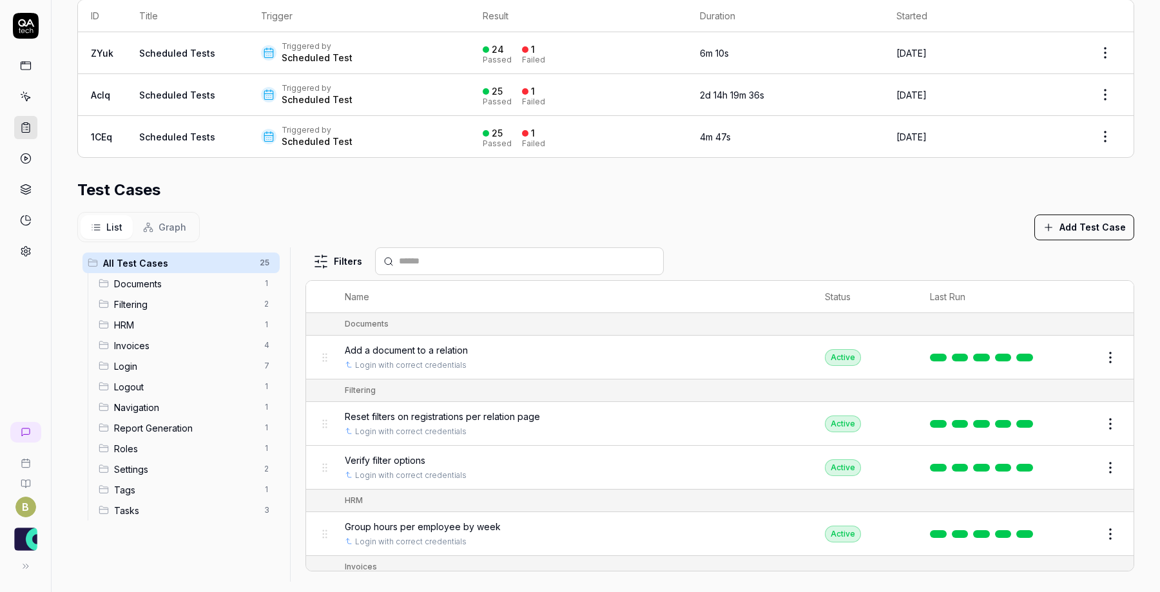
scroll to position [303, 0]
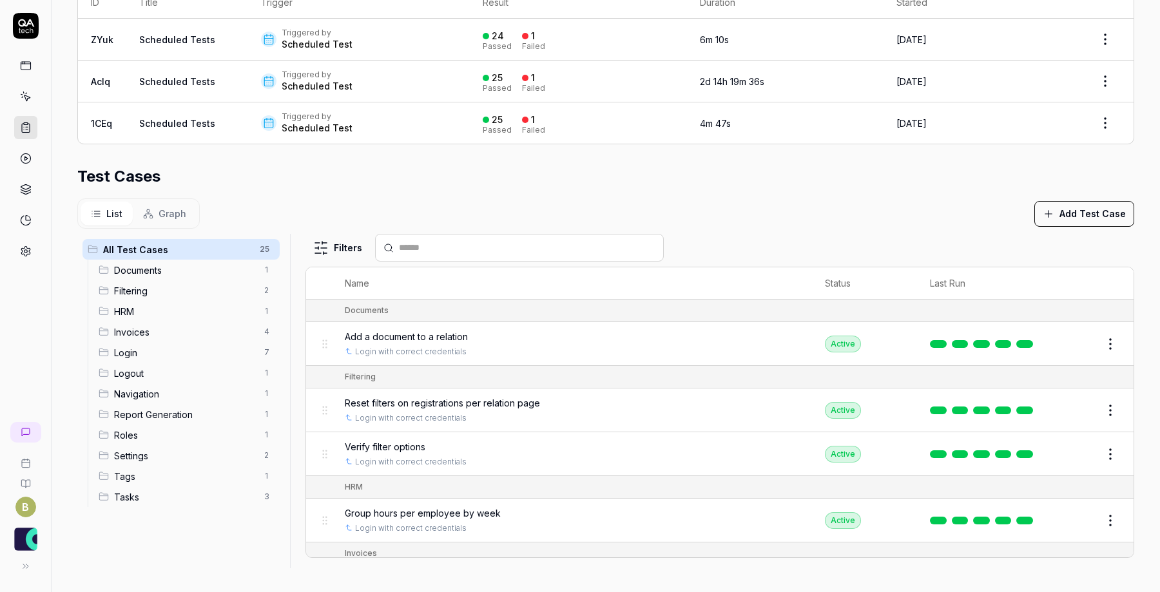
click at [1098, 221] on button "Add Test Case" at bounding box center [1085, 214] width 100 height 26
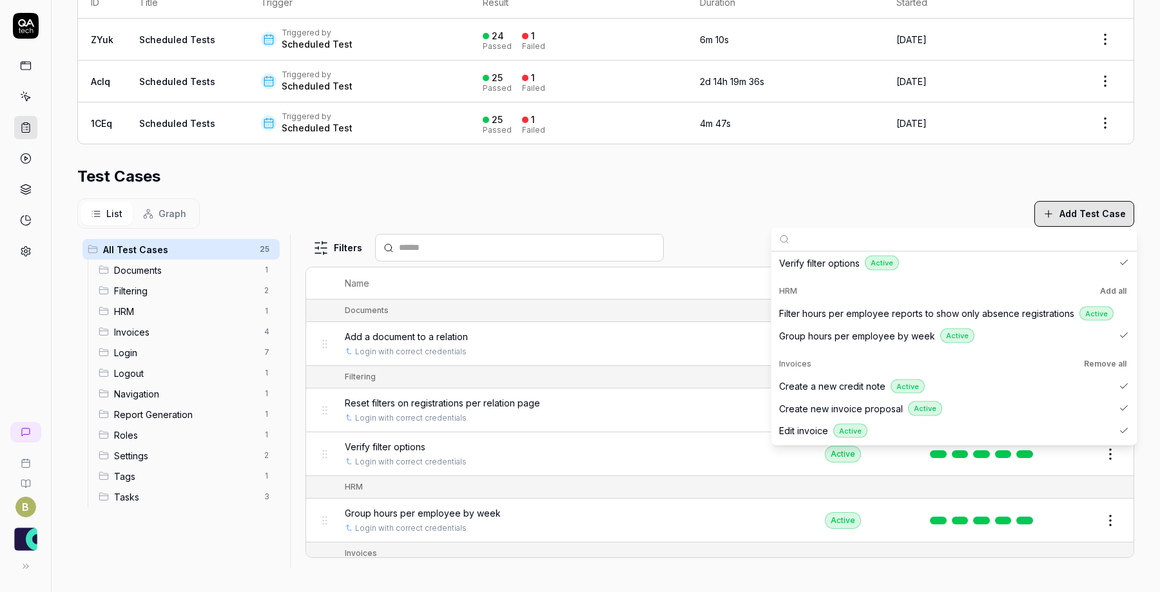
scroll to position [0, 0]
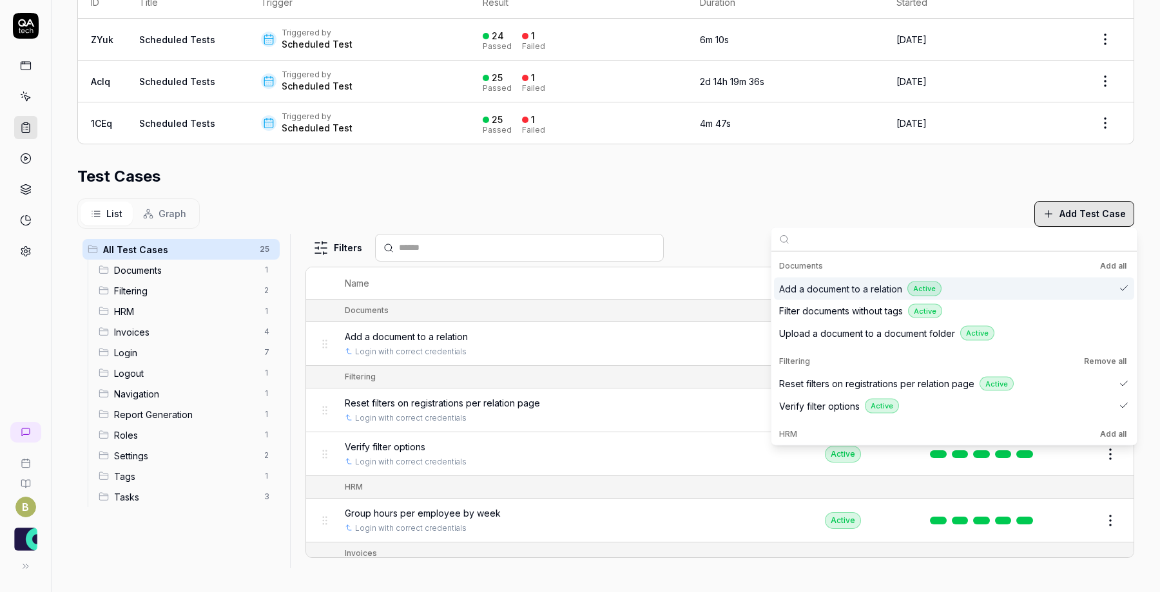
click at [1114, 269] on button "Add all" at bounding box center [1114, 265] width 32 height 15
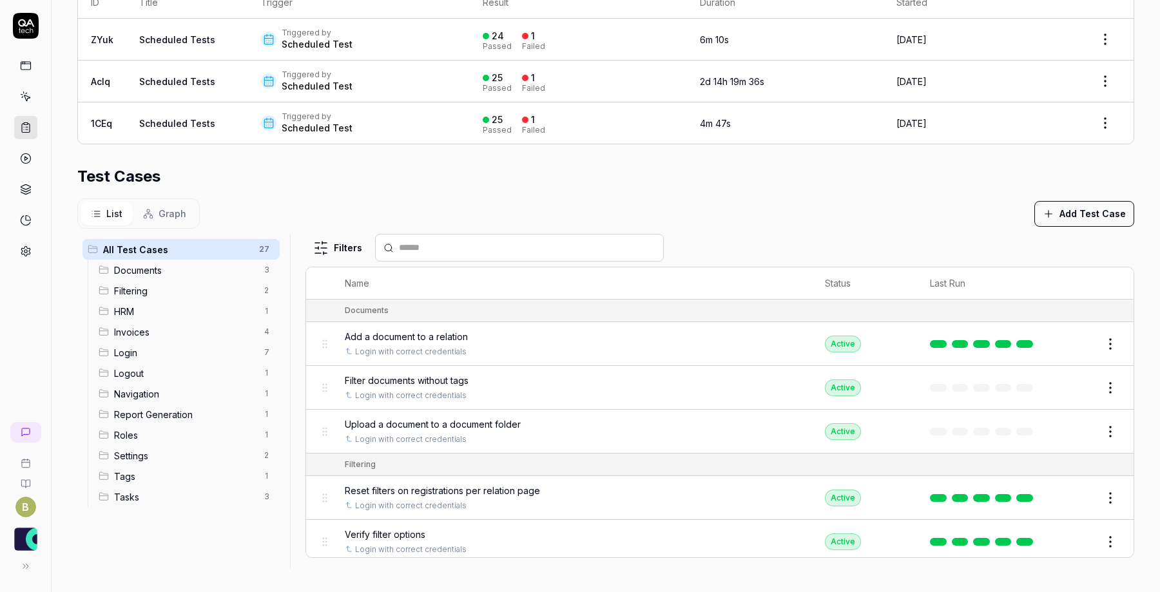
click at [959, 179] on div "Test Cases" at bounding box center [605, 176] width 1057 height 23
click at [146, 206] on button "Graph" at bounding box center [165, 214] width 64 height 24
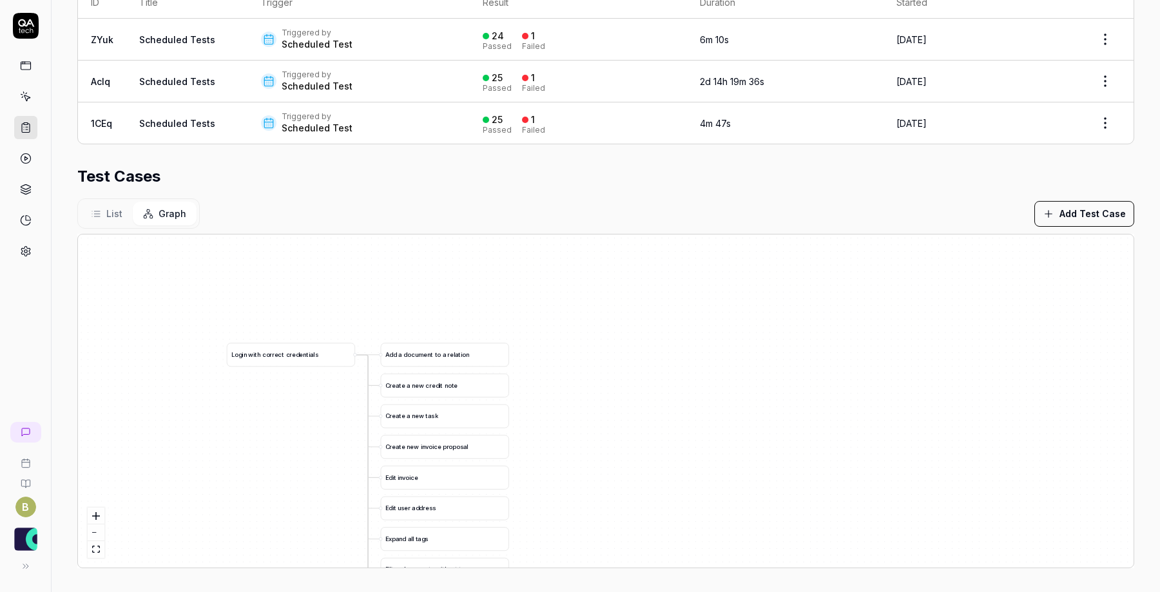
click at [115, 208] on span "List" at bounding box center [114, 214] width 16 height 14
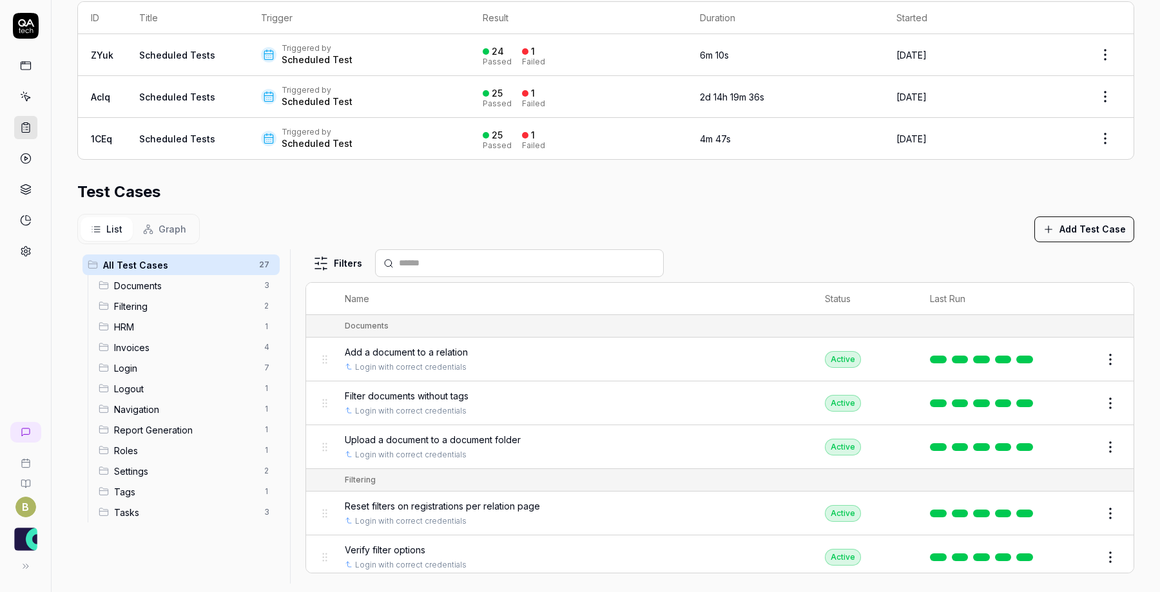
scroll to position [303, 0]
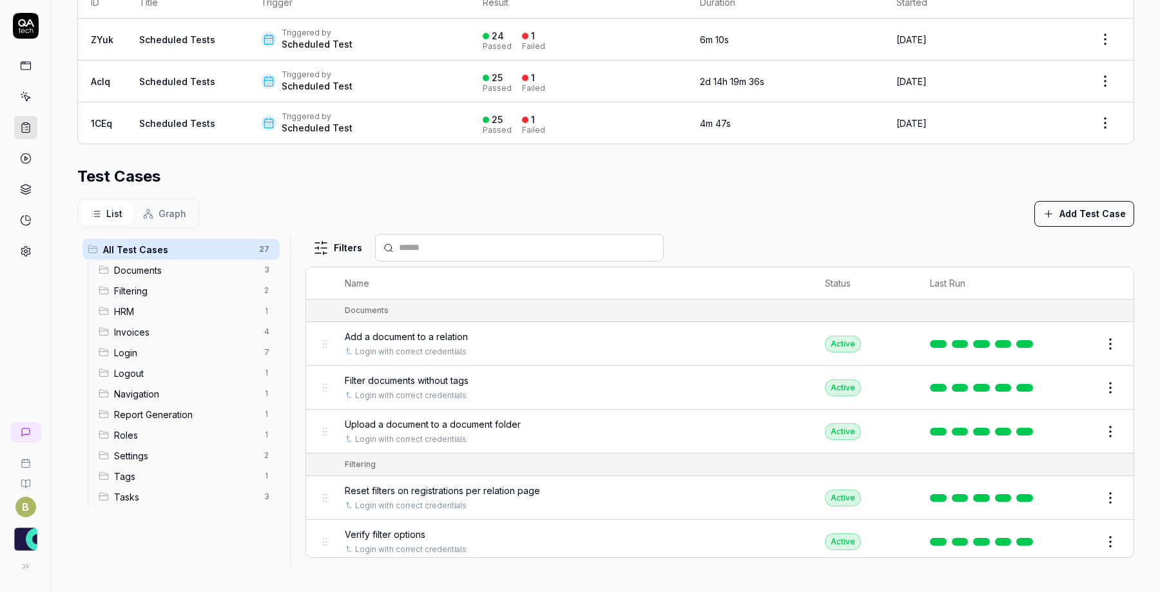
click at [1063, 220] on button "Add Test Case" at bounding box center [1085, 214] width 100 height 26
click at [907, 199] on div "List Graph Add Test Case" at bounding box center [605, 214] width 1057 height 30
click at [32, 95] on link at bounding box center [25, 96] width 23 height 23
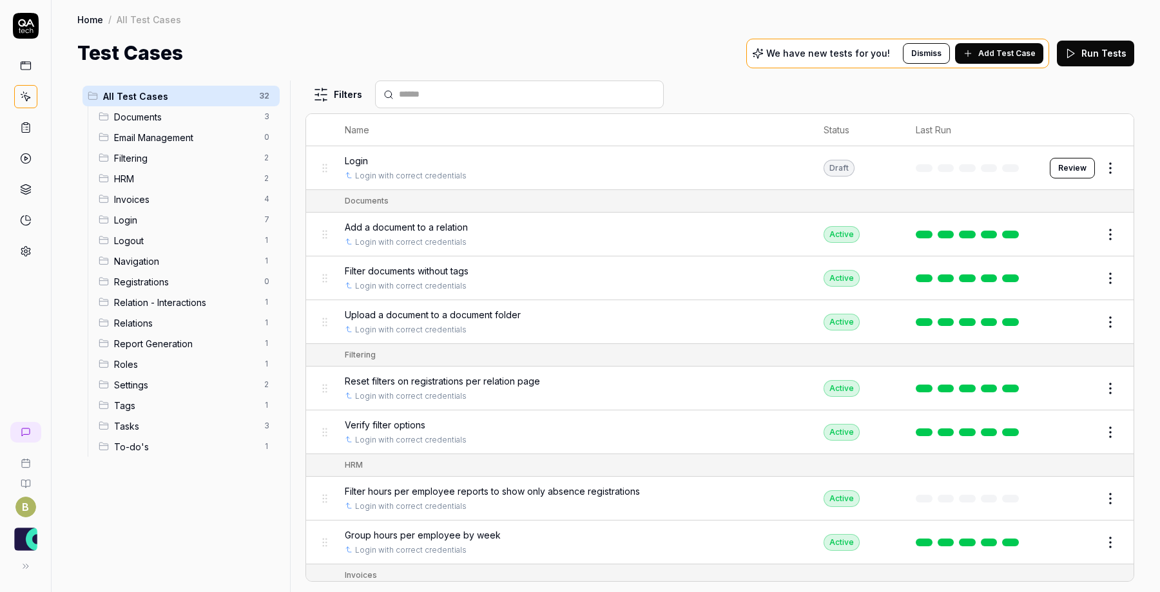
click at [29, 128] on icon at bounding box center [26, 128] width 8 height 9
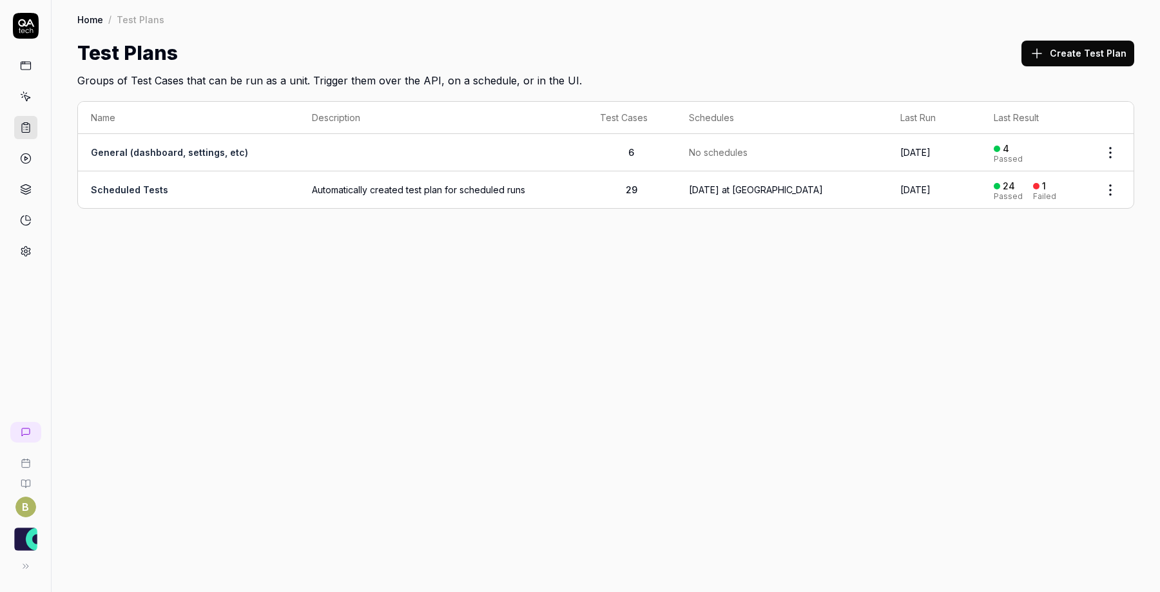
click at [116, 190] on link "Scheduled Tests" at bounding box center [129, 189] width 77 height 11
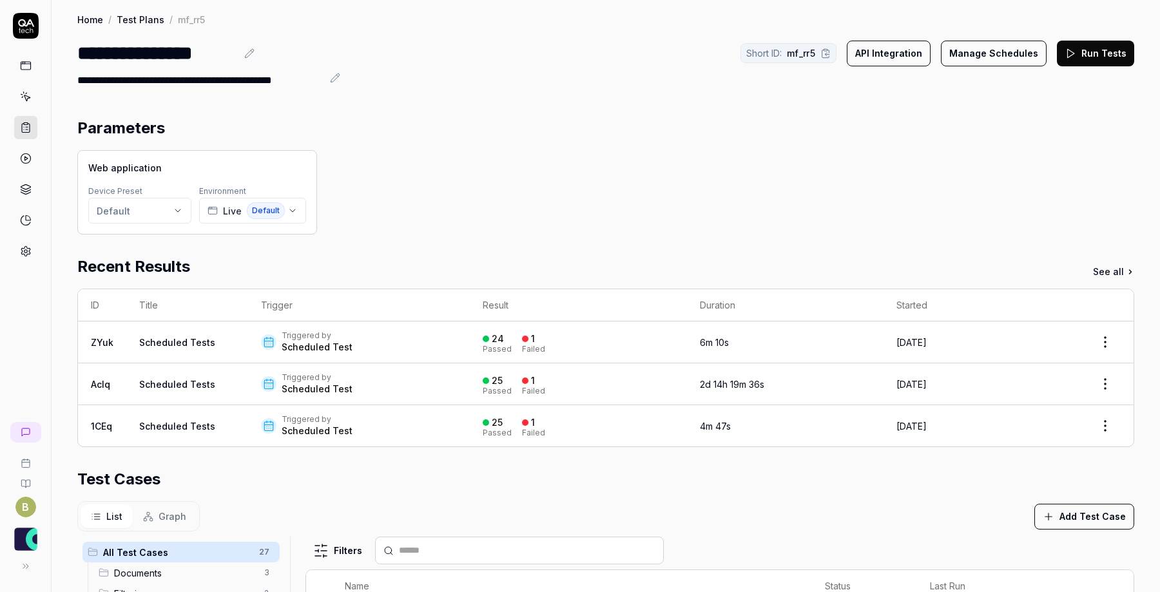
click at [24, 90] on link at bounding box center [25, 96] width 23 height 23
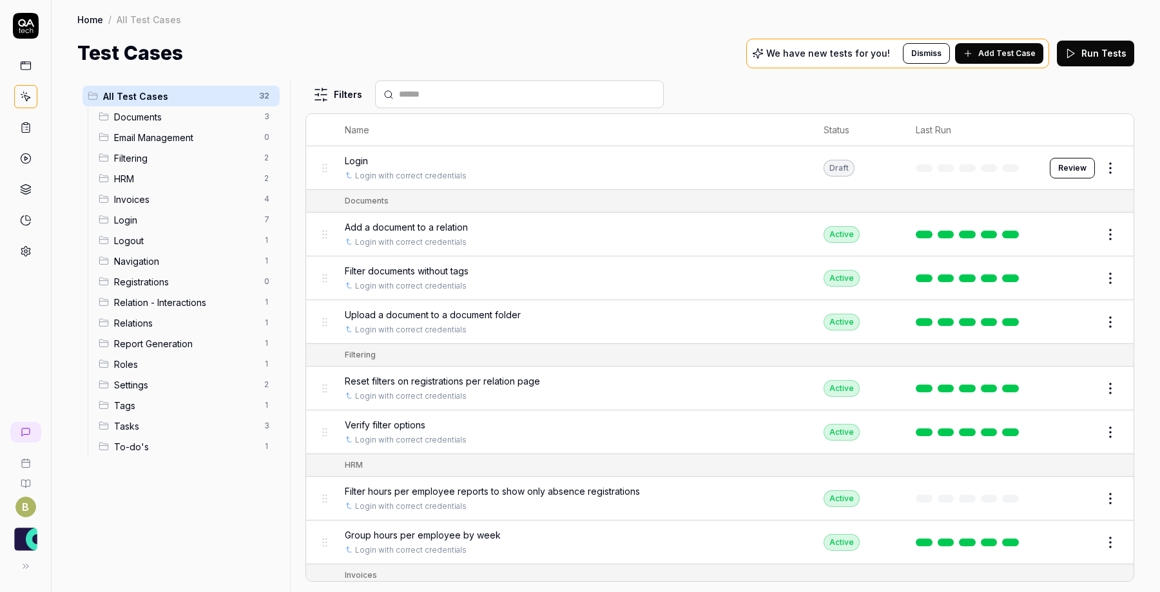
click at [1107, 66] on button "Run Tests" at bounding box center [1095, 54] width 77 height 26
